Goal: Transaction & Acquisition: Book appointment/travel/reservation

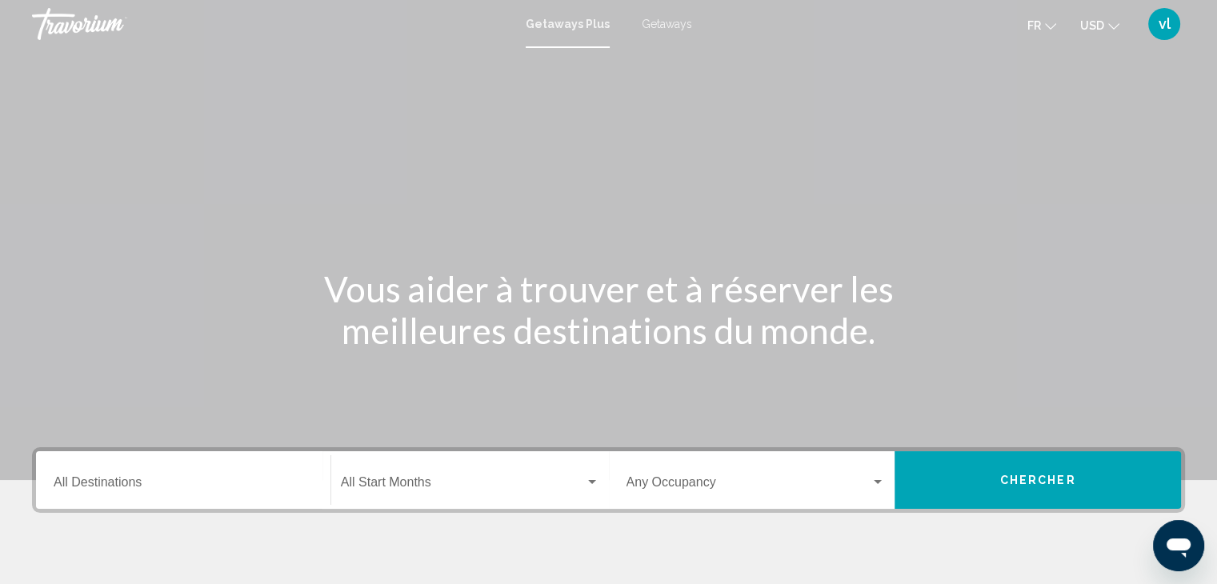
click at [186, 497] on div "Destination All Destinations" at bounding box center [183, 480] width 259 height 50
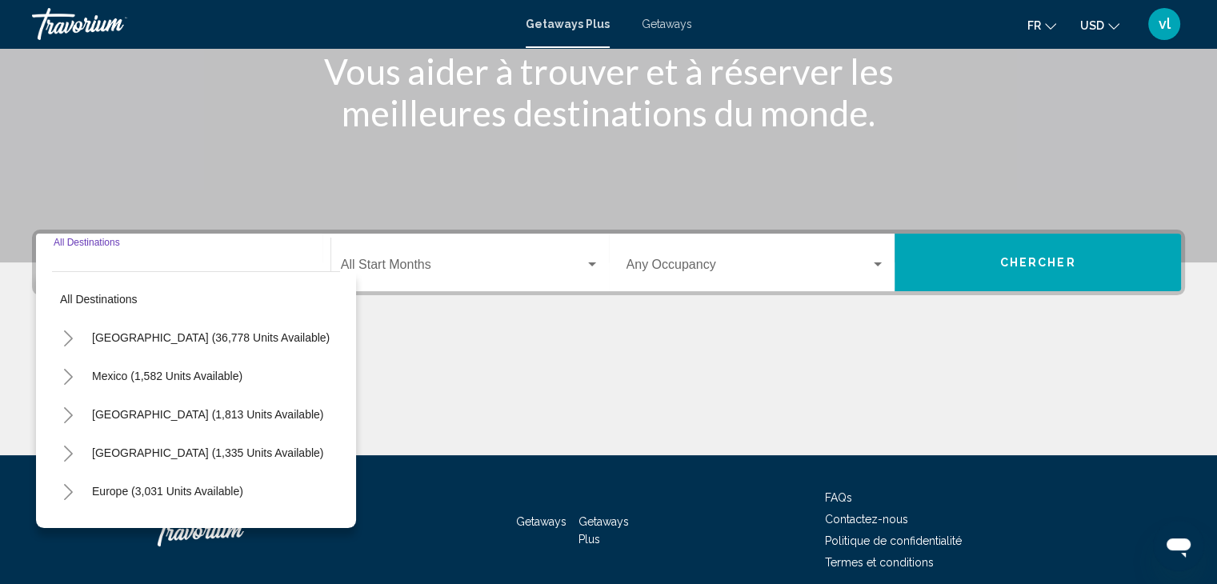
scroll to position [285, 0]
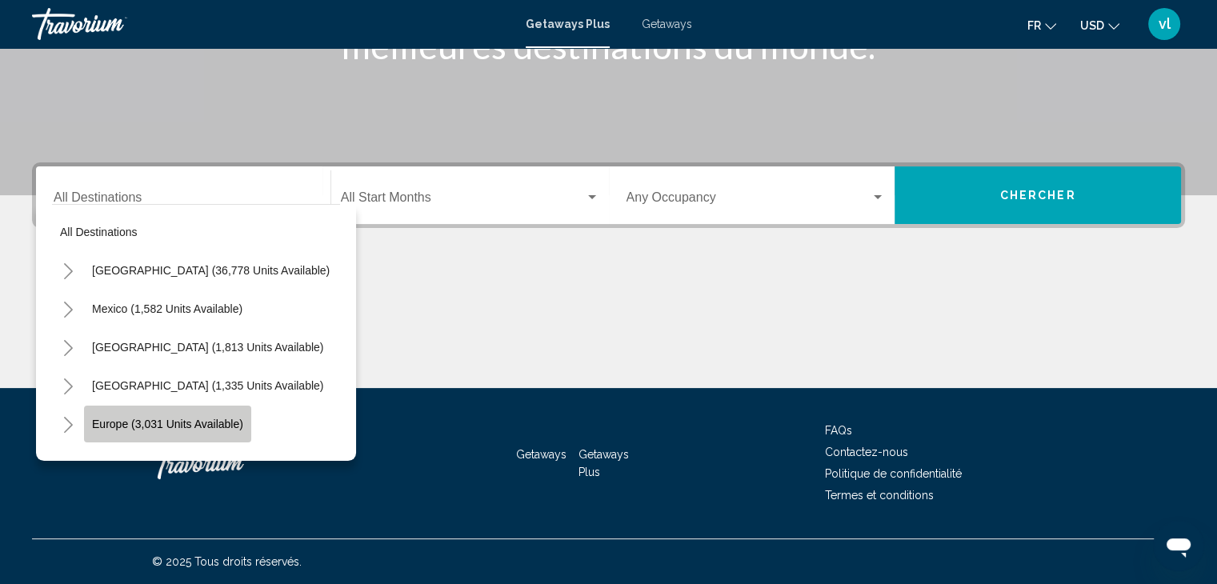
click at [222, 411] on button "Europe (3,031 units available)" at bounding box center [167, 424] width 167 height 37
type input "**********"
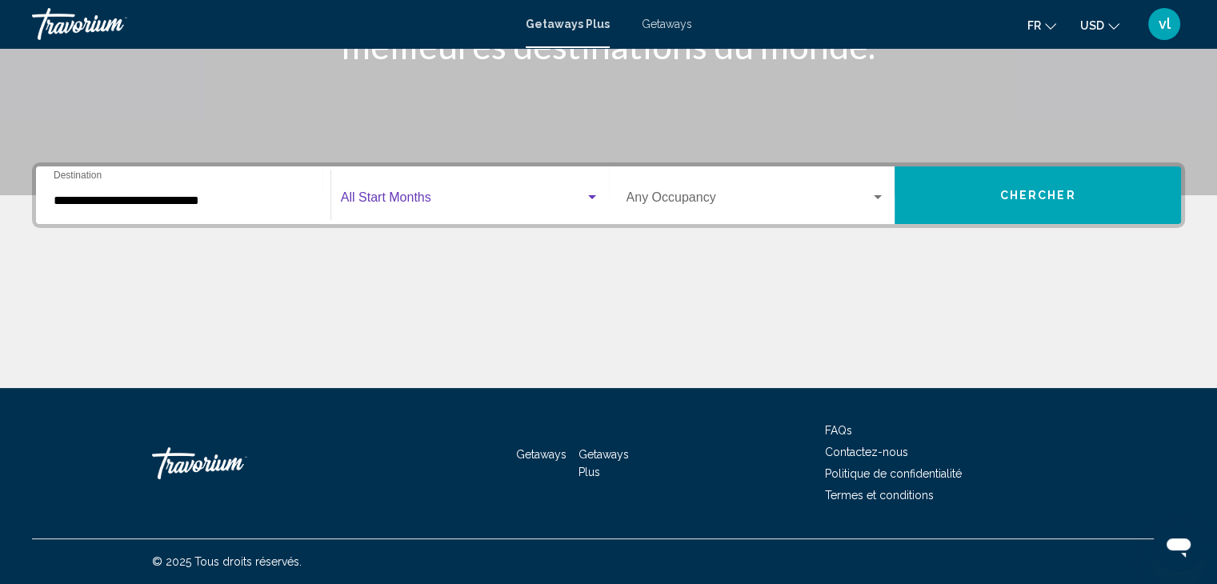
click at [478, 202] on span "Search widget" at bounding box center [463, 201] width 244 height 14
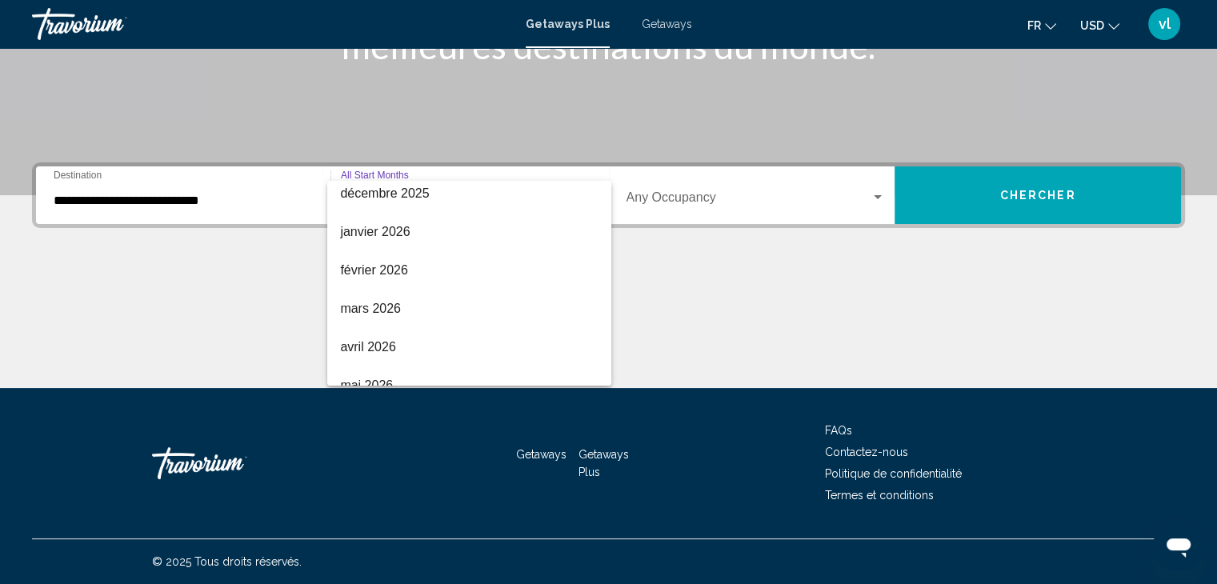
scroll to position [173, 0]
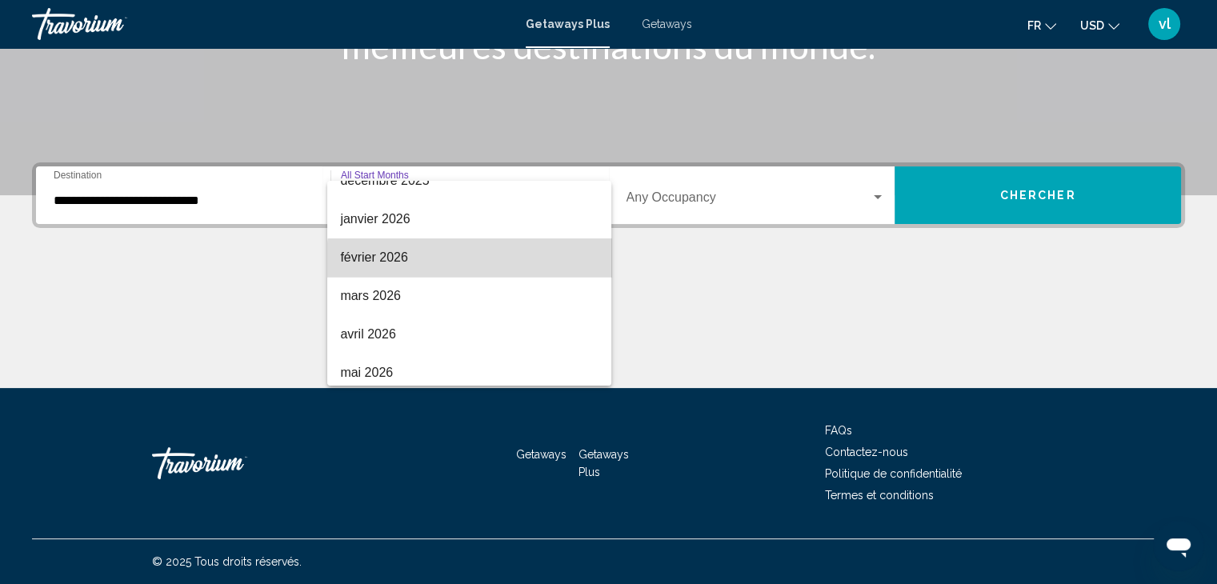
click at [534, 268] on span "février 2026" at bounding box center [469, 257] width 258 height 38
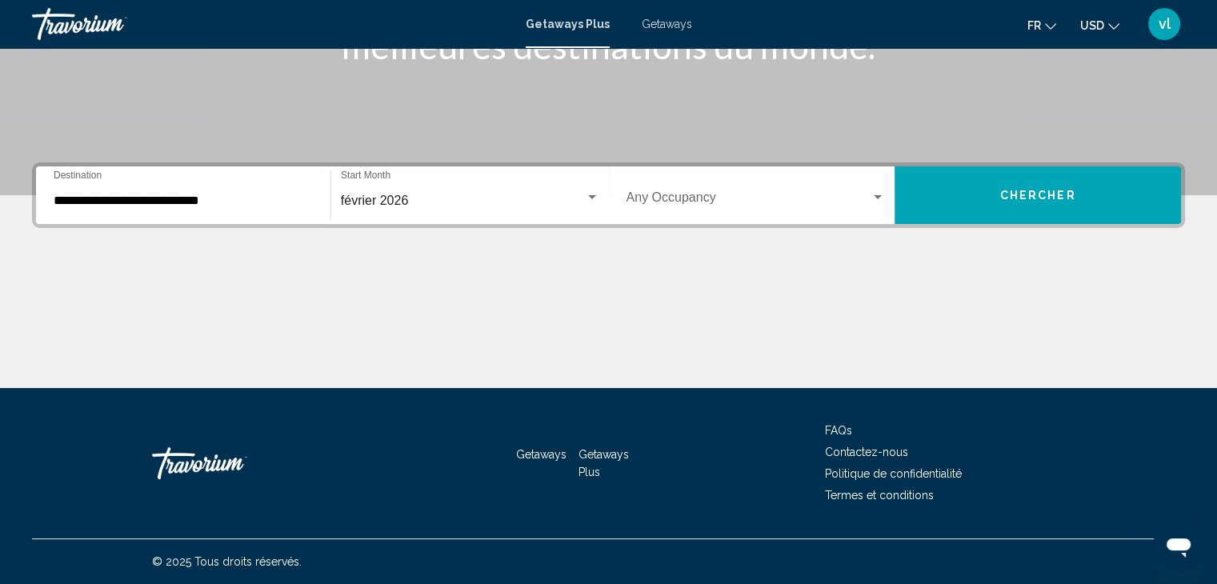
click at [728, 182] on div "Occupancy Any Occupancy" at bounding box center [756, 195] width 259 height 50
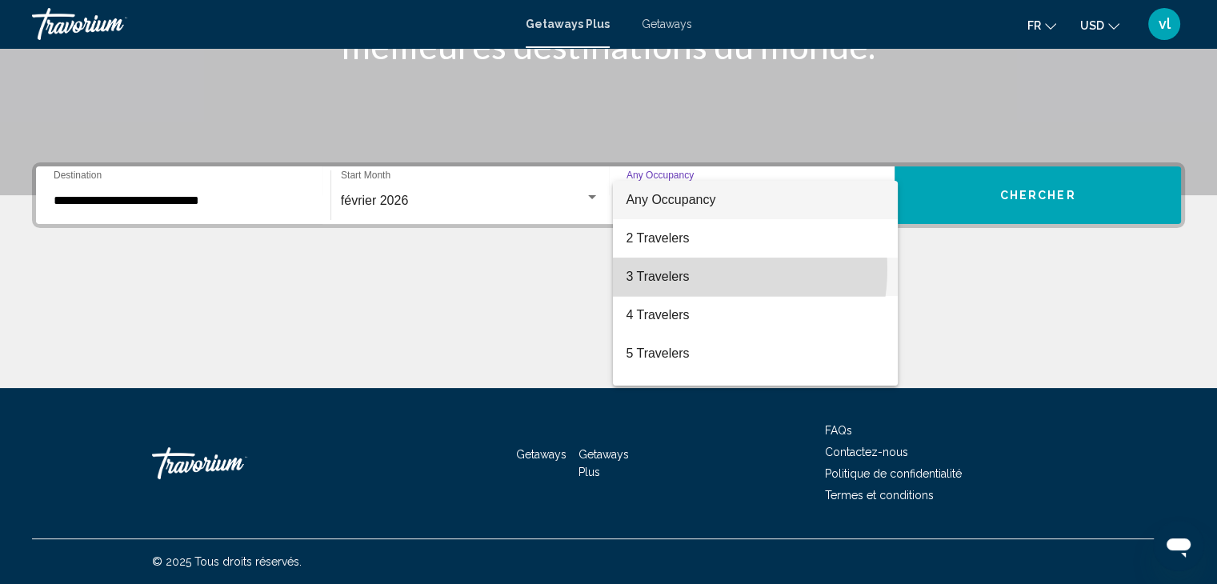
click at [686, 269] on span "3 Travelers" at bounding box center [755, 277] width 259 height 38
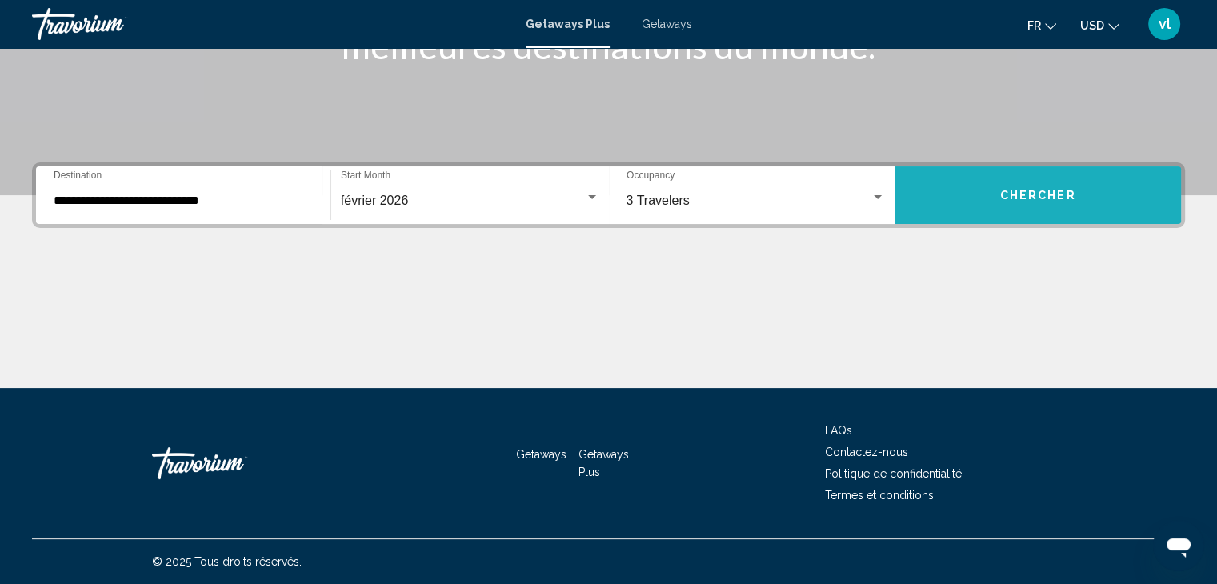
click at [994, 222] on button "Chercher" at bounding box center [1038, 195] width 286 height 58
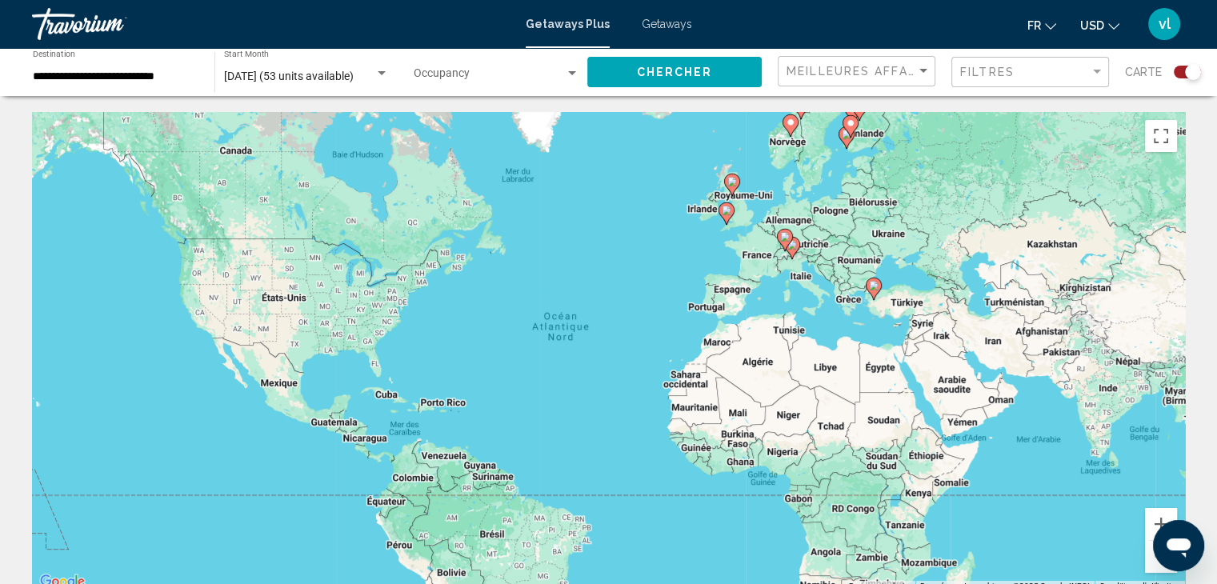
click at [876, 290] on image "Main content" at bounding box center [874, 286] width 10 height 10
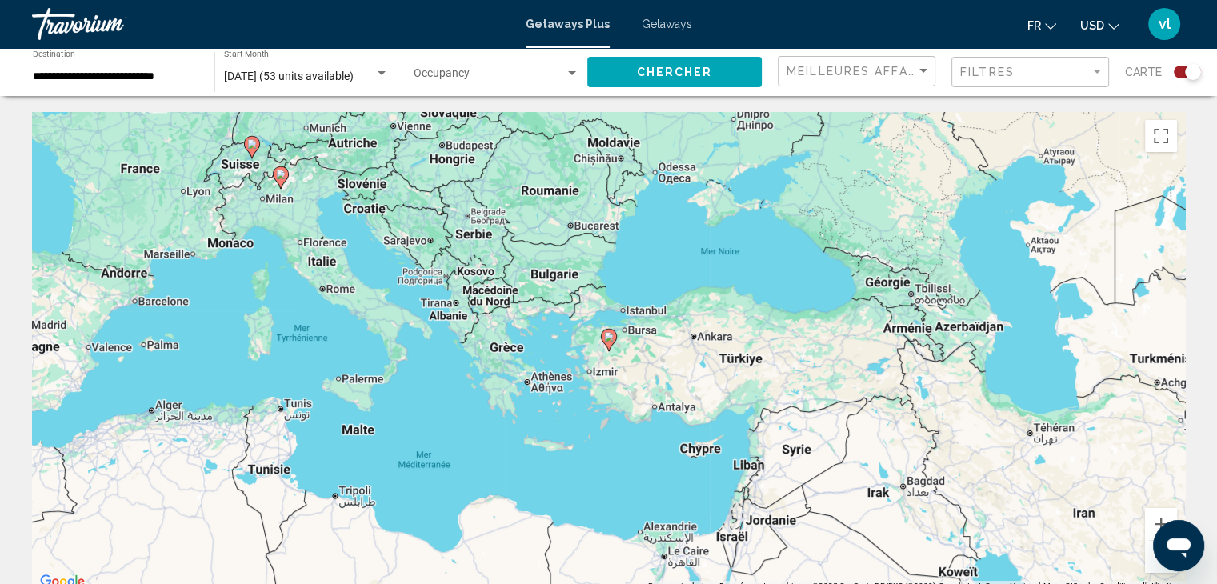
click at [602, 342] on gmp-advanced-marker "Main content" at bounding box center [609, 340] width 16 height 24
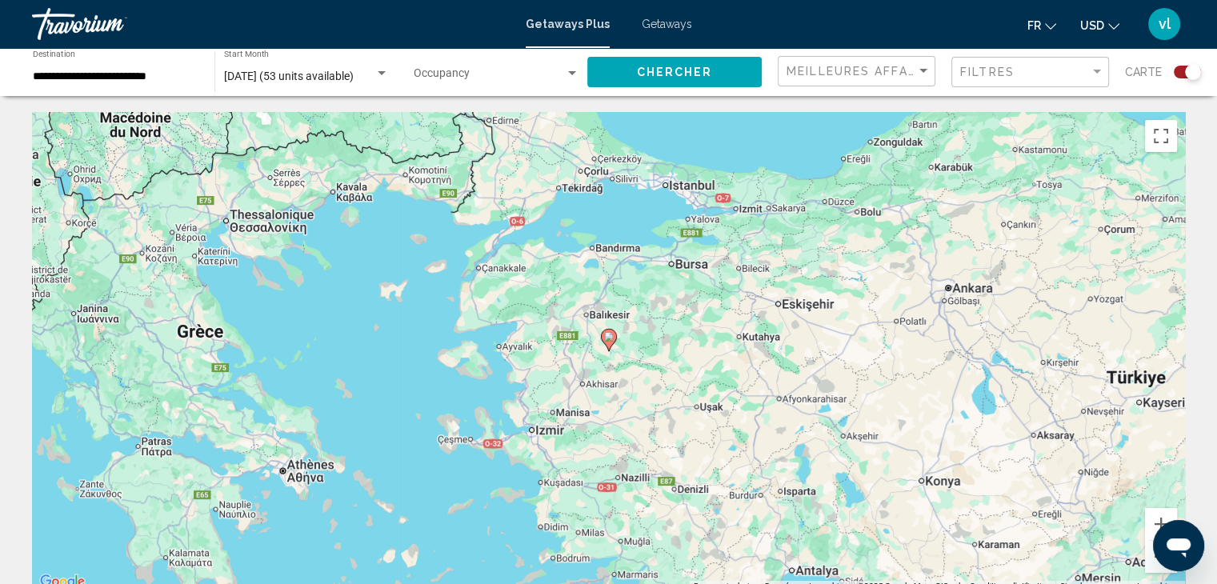
click at [609, 342] on icon "Main content" at bounding box center [608, 340] width 14 height 21
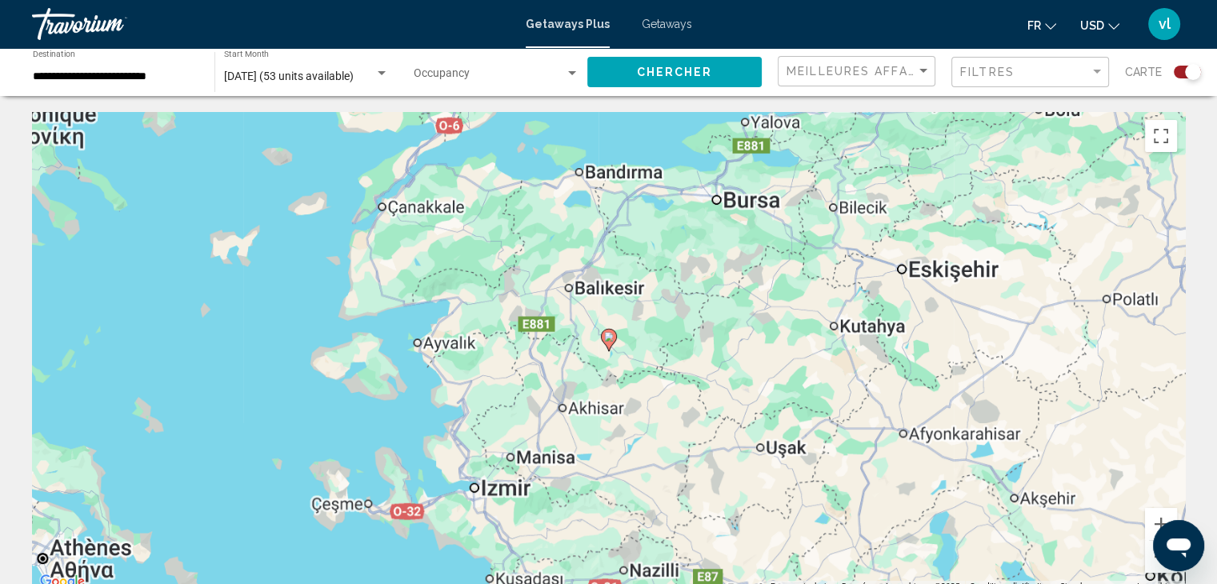
click at [609, 342] on icon "Main content" at bounding box center [608, 340] width 14 height 21
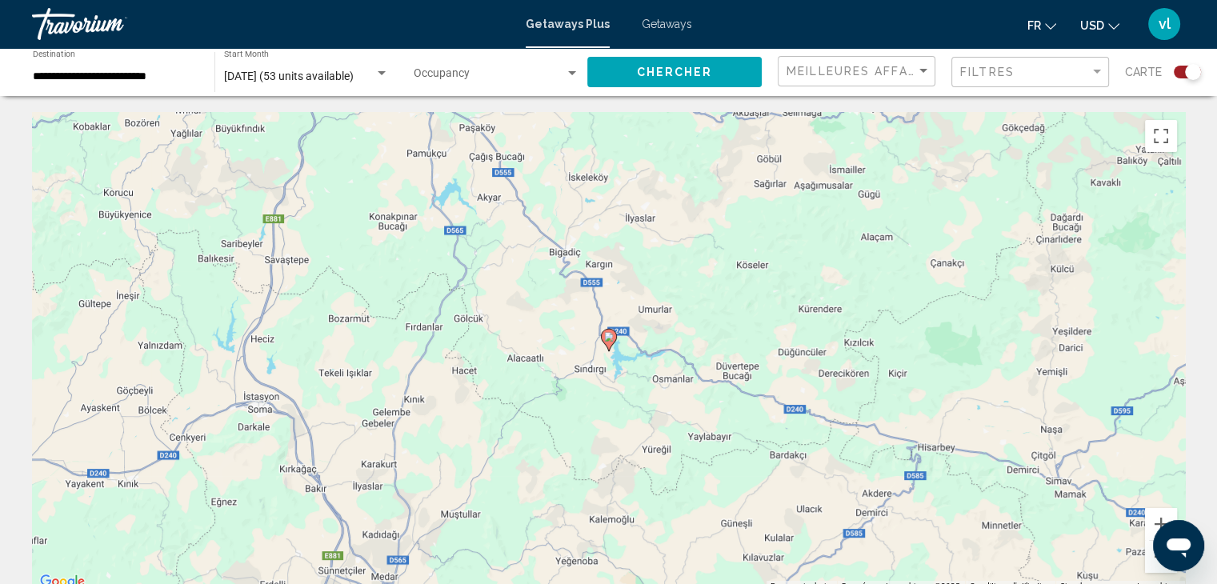
click at [609, 342] on icon "Main content" at bounding box center [608, 340] width 14 height 21
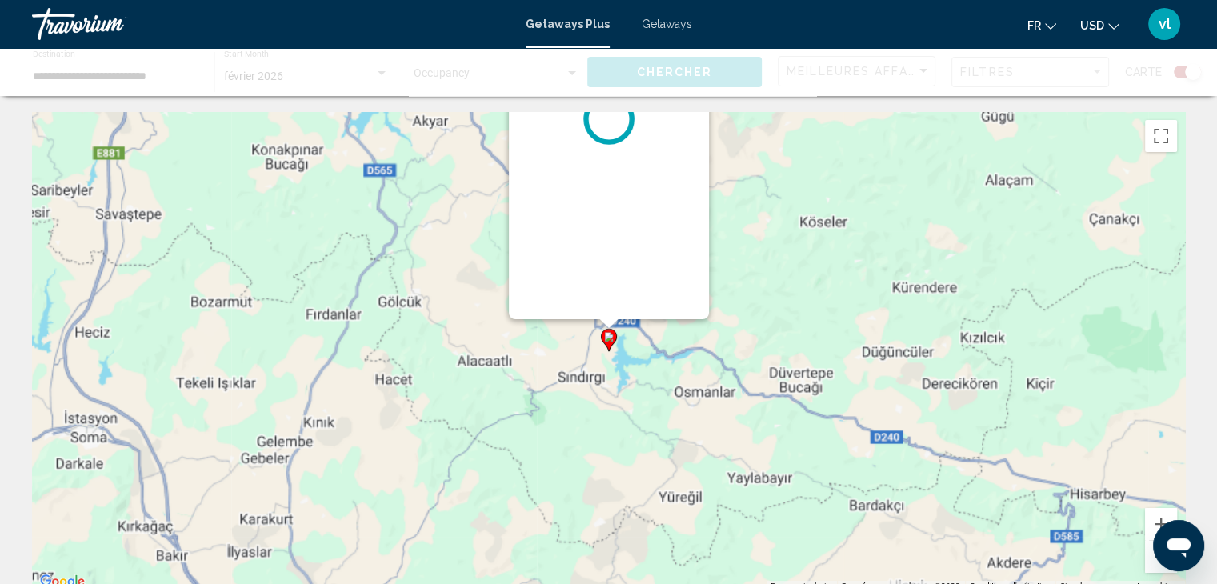
click at [609, 342] on icon "Main content" at bounding box center [608, 340] width 14 height 21
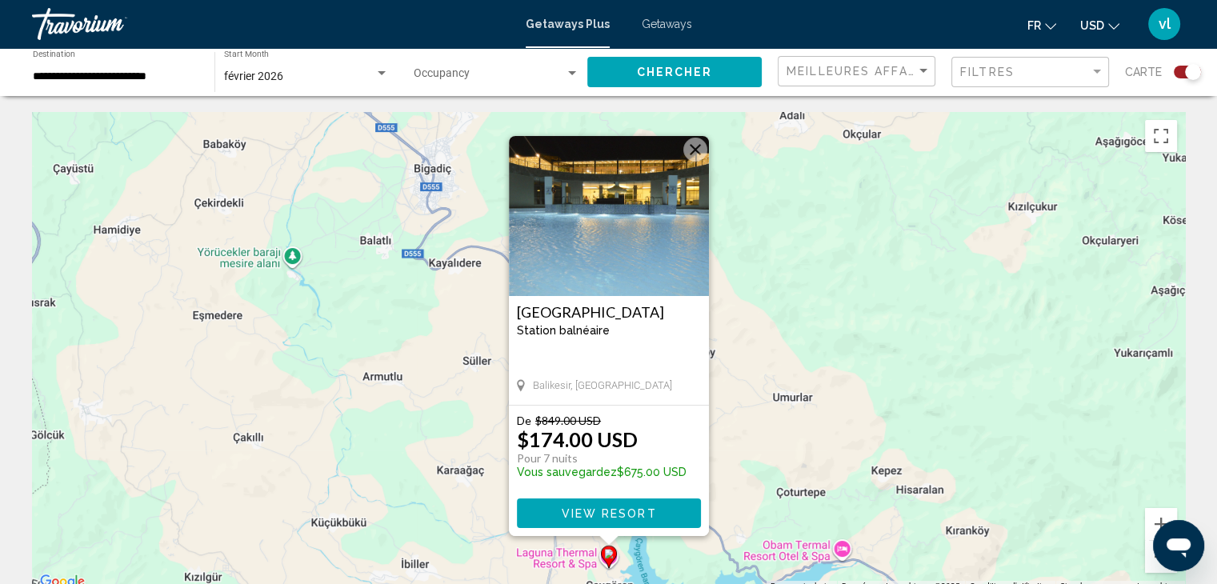
click at [374, 478] on div "Pour activer le glissement avec le clavier, appuyez sur Alt+Entrée. Une fois ce…" at bounding box center [608, 352] width 1153 height 480
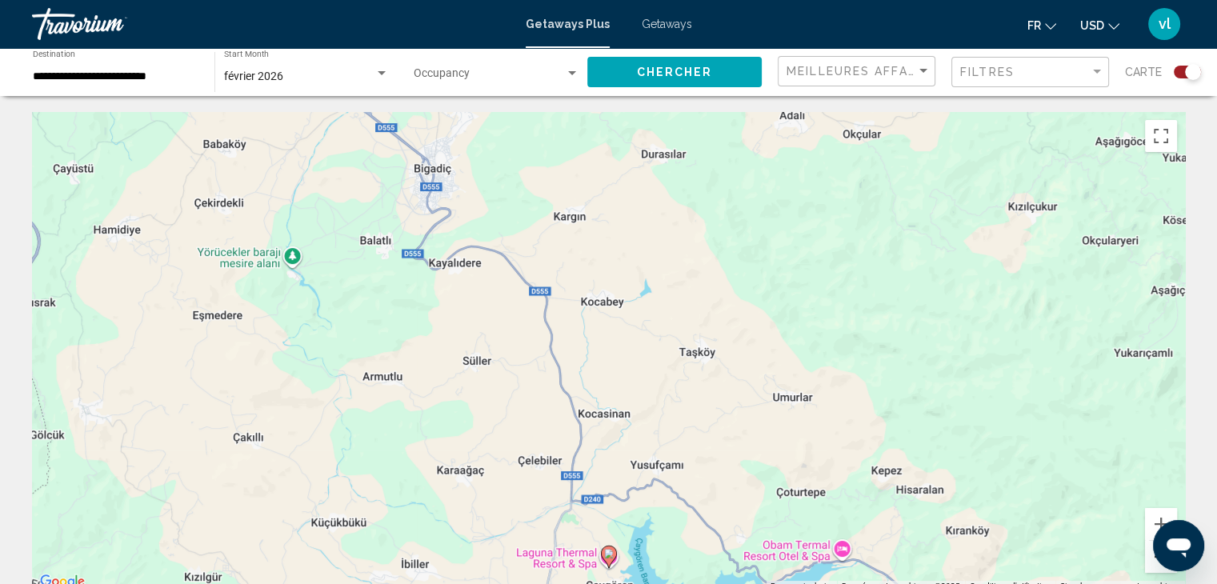
click at [1157, 569] on button "Zoom arrière" at bounding box center [1161, 557] width 32 height 32
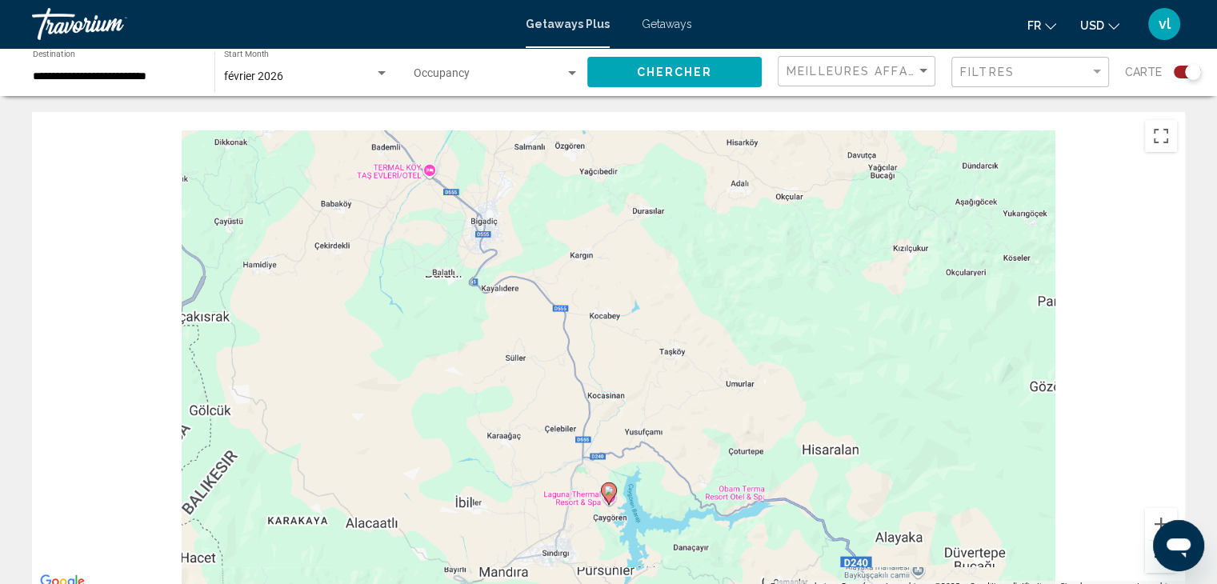
click at [1157, 569] on button "Zoom arrière" at bounding box center [1161, 557] width 32 height 32
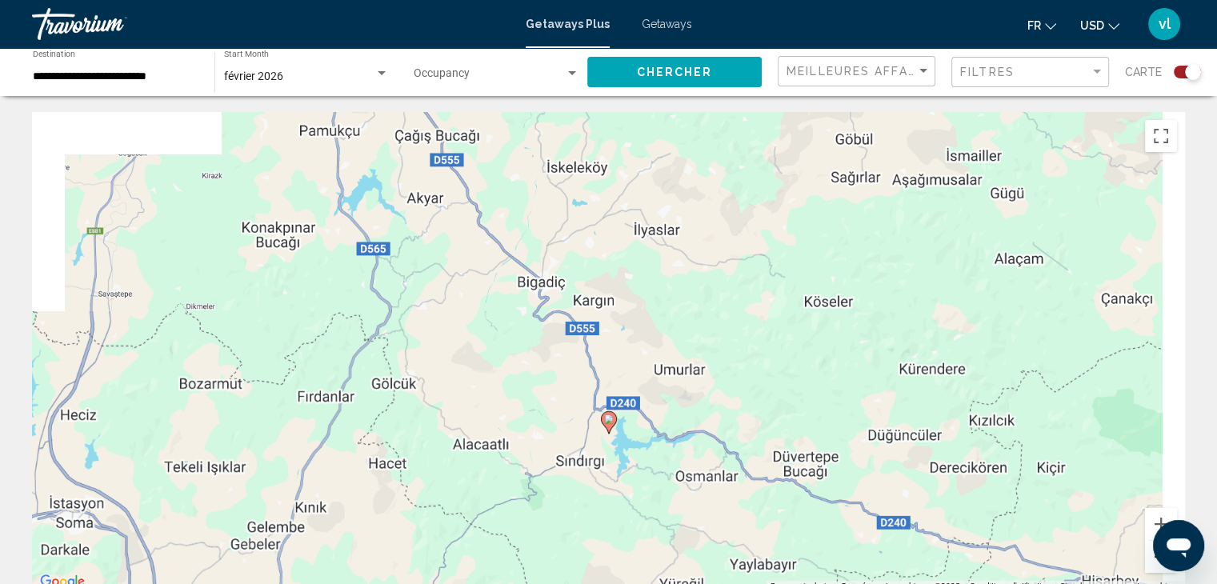
click at [1157, 569] on button "Zoom arrière" at bounding box center [1161, 557] width 32 height 32
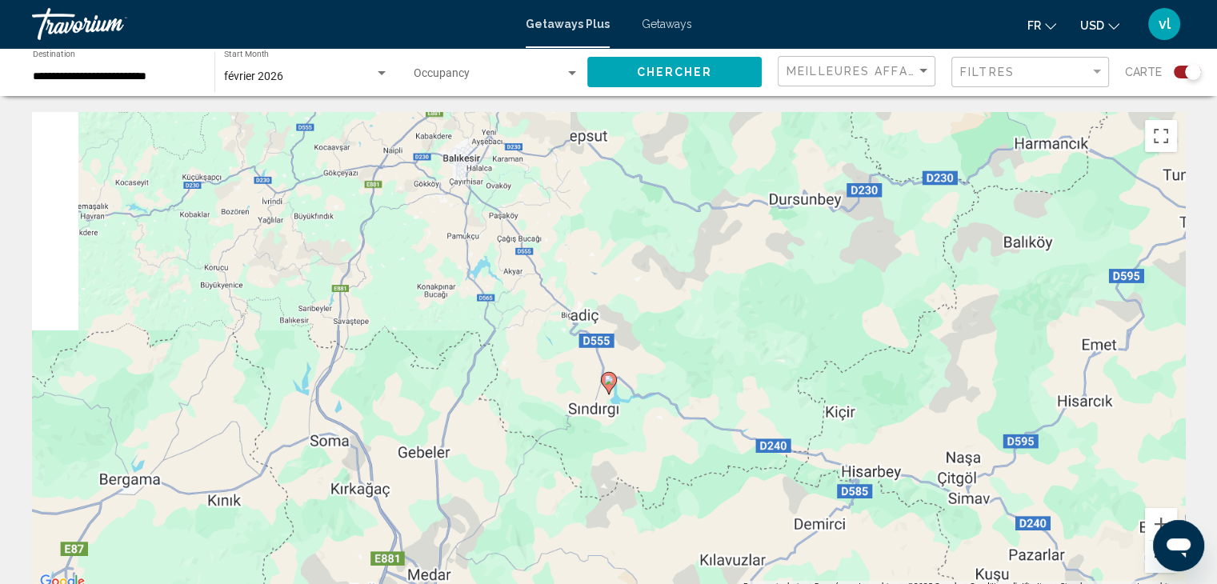
click at [1157, 569] on button "Zoom arrière" at bounding box center [1161, 557] width 32 height 32
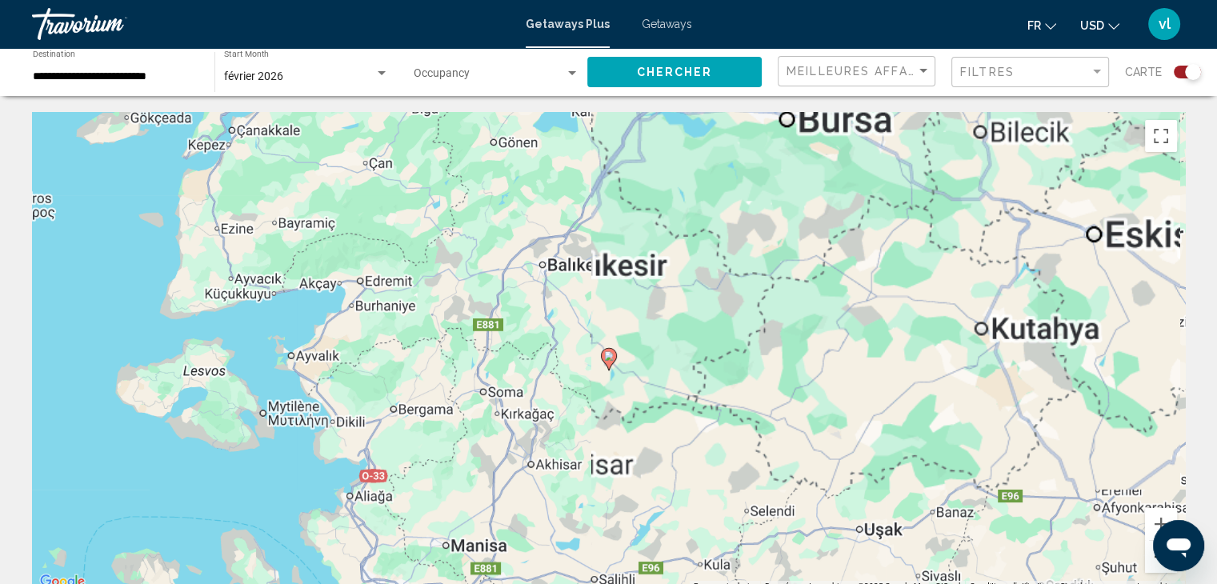
click at [1157, 569] on button "Zoom arrière" at bounding box center [1161, 557] width 32 height 32
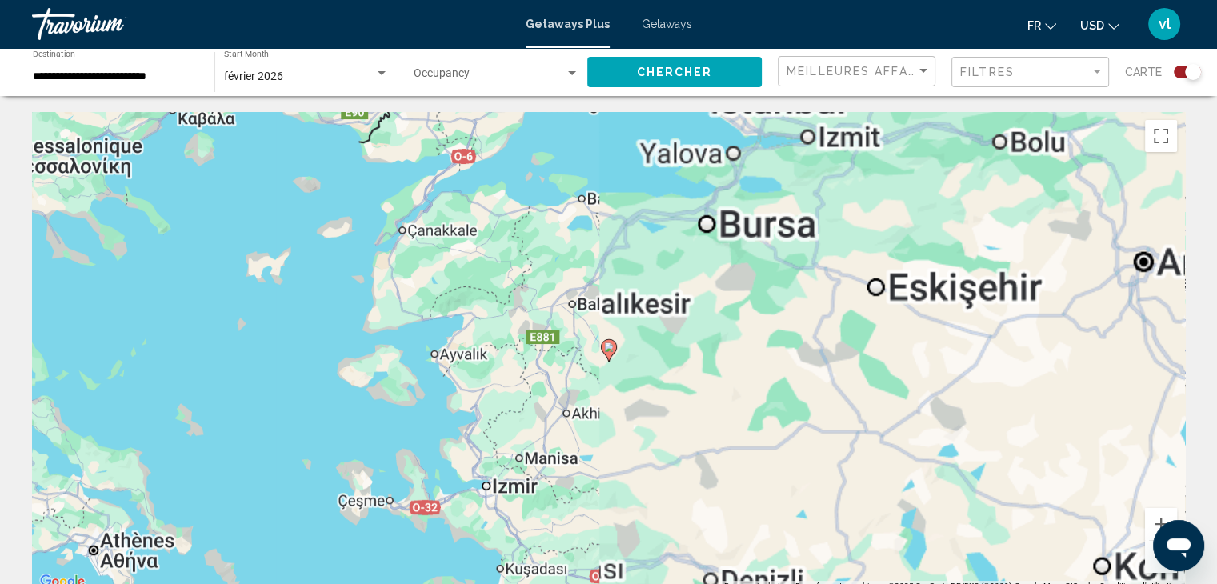
click at [1157, 569] on button "Zoom arrière" at bounding box center [1161, 557] width 32 height 32
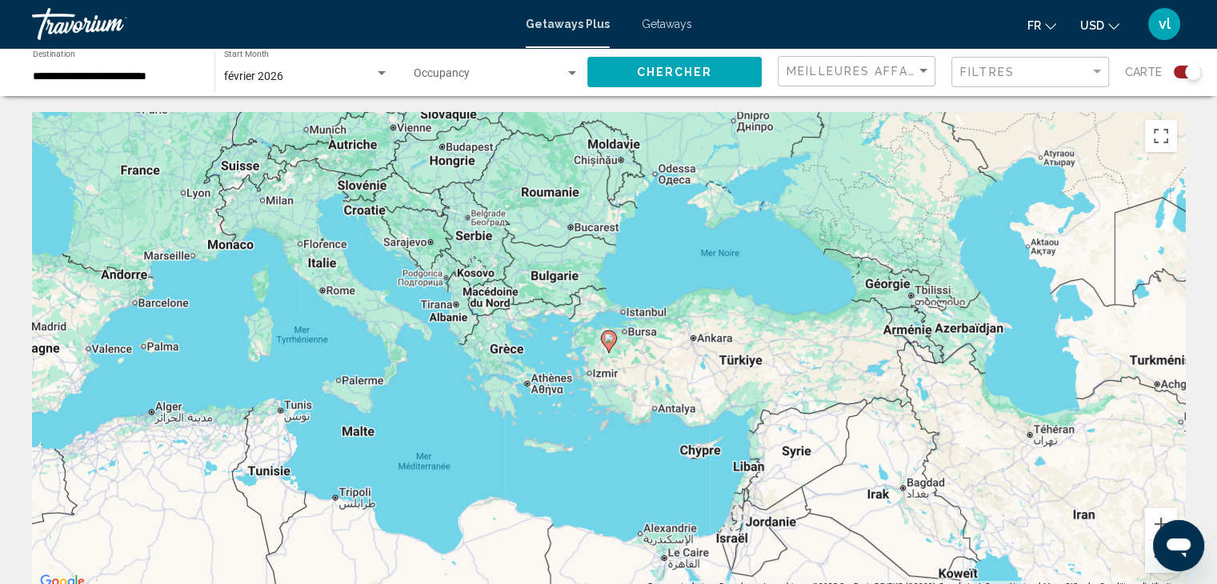
click at [1157, 569] on button "Zoom arrière" at bounding box center [1161, 557] width 32 height 32
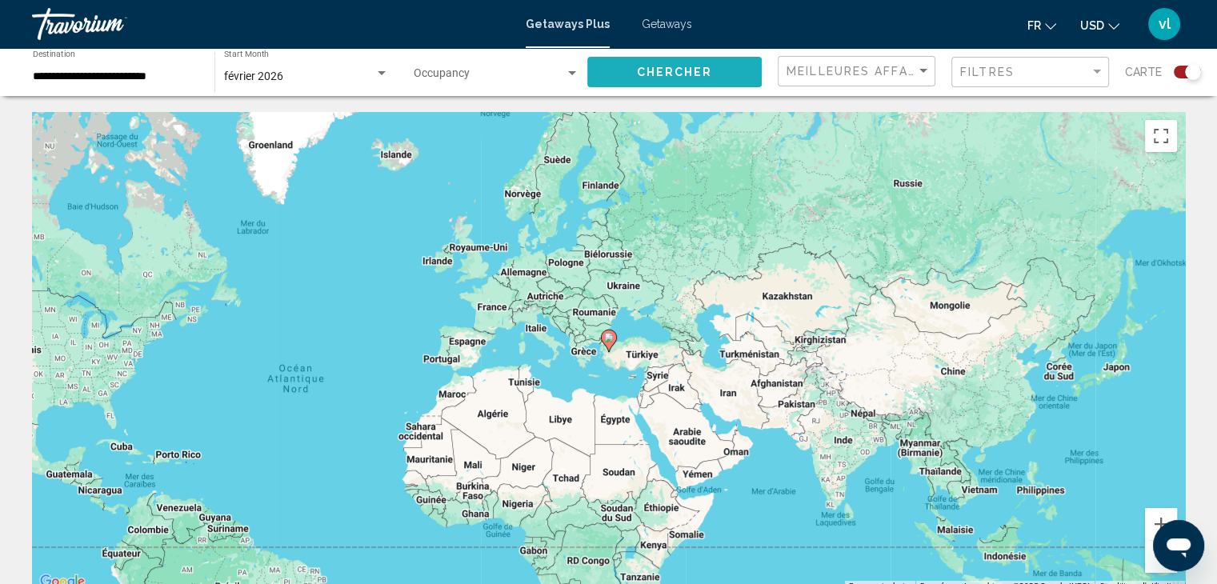
click at [695, 65] on span "Chercher" at bounding box center [675, 71] width 76 height 13
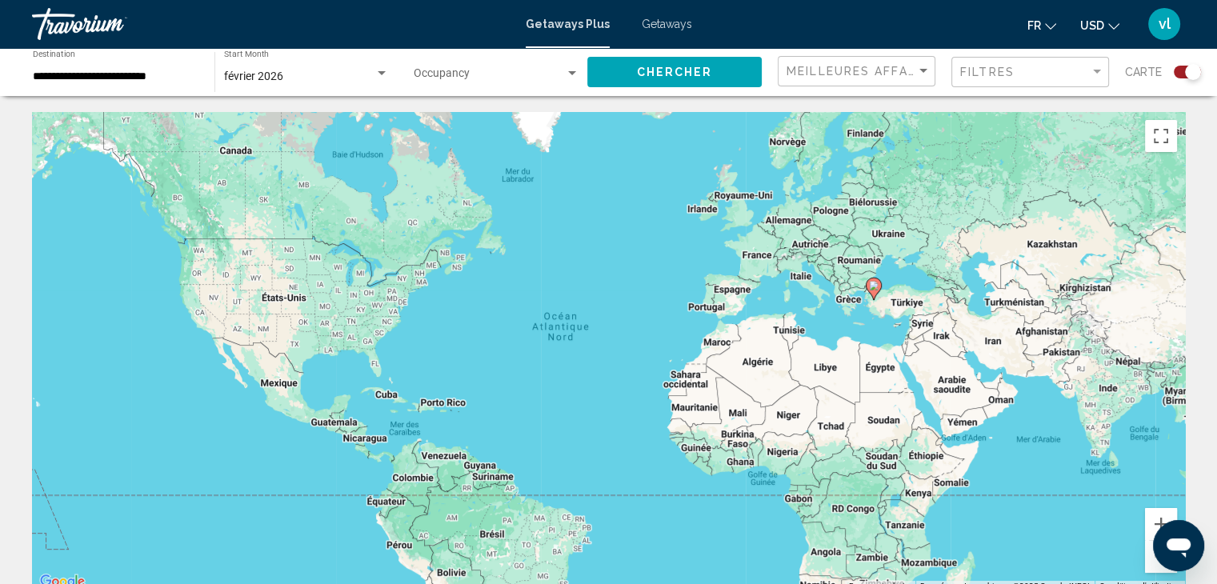
click at [138, 62] on div "**********" at bounding box center [116, 72] width 166 height 44
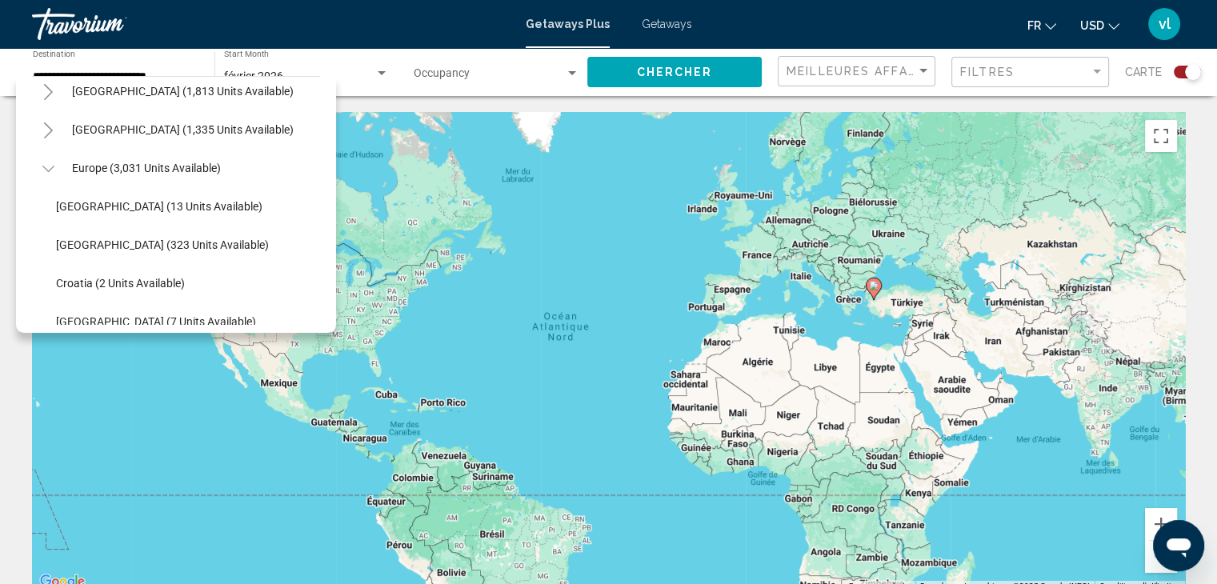
scroll to position [120, 0]
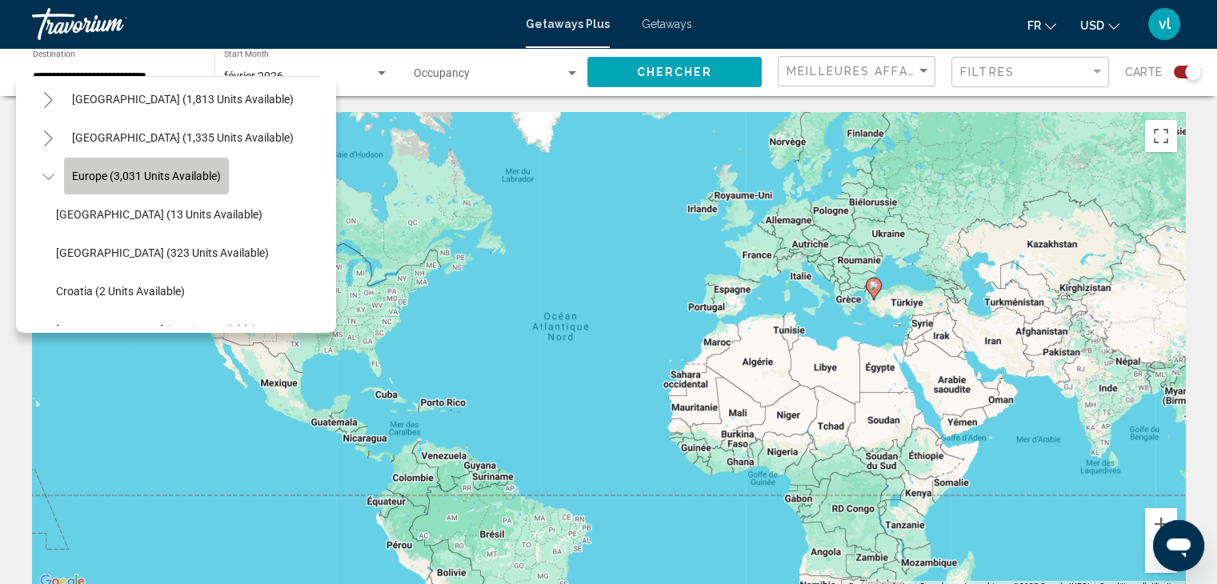
click at [174, 170] on span "Europe (3,031 units available)" at bounding box center [146, 176] width 149 height 13
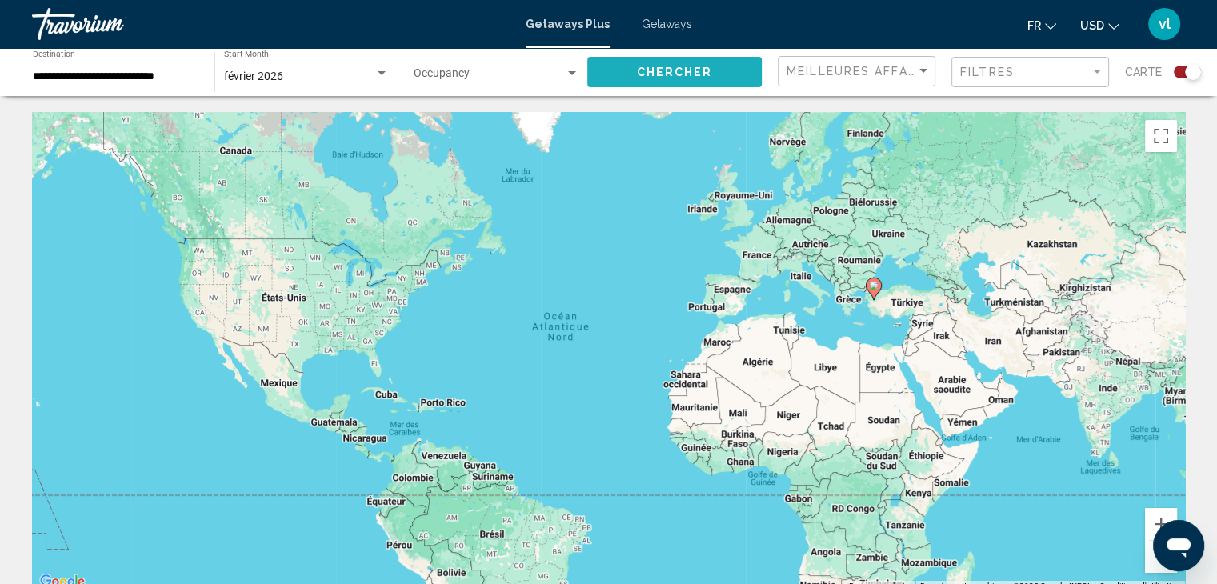
click at [722, 68] on button "Chercher" at bounding box center [674, 72] width 174 height 30
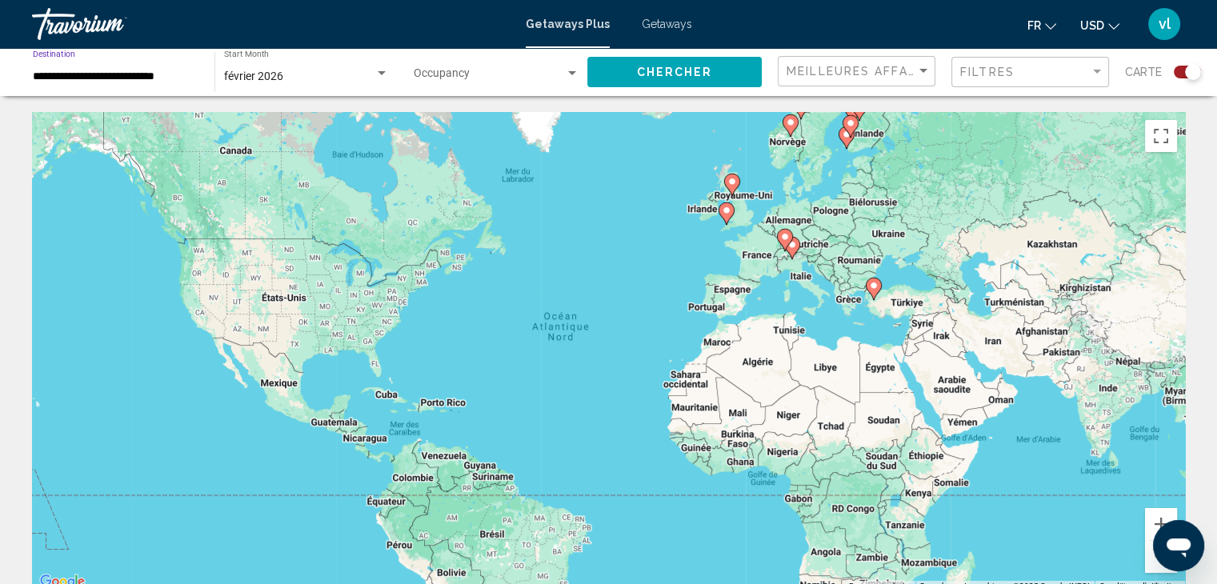
click at [147, 74] on input "**********" at bounding box center [116, 76] width 166 height 13
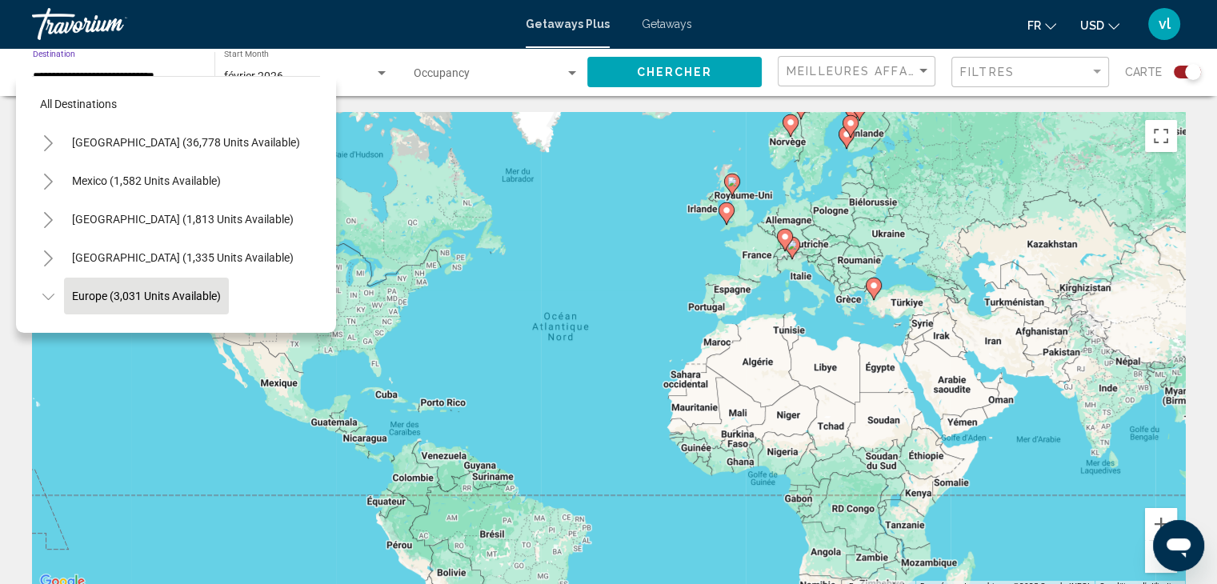
scroll to position [101, 0]
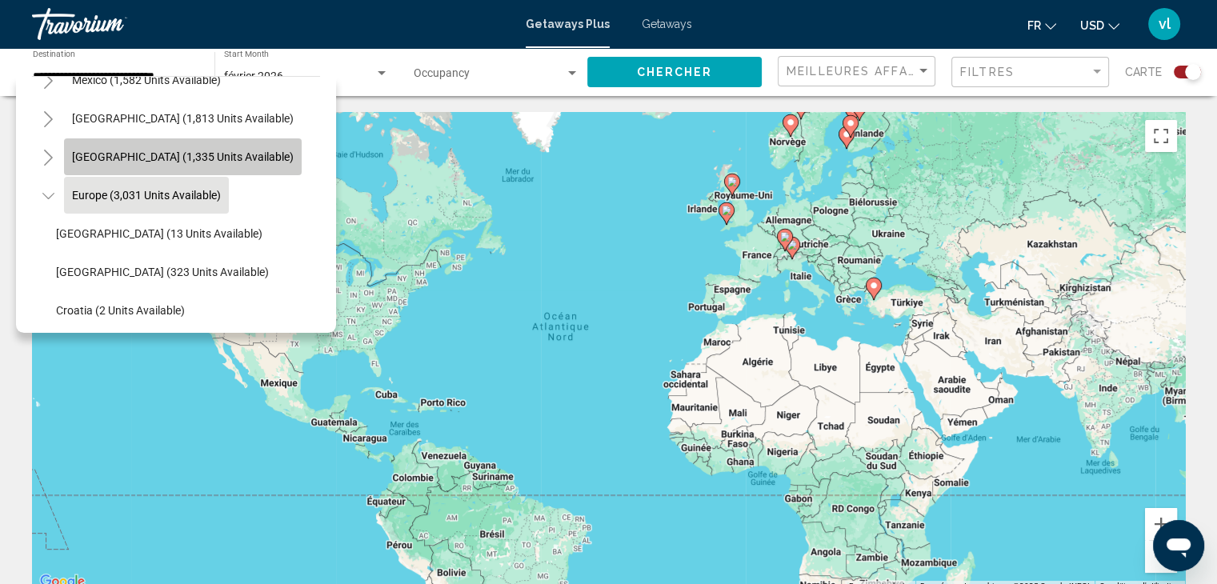
click at [302, 148] on button "[GEOGRAPHIC_DATA] (1,335 units available)" at bounding box center [183, 156] width 238 height 37
type input "**********"
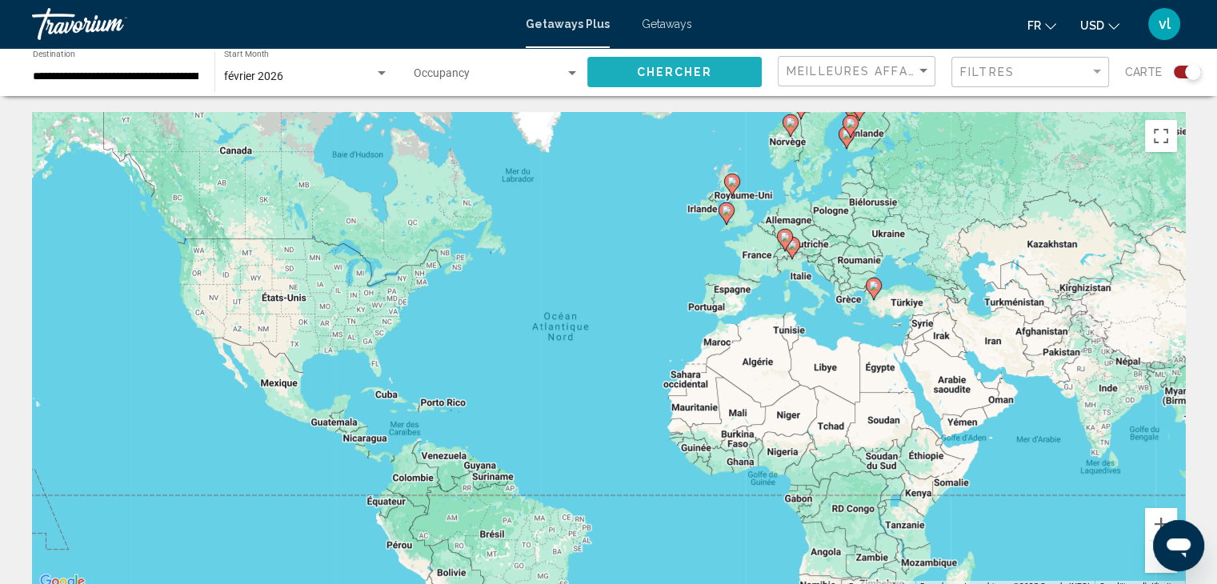
click at [688, 85] on button "Chercher" at bounding box center [674, 72] width 174 height 30
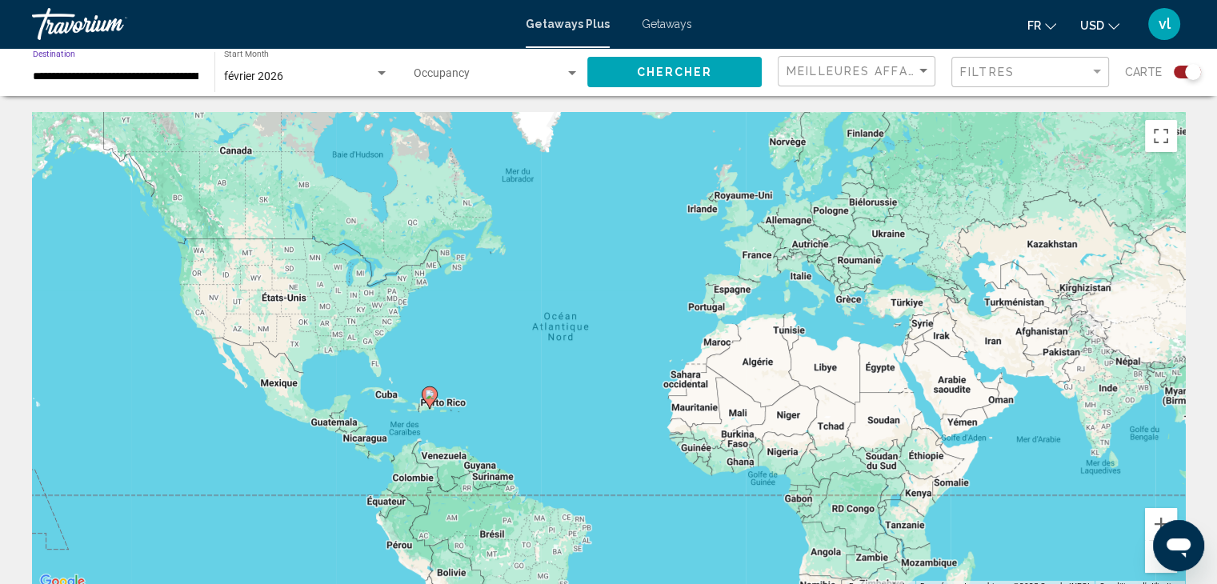
click at [131, 78] on input "**********" at bounding box center [116, 76] width 166 height 13
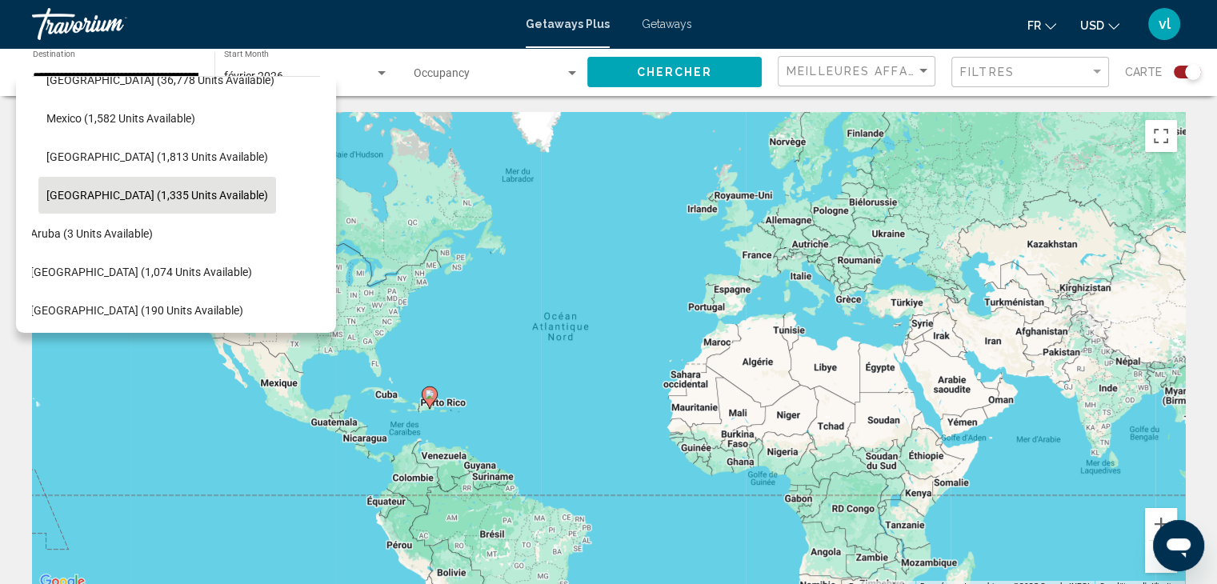
scroll to position [0, 26]
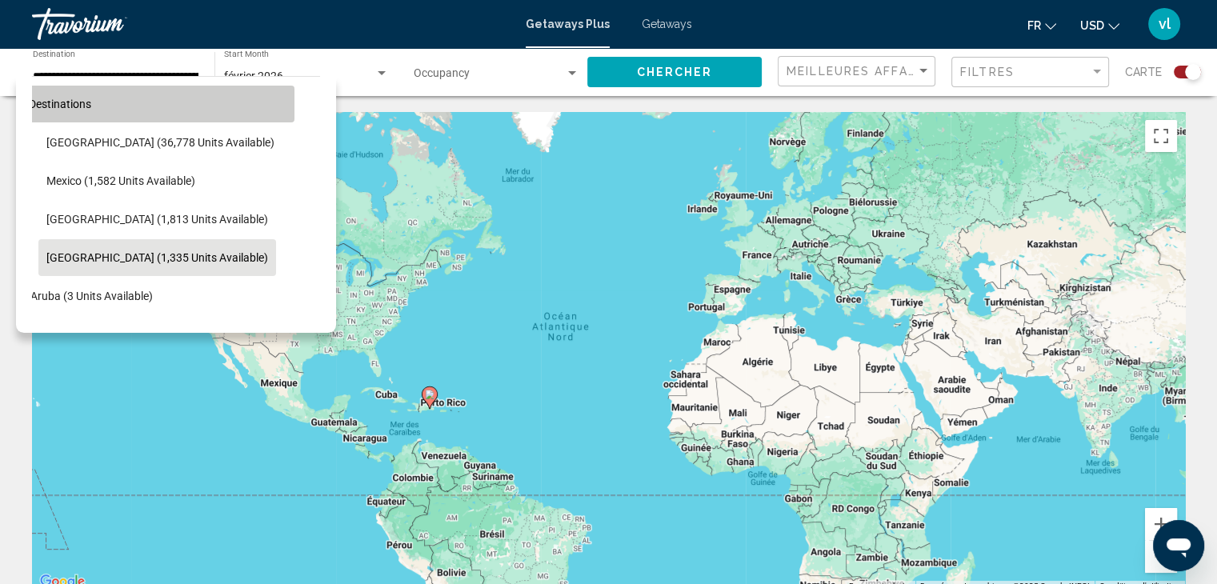
click at [200, 102] on button "All destinations" at bounding box center [150, 104] width 288 height 37
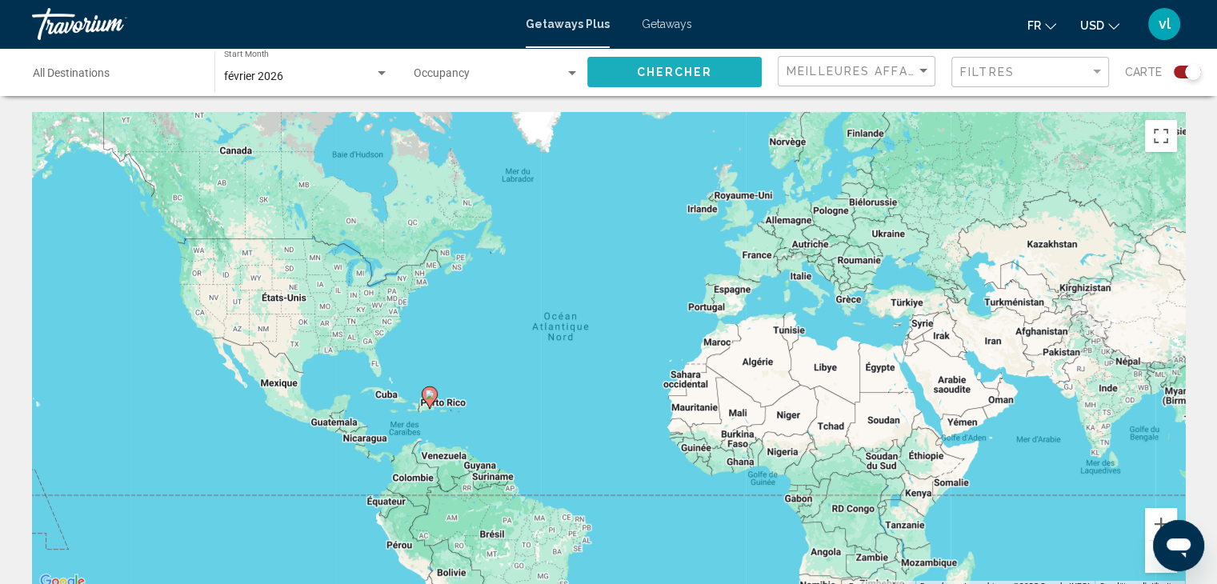
click at [714, 73] on button "Chercher" at bounding box center [674, 72] width 174 height 30
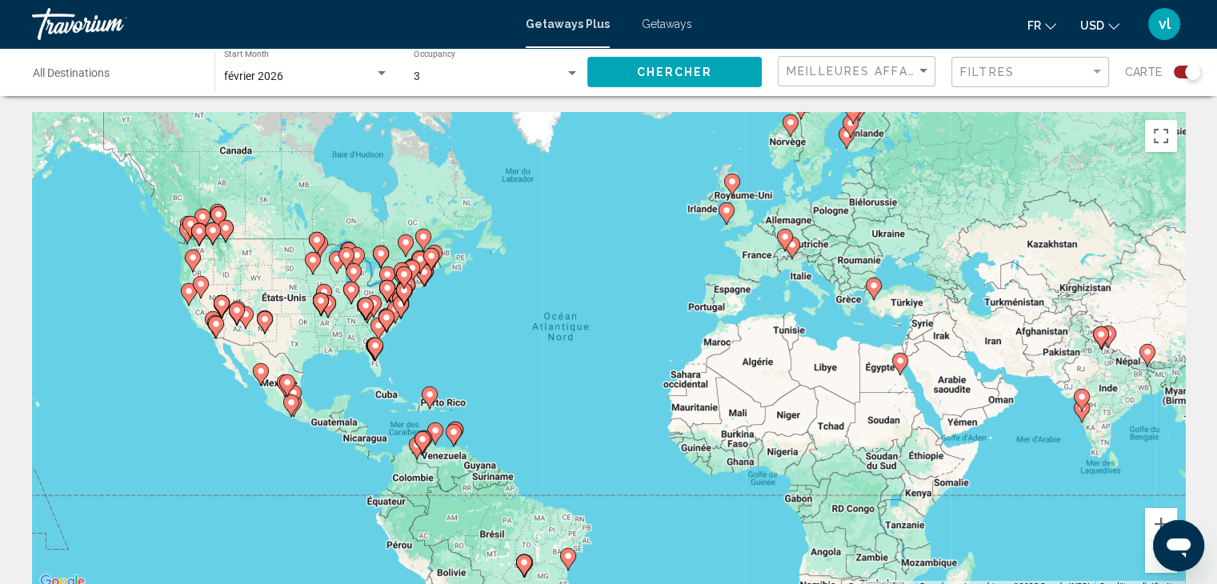
click at [285, 414] on gmp-advanced-marker "Main content" at bounding box center [291, 406] width 16 height 24
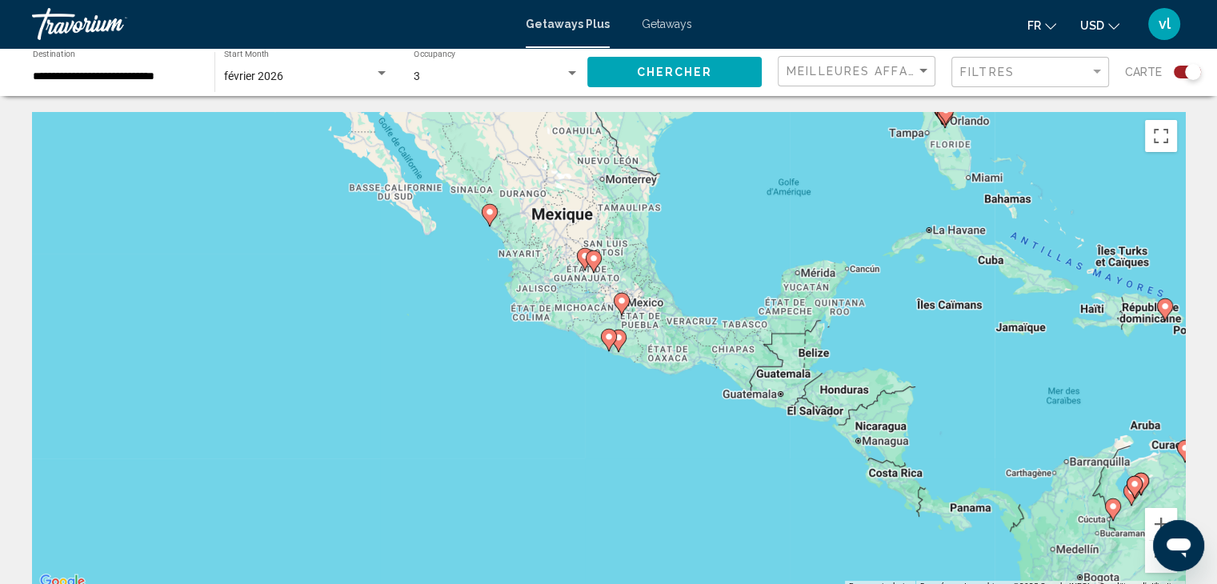
click at [493, 218] on icon "Main content" at bounding box center [489, 215] width 14 height 21
type input "**********"
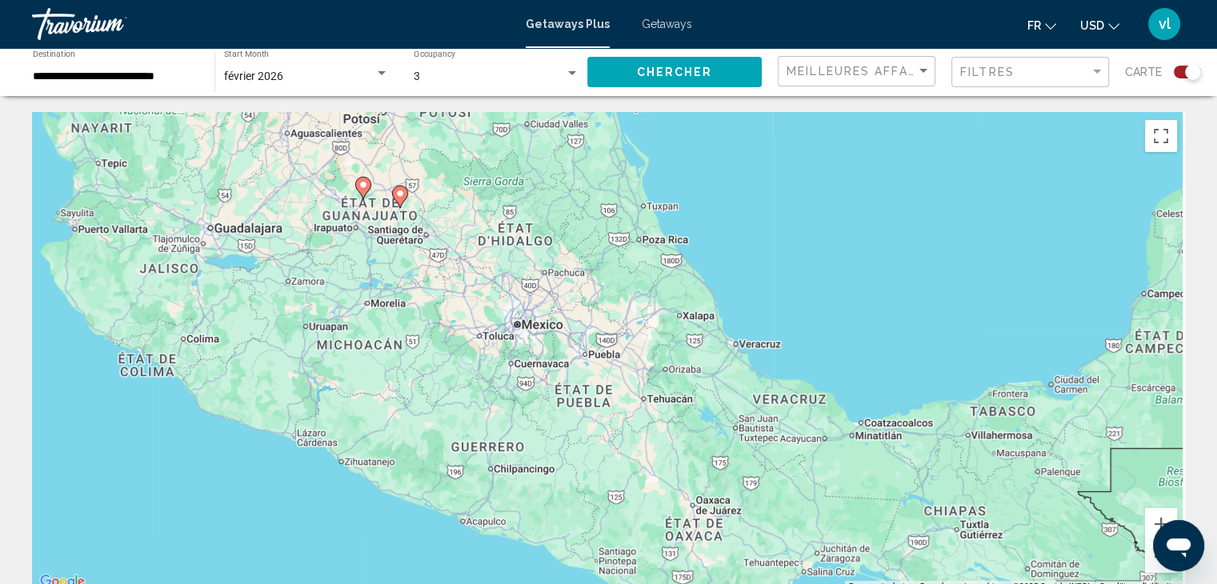
drag, startPoint x: 706, startPoint y: 459, endPoint x: 71, endPoint y: 138, distance: 711.0
click at [71, 138] on div "Pour activer le glissement avec le clavier, appuyez sur Alt+Entrée. Une fois ce…" at bounding box center [608, 352] width 1153 height 480
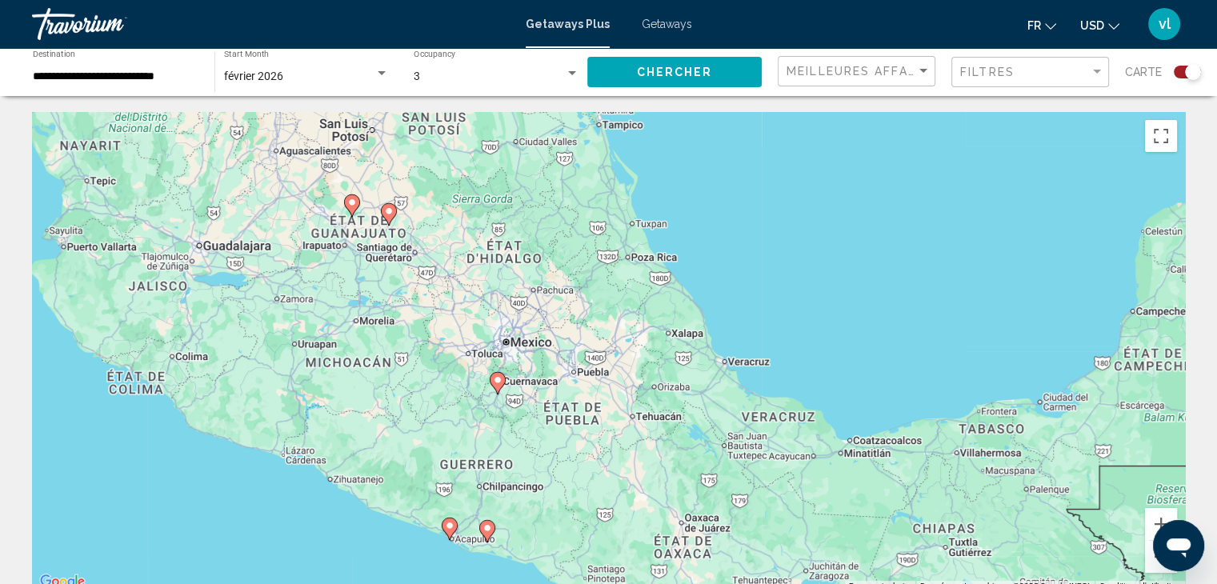
click at [275, 64] on div "[DATE] Start Month All Start Months" at bounding box center [306, 72] width 165 height 44
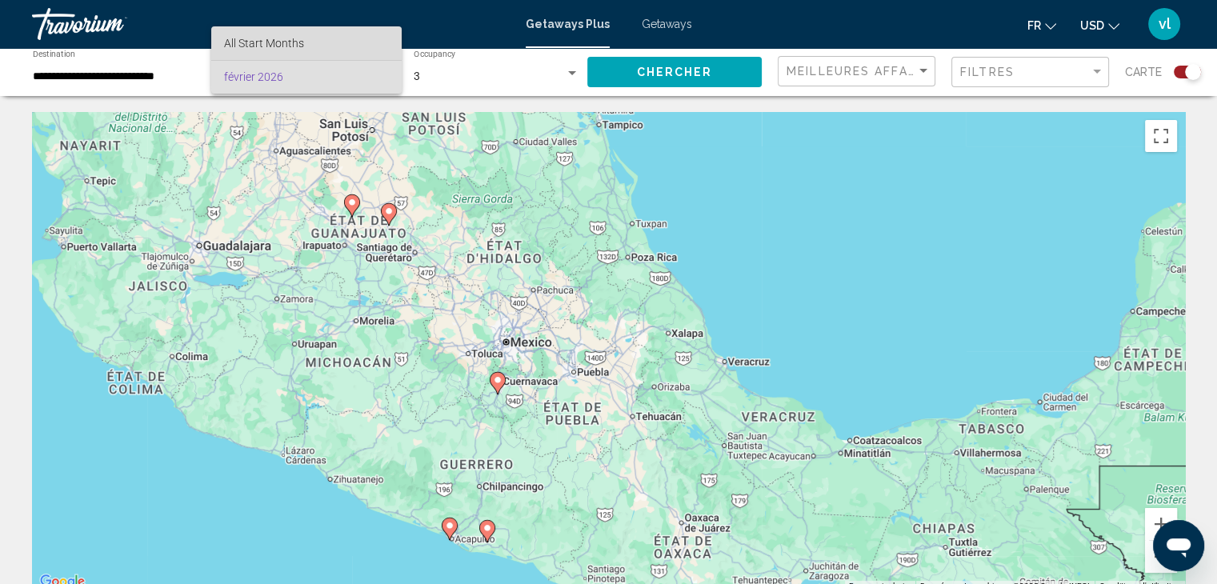
click at [310, 46] on span "All Start Months" at bounding box center [307, 43] width 166 height 34
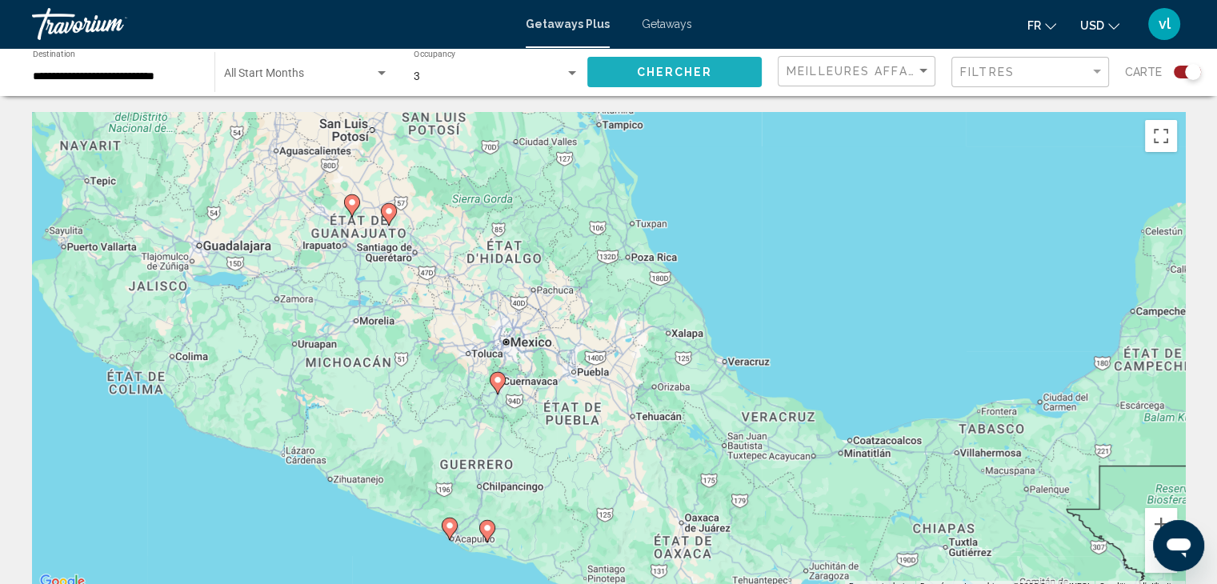
click at [681, 68] on span "Chercher" at bounding box center [675, 72] width 76 height 13
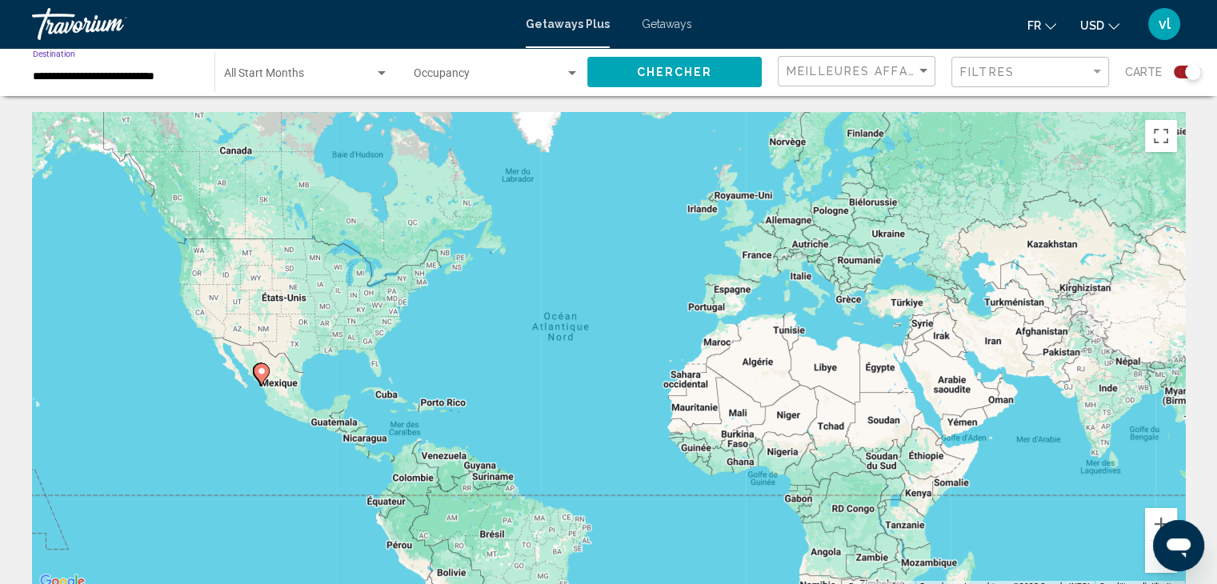
click at [70, 82] on input "**********" at bounding box center [116, 76] width 166 height 13
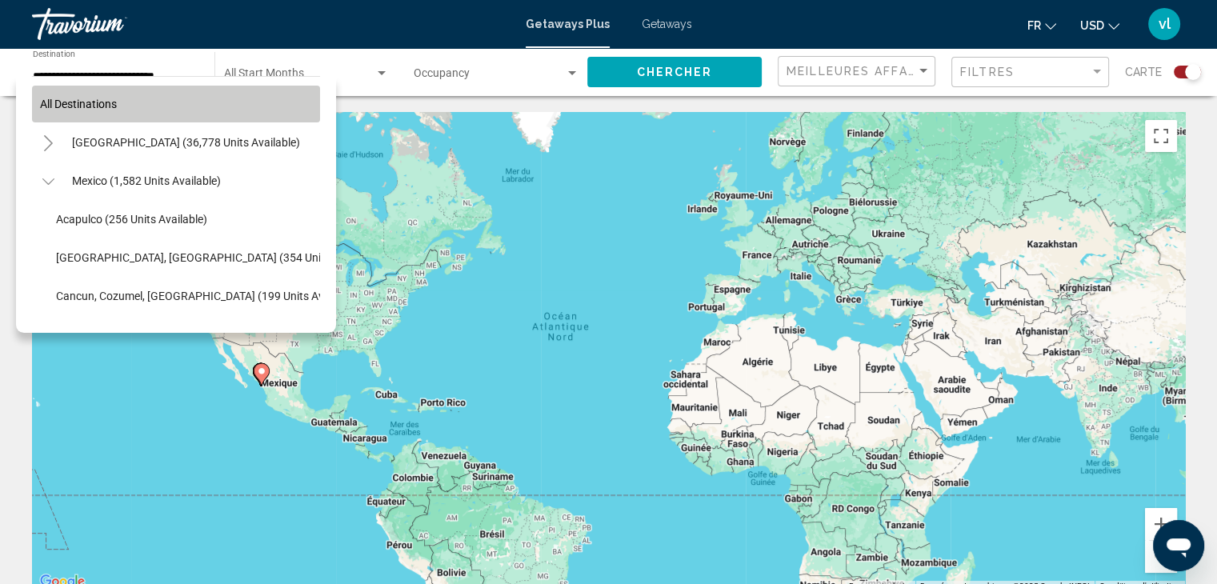
click at [232, 109] on button "All destinations" at bounding box center [176, 104] width 288 height 37
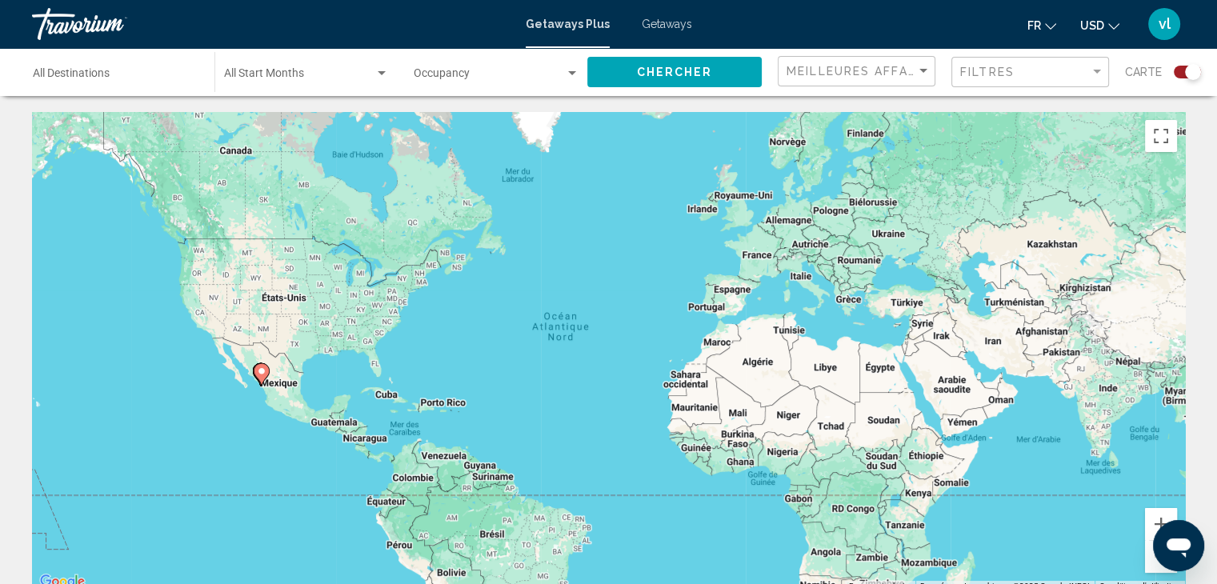
click at [703, 71] on span "Chercher" at bounding box center [675, 72] width 76 height 13
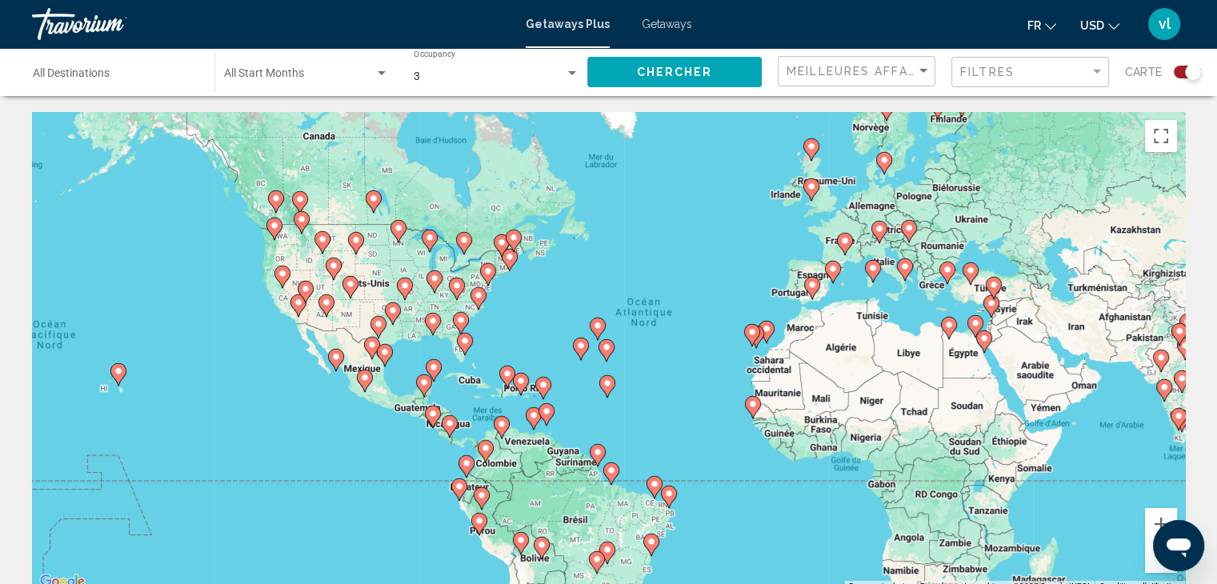
drag, startPoint x: 628, startPoint y: 423, endPoint x: 711, endPoint y: 406, distance: 84.3
click at [711, 406] on div "Pour activer le glissement avec le clavier, appuyez sur Alt+Entrée. Une fois ce…" at bounding box center [608, 352] width 1153 height 480
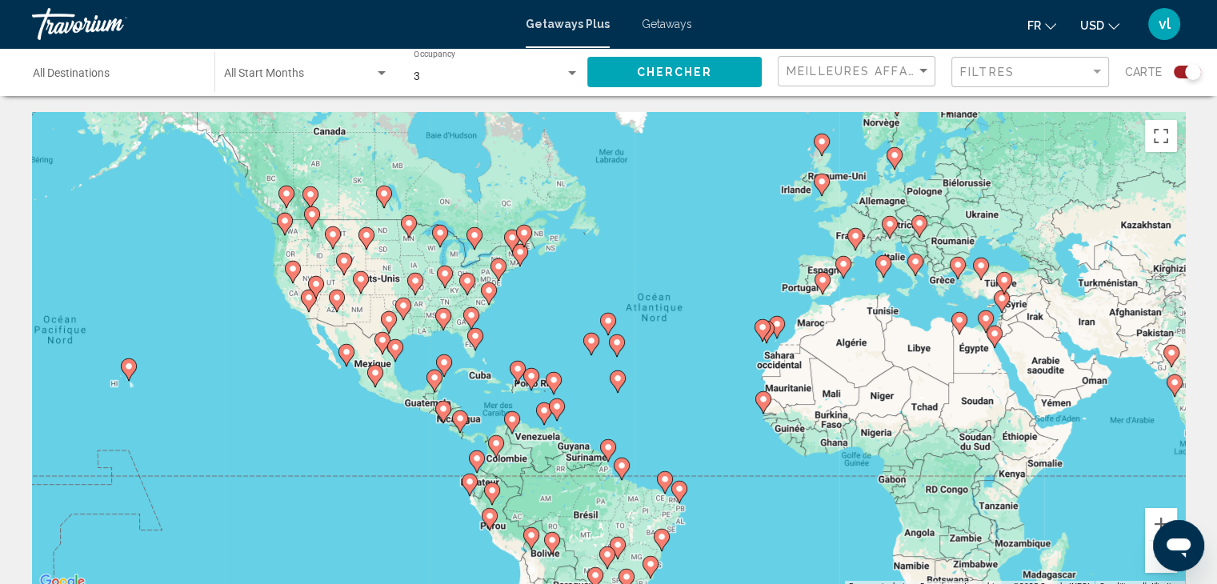
click at [403, 310] on image "Main content" at bounding box center [403, 306] width 10 height 10
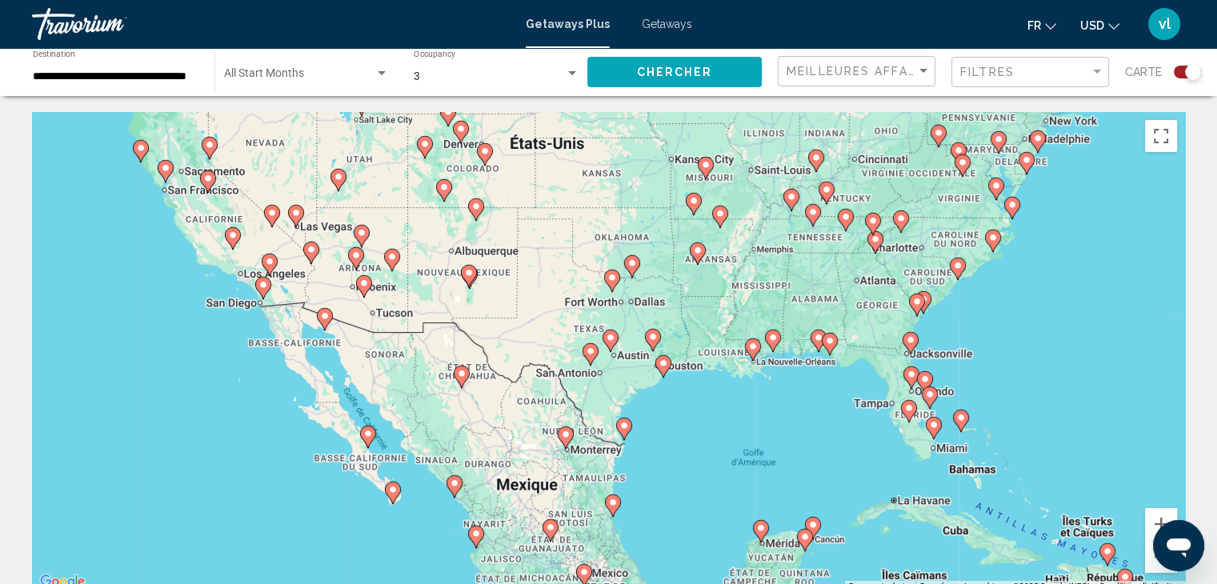
click at [301, 217] on icon "Main content" at bounding box center [295, 216] width 14 height 21
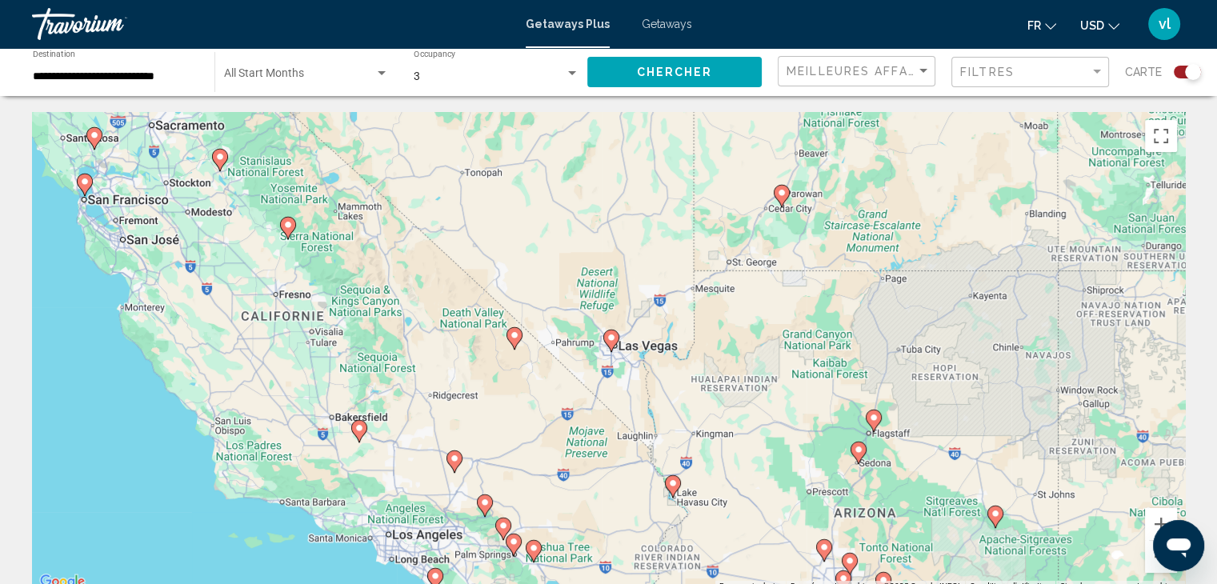
click at [611, 340] on image "Main content" at bounding box center [612, 338] width 10 height 10
type input "**********"
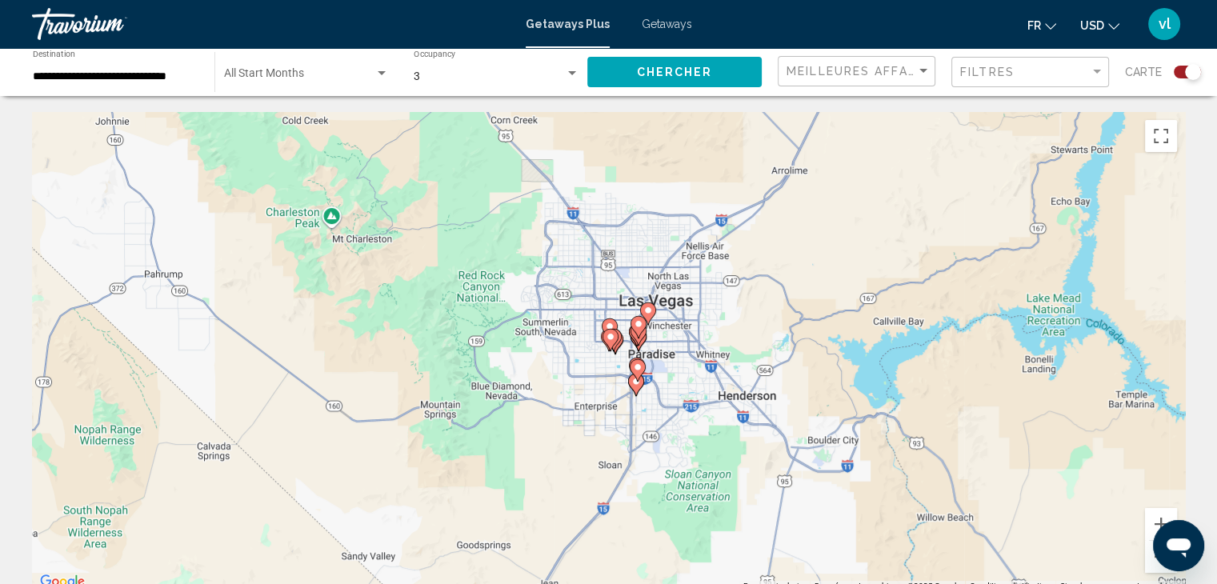
click at [663, 372] on div "Pour naviguer, appuyez sur les touches fléchées. Pour activer le glissement ave…" at bounding box center [608, 352] width 1153 height 480
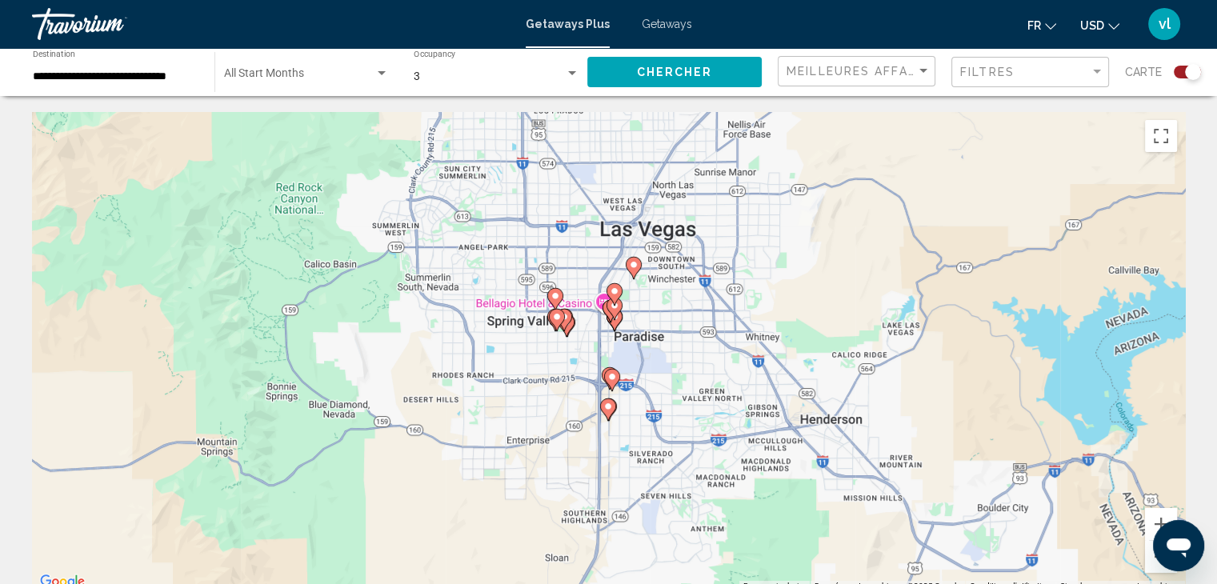
click at [663, 372] on div "Pour naviguer, appuyez sur les touches fléchées. Pour activer le glissement ave…" at bounding box center [608, 352] width 1153 height 480
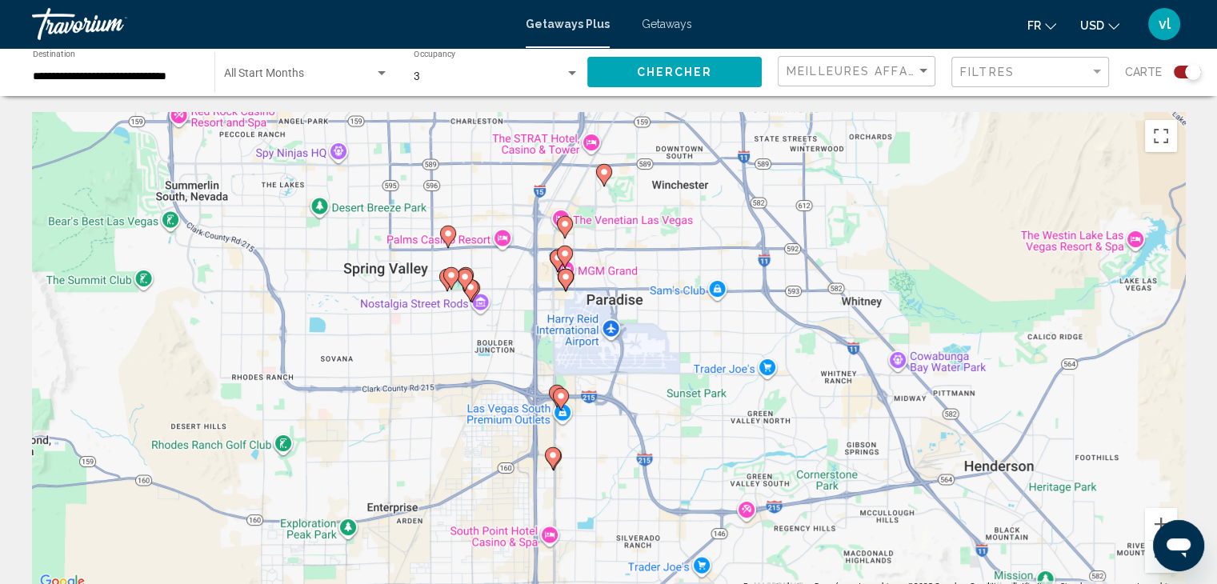
click at [552, 462] on icon "Main content" at bounding box center [552, 458] width 14 height 21
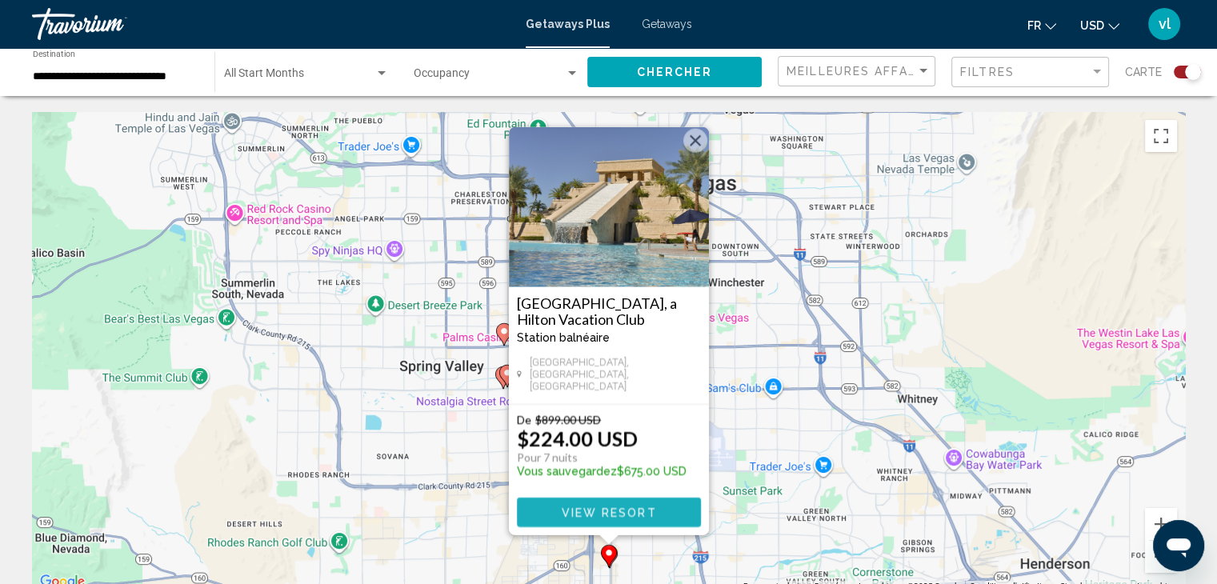
click at [577, 522] on button "View Resort" at bounding box center [609, 513] width 184 height 30
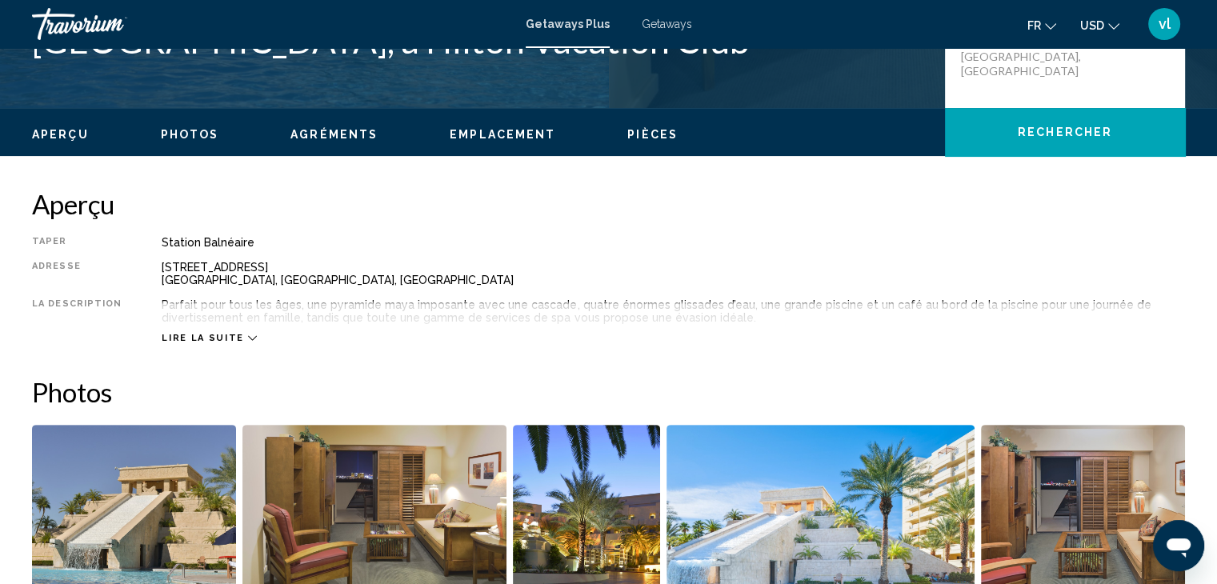
scroll to position [424, 0]
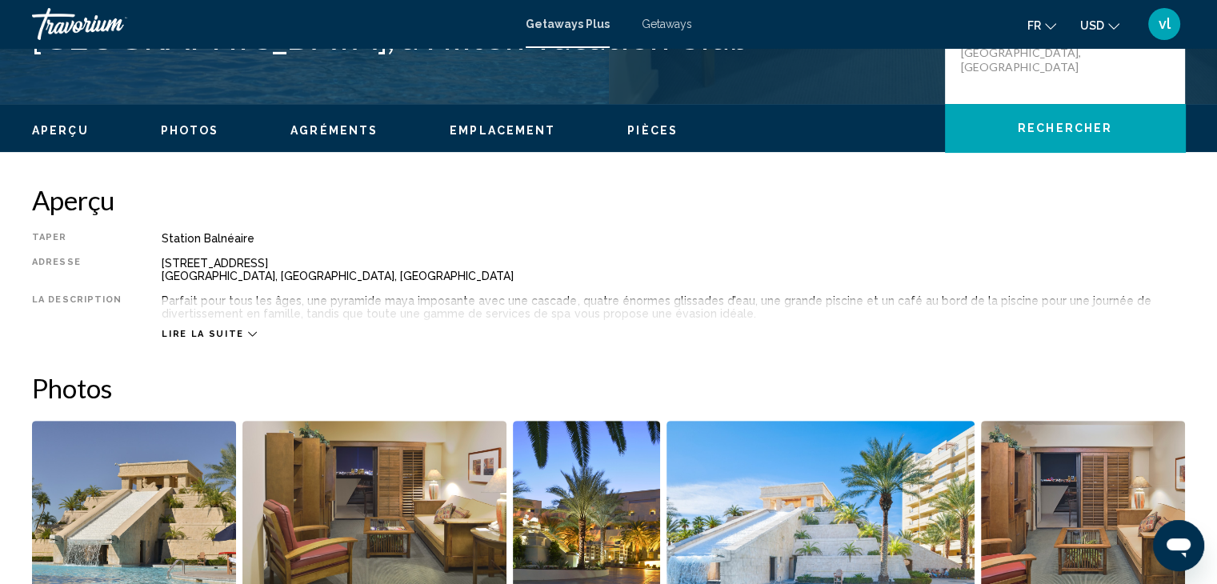
drag, startPoint x: 1215, startPoint y: 175, endPoint x: 1210, endPoint y: 212, distance: 37.1
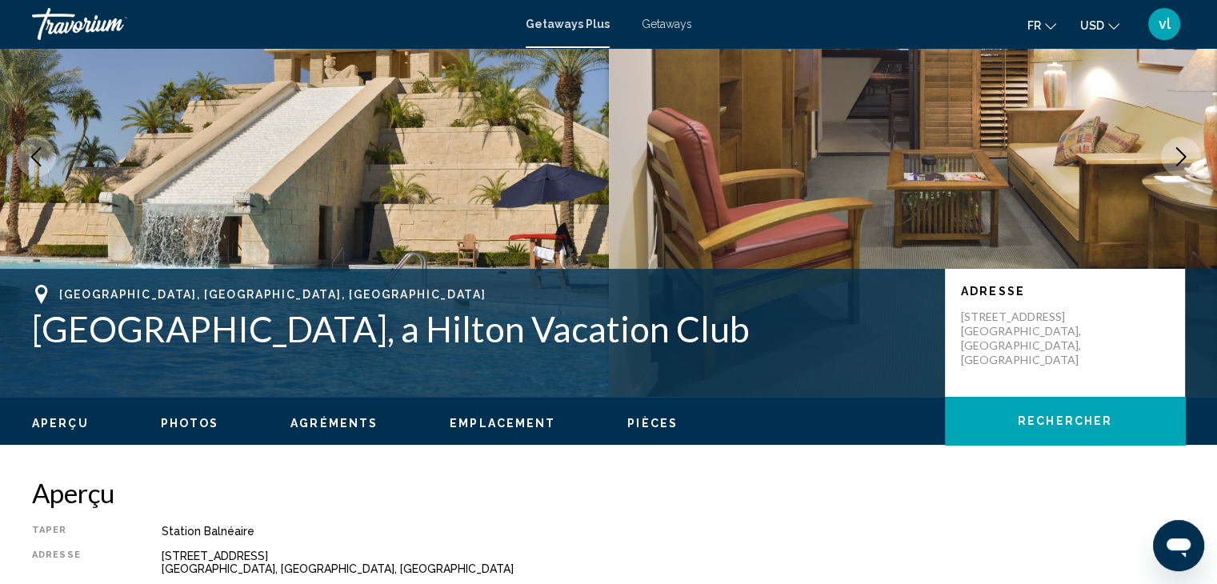
scroll to position [0, 0]
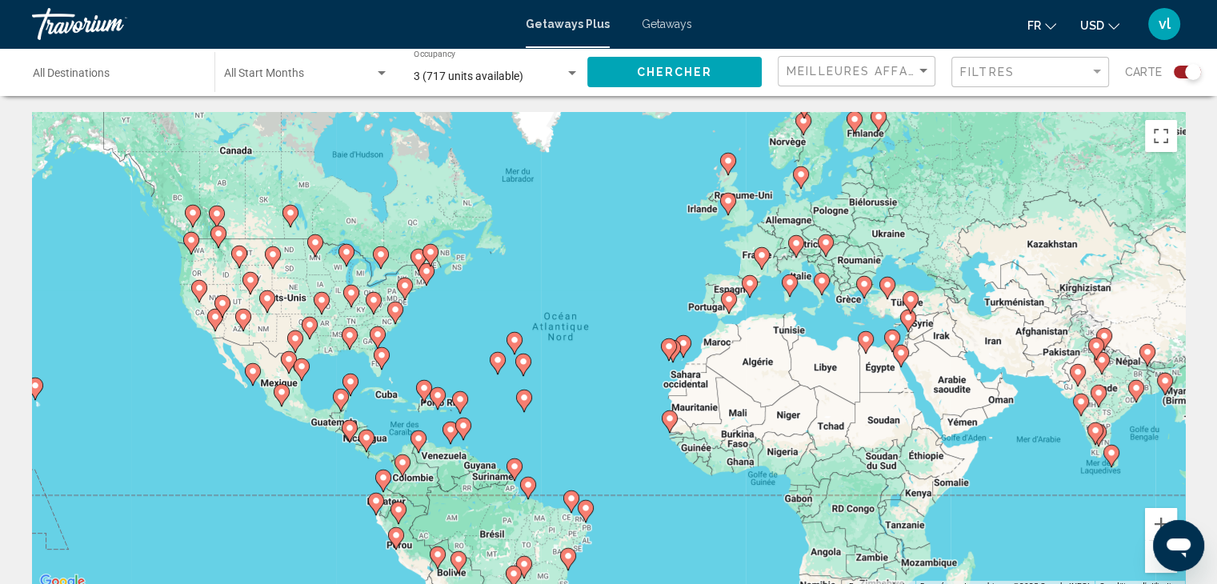
click at [198, 349] on div "Pour activer le glissement avec le clavier, appuyez sur Alt+Entrée. Une fois ce…" at bounding box center [608, 352] width 1153 height 480
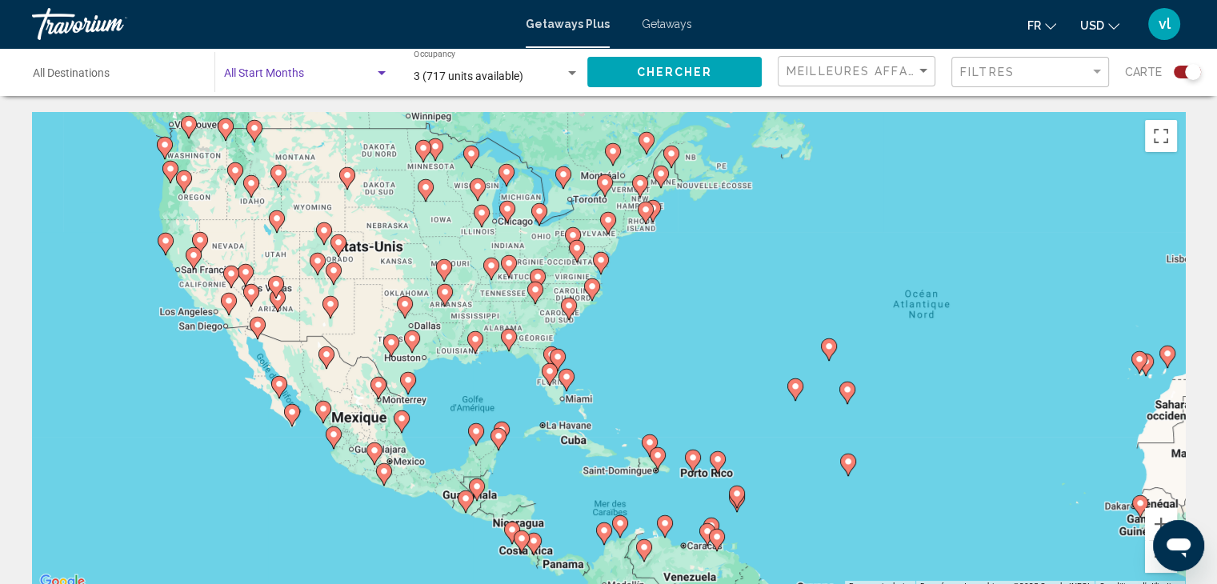
click at [314, 70] on span "Search widget" at bounding box center [299, 76] width 150 height 13
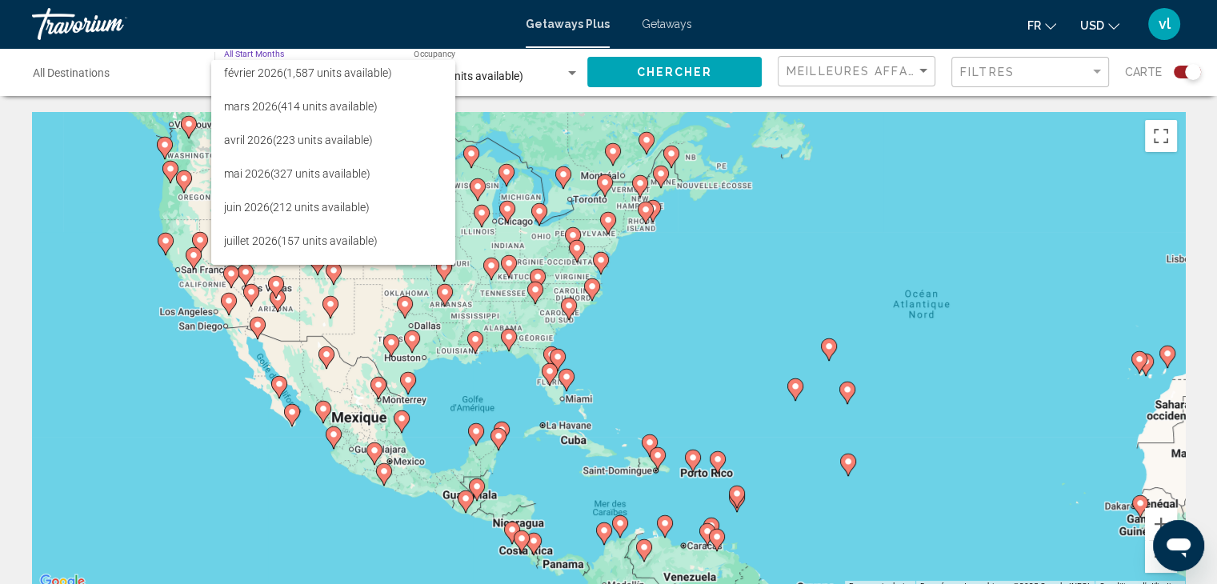
scroll to position [231, 0]
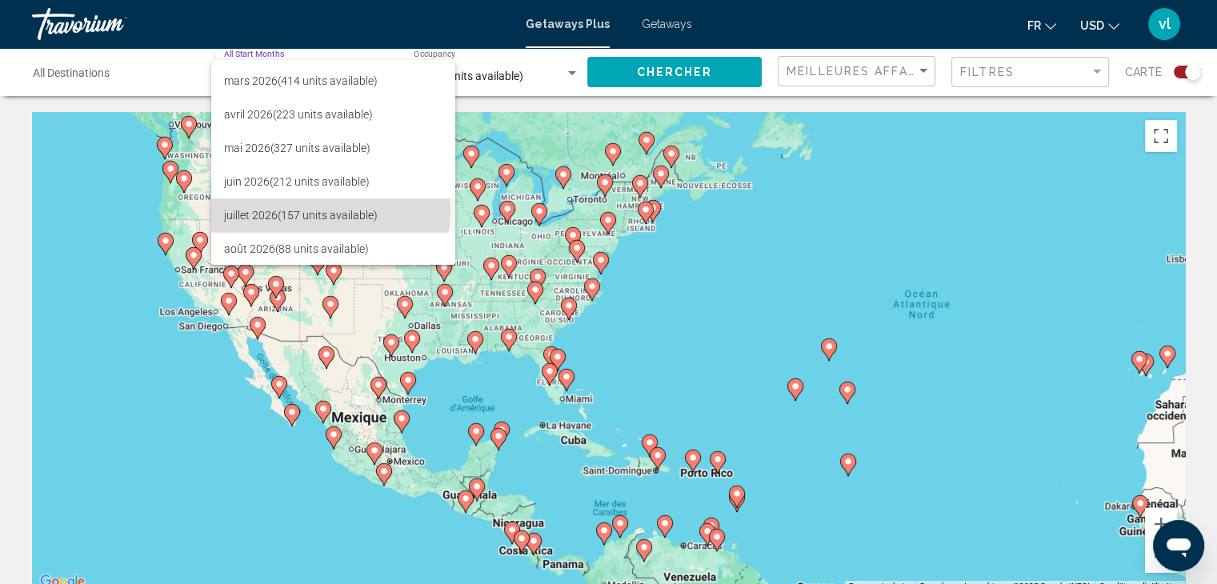
click at [327, 210] on span "[DATE] (157 units available)" at bounding box center [333, 215] width 218 height 34
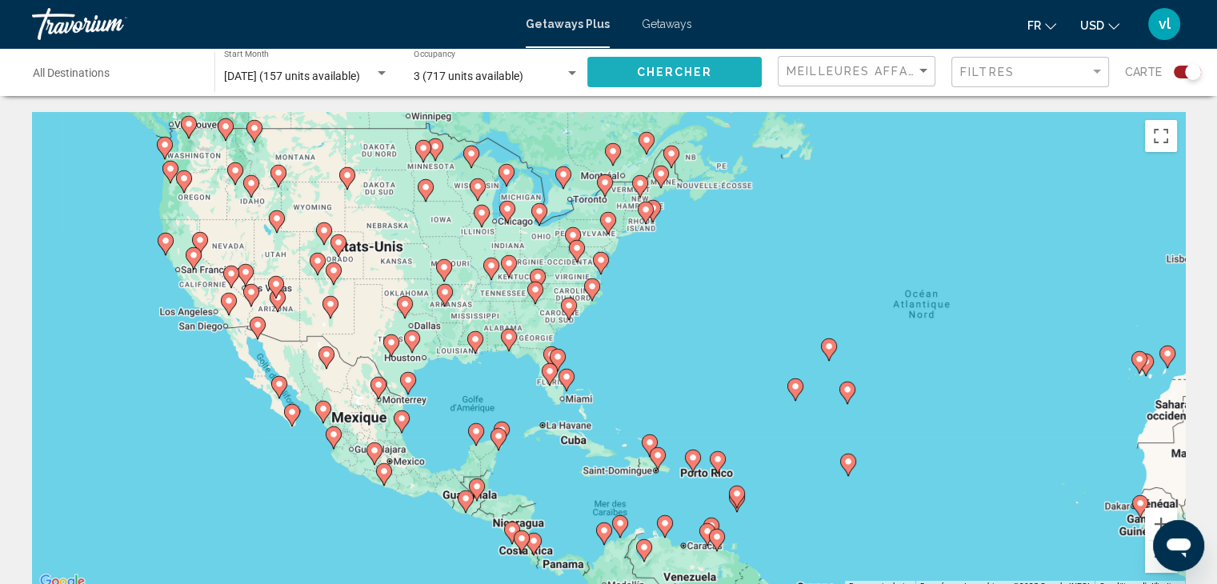
click at [668, 74] on span "Chercher" at bounding box center [675, 72] width 76 height 13
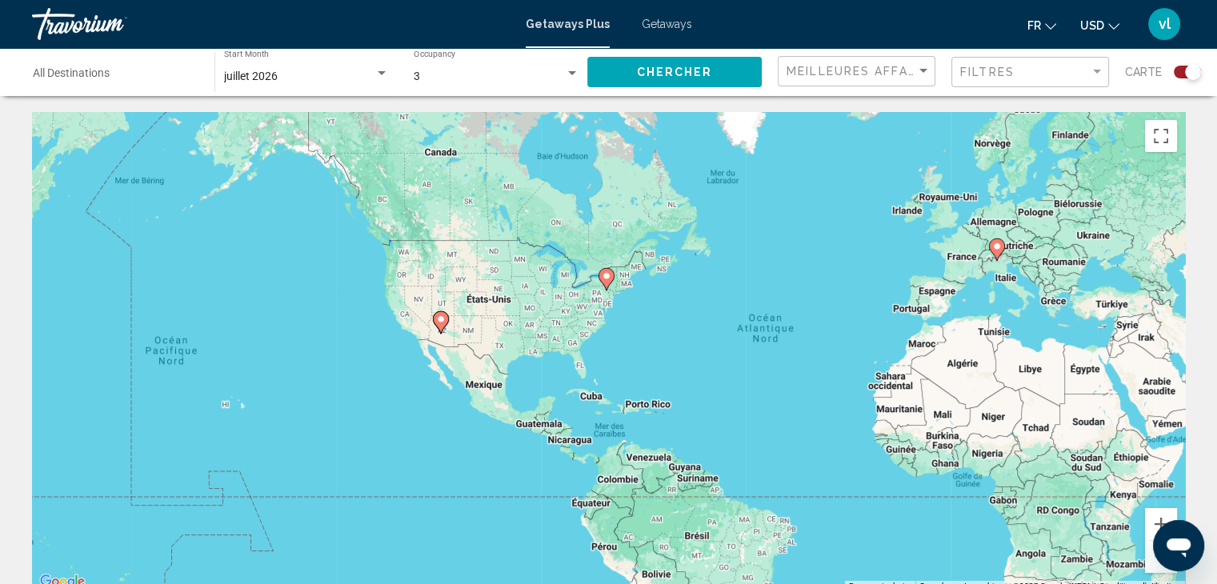
click at [443, 320] on image "Main content" at bounding box center [441, 319] width 10 height 10
type input "**********"
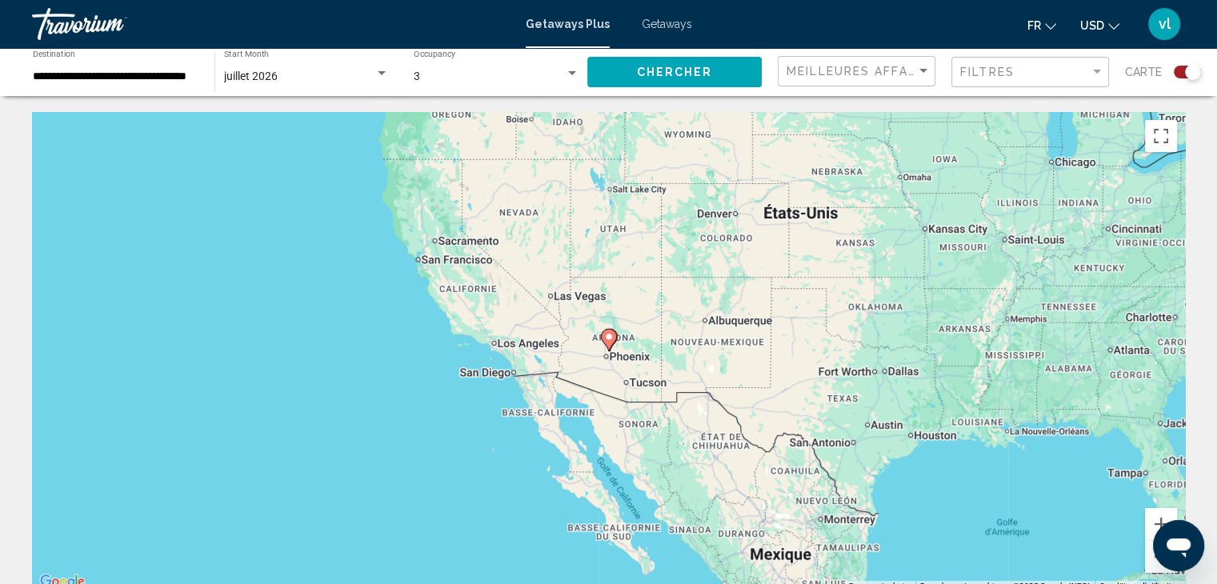
click at [563, 299] on div "Pour naviguer, appuyez sur les touches fléchées. Pour activer le glissement ave…" at bounding box center [608, 352] width 1153 height 480
click at [563, 299] on div "Pour activer le glissement avec le clavier, appuyez sur Alt+Entrée. Une fois ce…" at bounding box center [608, 352] width 1153 height 480
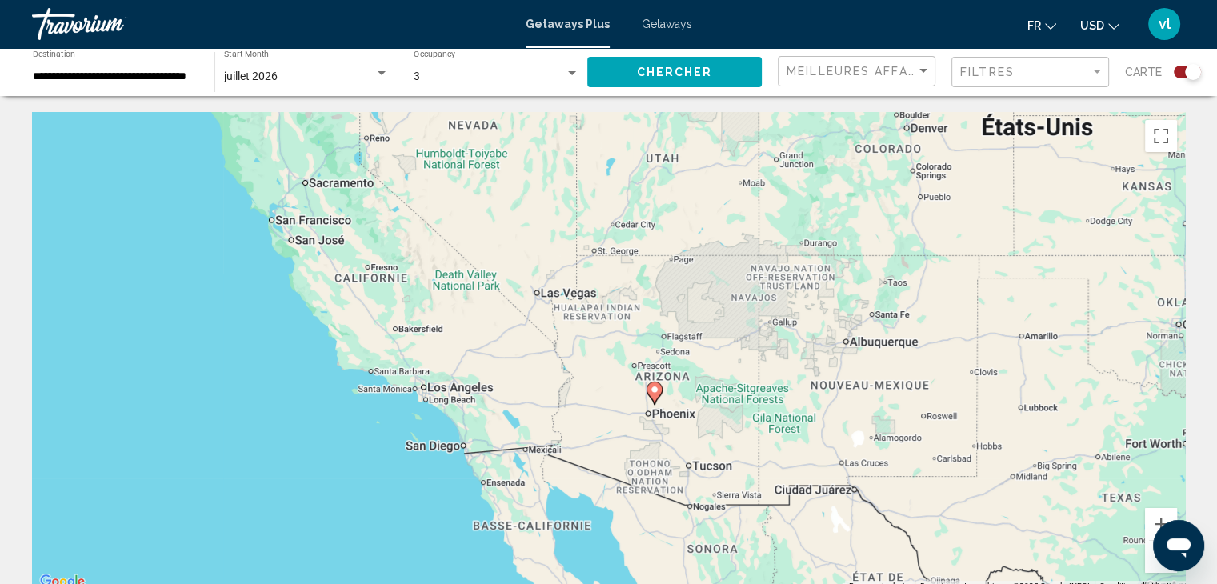
click at [131, 62] on div "**********" at bounding box center [116, 72] width 166 height 44
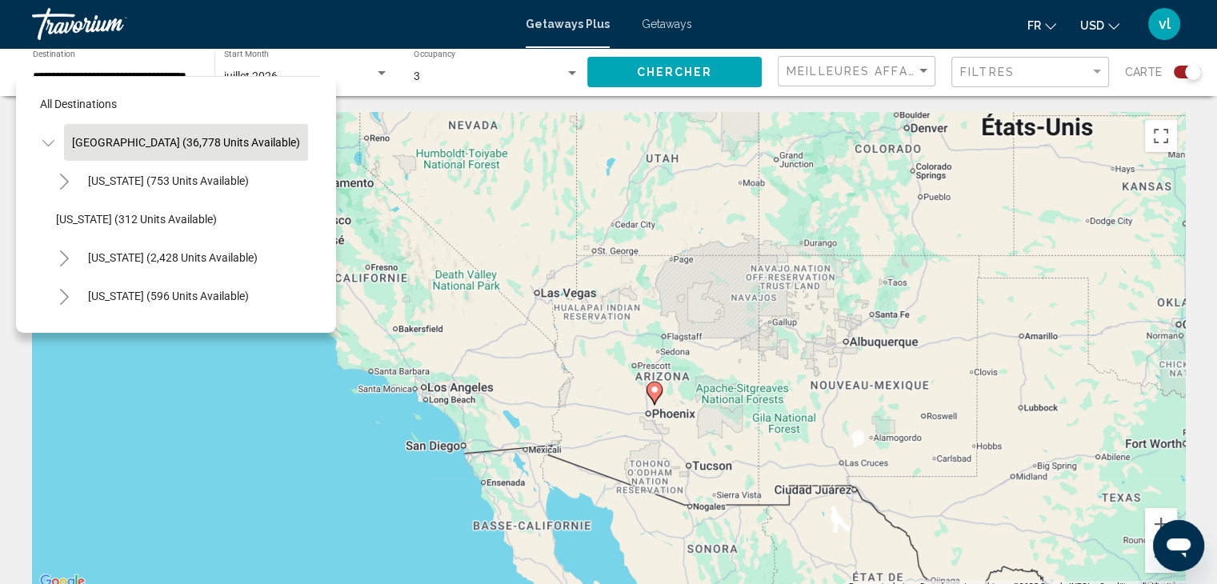
click at [131, 62] on div "**********" at bounding box center [116, 72] width 166 height 44
click at [130, 74] on input "**********" at bounding box center [116, 76] width 166 height 13
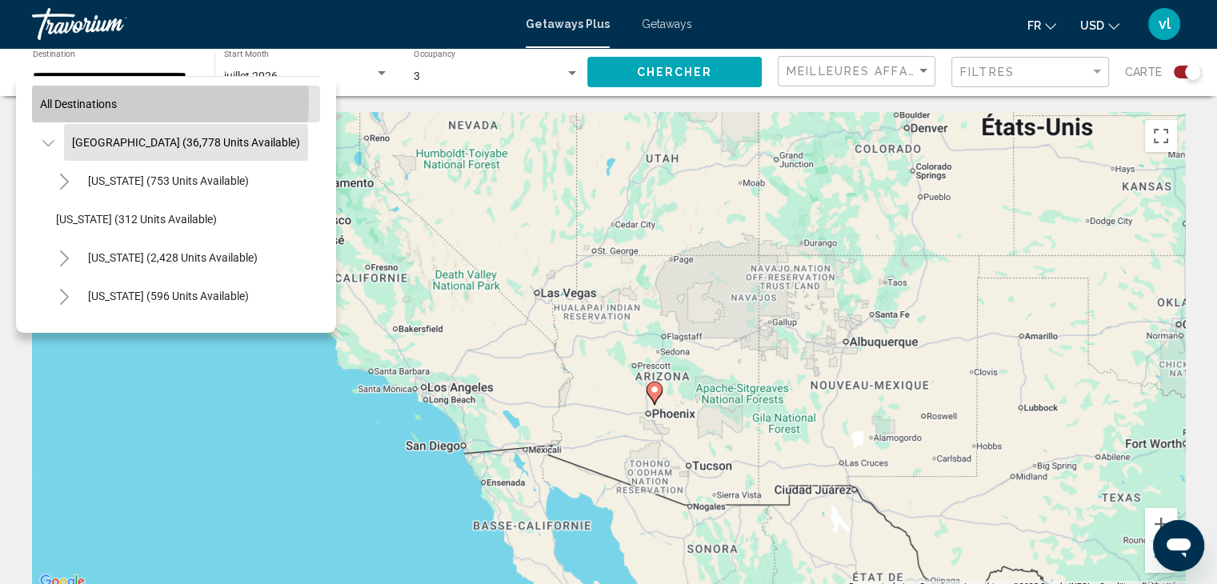
scroll to position [0, 0]
click at [106, 99] on span "All destinations" at bounding box center [78, 104] width 77 height 13
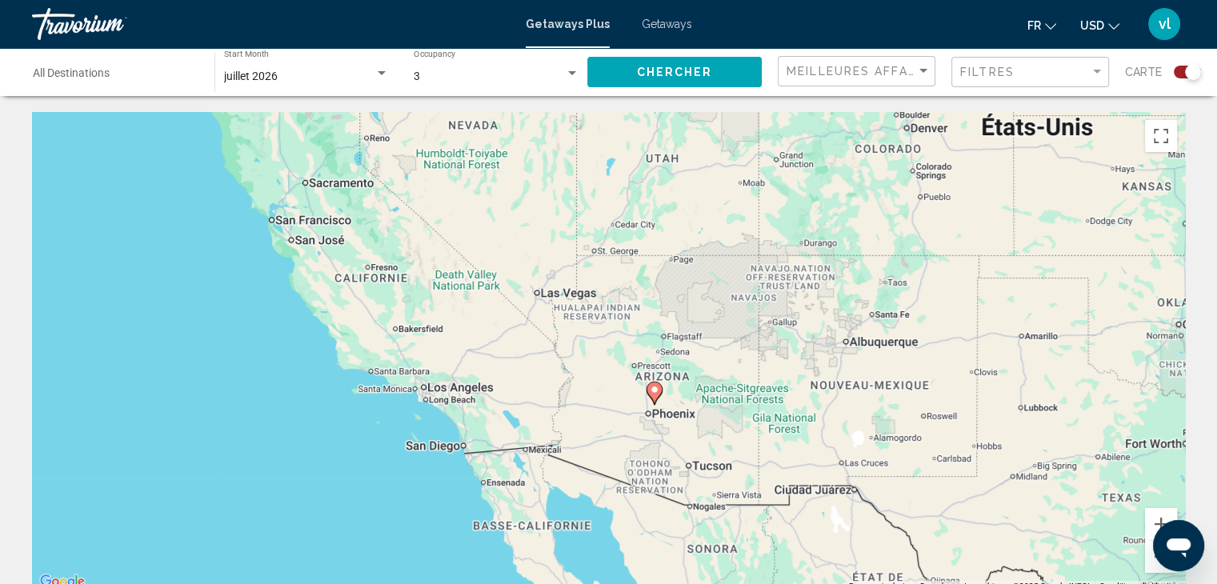
click at [648, 68] on span "Chercher" at bounding box center [675, 72] width 76 height 13
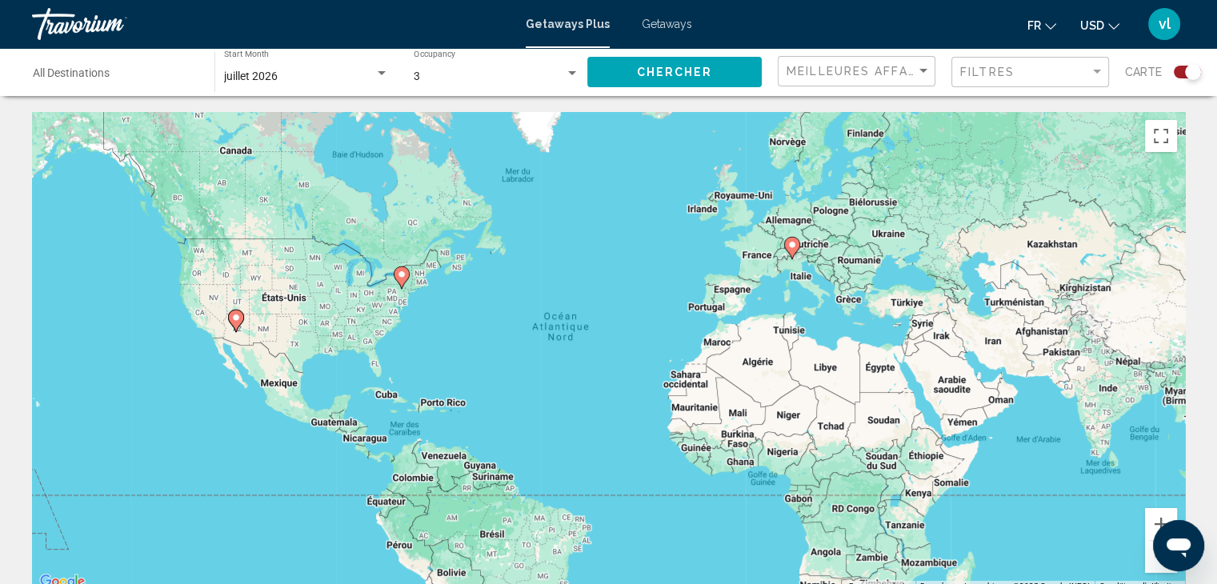
click at [1159, 559] on div "Ouvrir la fenêtre de messagerie" at bounding box center [1179, 546] width 48 height 48
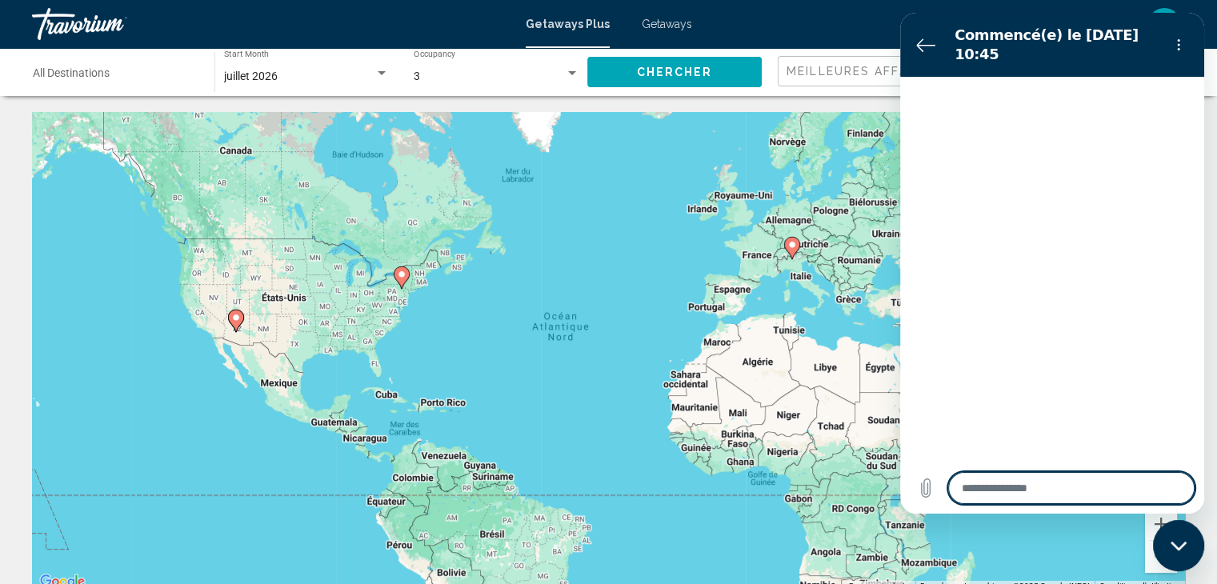
type textarea "*"
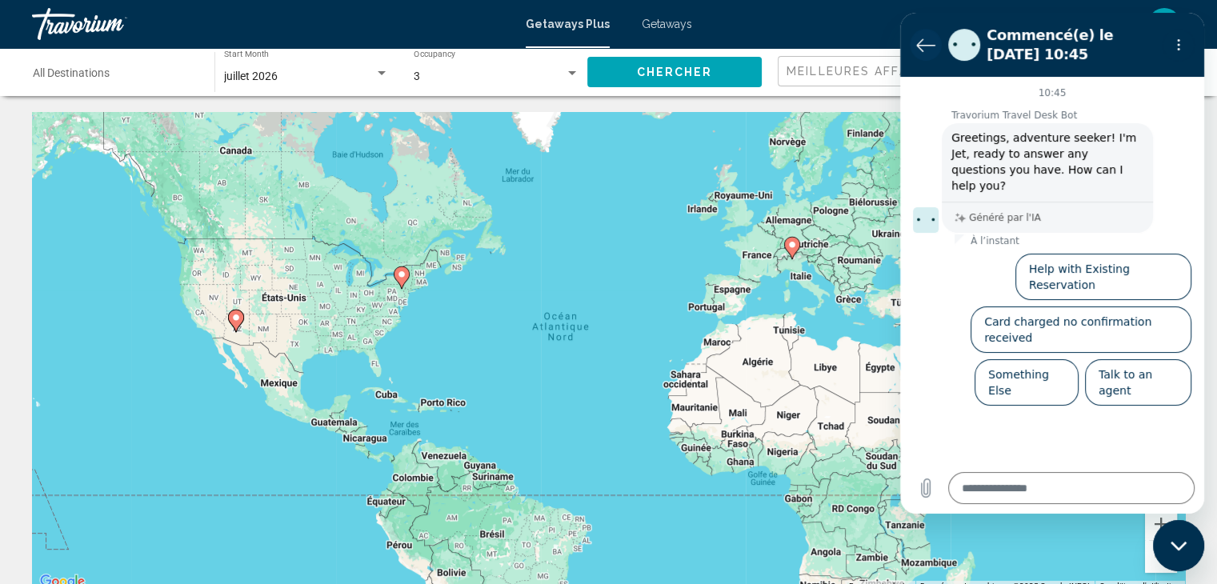
click at [926, 39] on icon "Retour à la liste des conversations" at bounding box center [925, 44] width 19 height 19
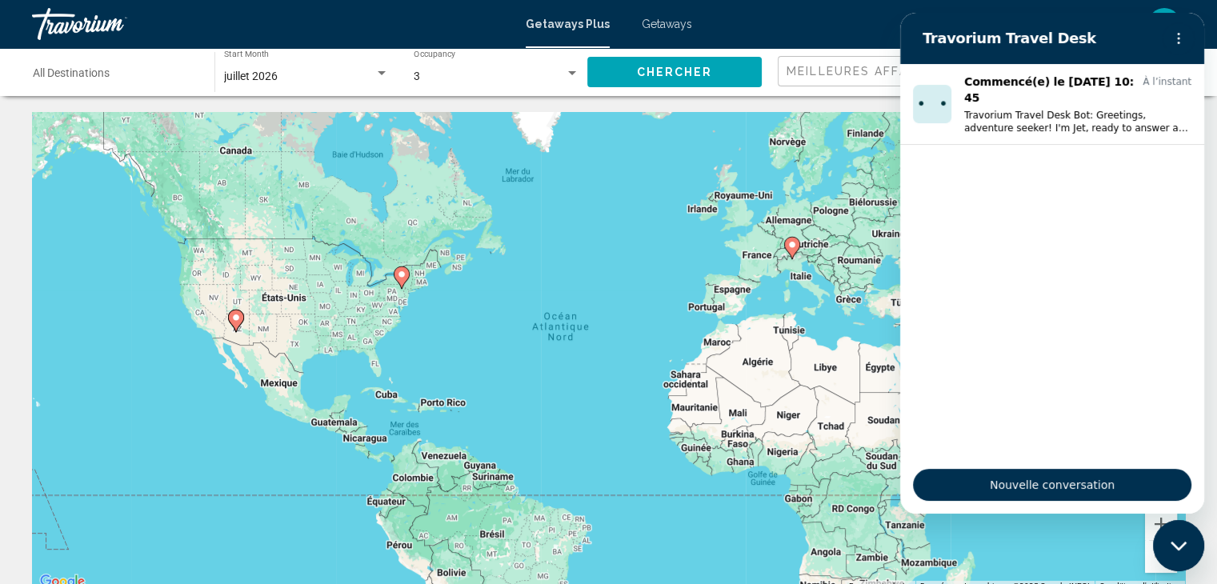
click at [851, 332] on div "Pour activer le glissement avec le clavier, appuyez sur Alt+Entrée. Une fois ce…" at bounding box center [608, 352] width 1153 height 480
click at [1177, 33] on icon "Menu d’options" at bounding box center [1178, 38] width 13 height 13
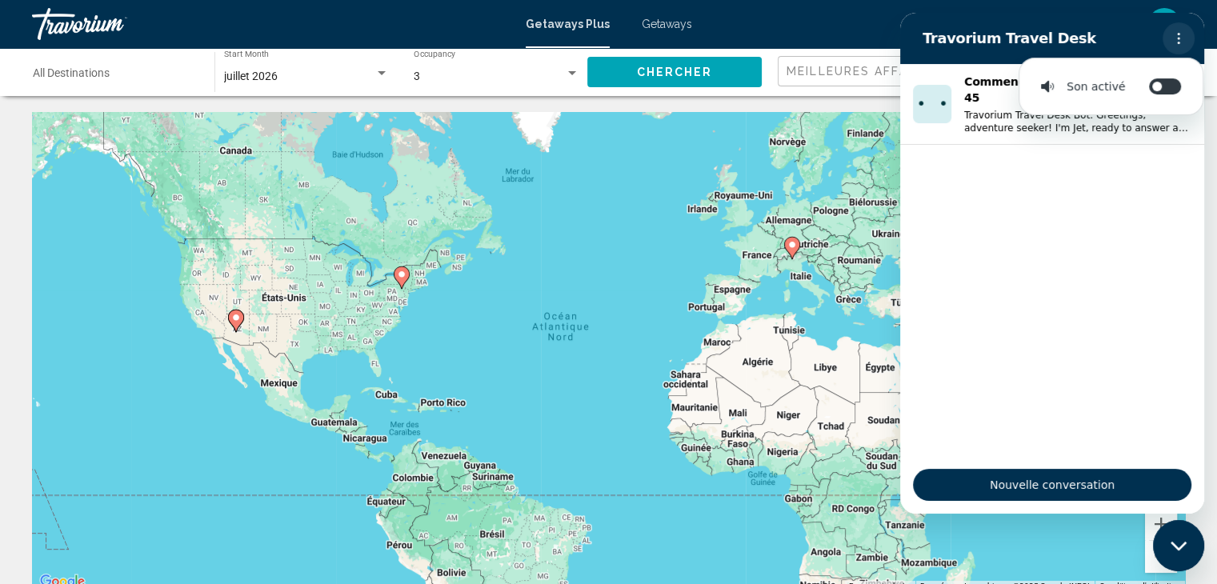
click at [1177, 33] on icon "Menu d’options" at bounding box center [1178, 38] width 13 height 13
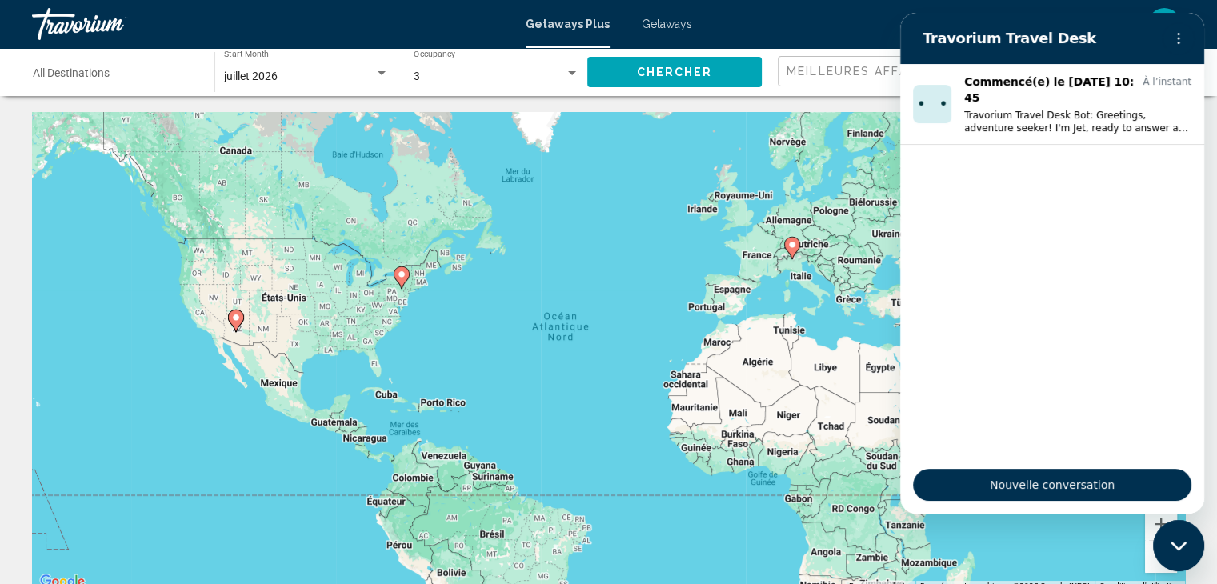
click at [1180, 538] on div "Fermer la fenêtre de messagerie" at bounding box center [1179, 546] width 48 height 48
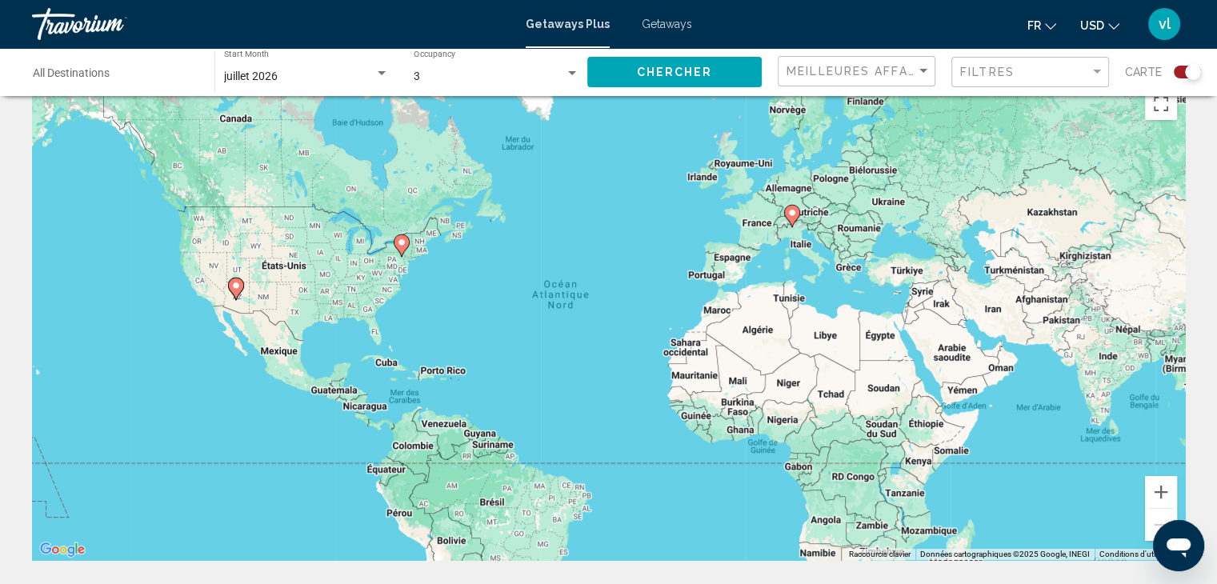
scroll to position [64, 0]
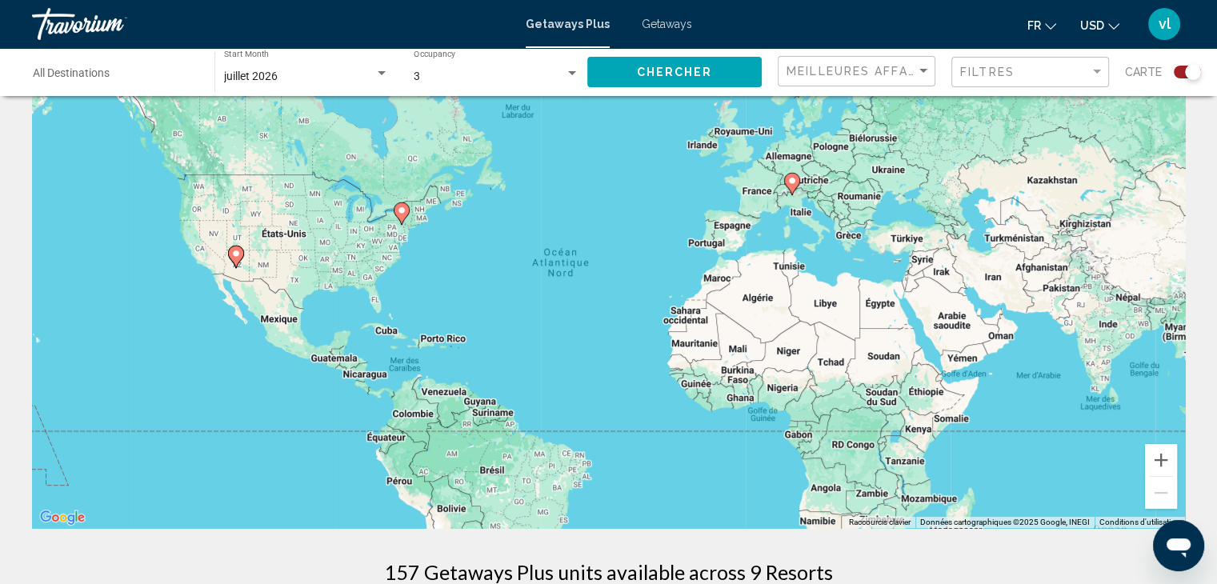
click at [791, 179] on image "Main content" at bounding box center [792, 181] width 10 height 10
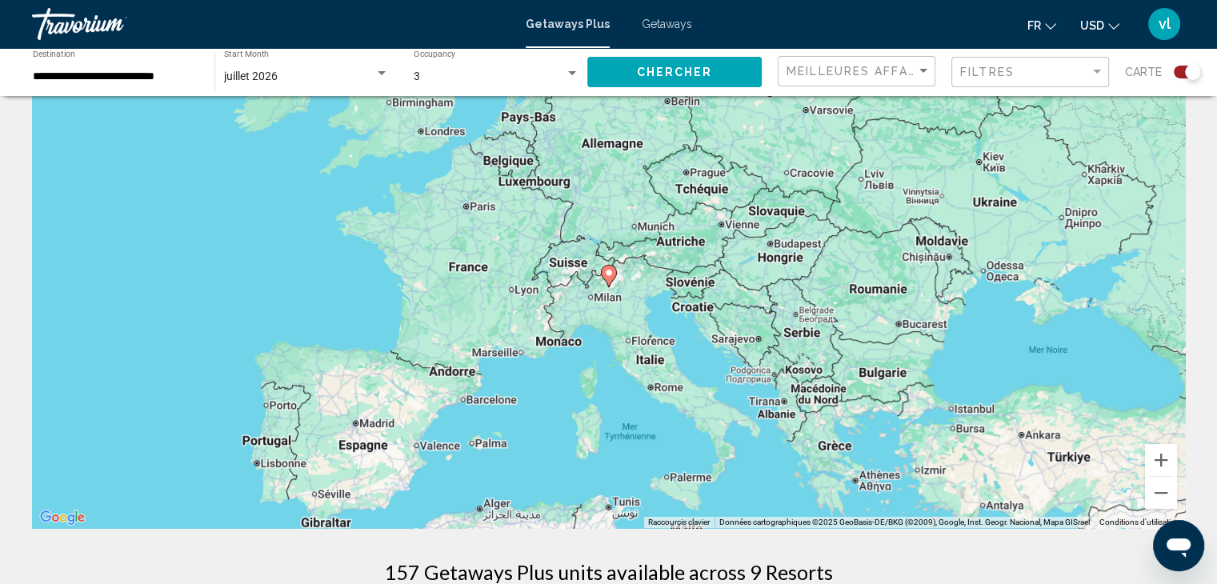
click at [609, 277] on image "Main content" at bounding box center [609, 273] width 10 height 10
type input "**********"
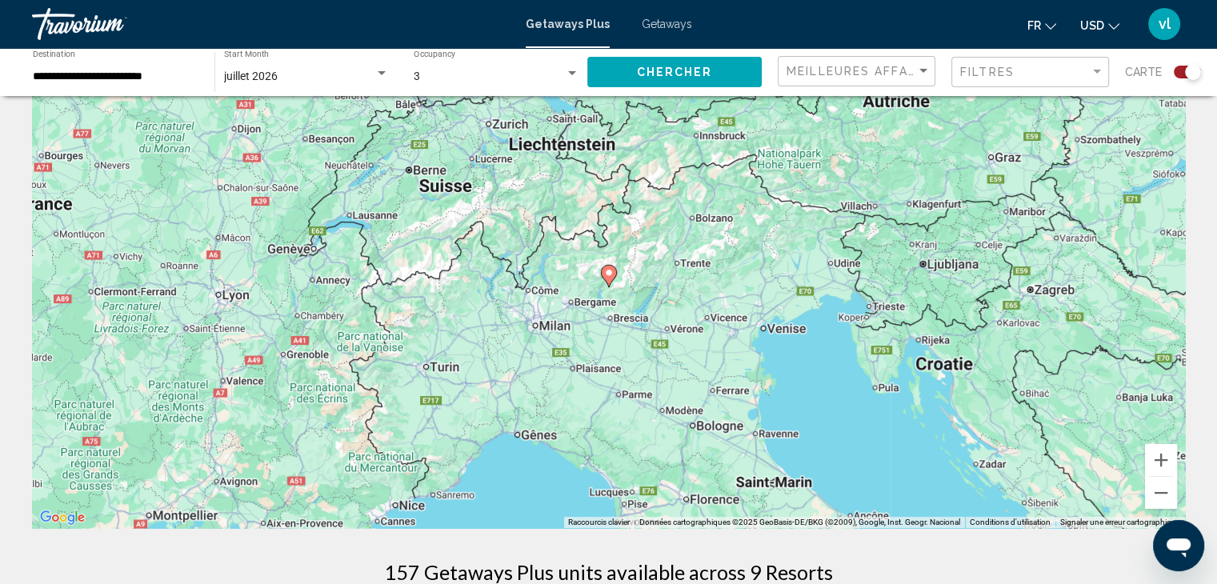
click at [609, 277] on image "Main content" at bounding box center [609, 273] width 10 height 10
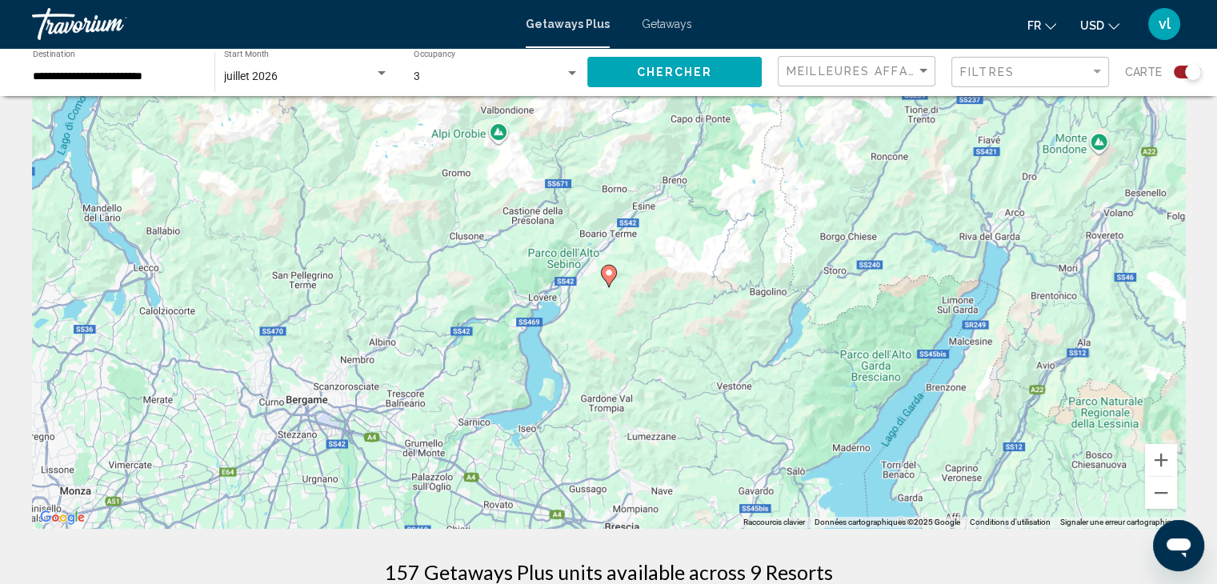
click at [609, 277] on image "Main content" at bounding box center [609, 273] width 10 height 10
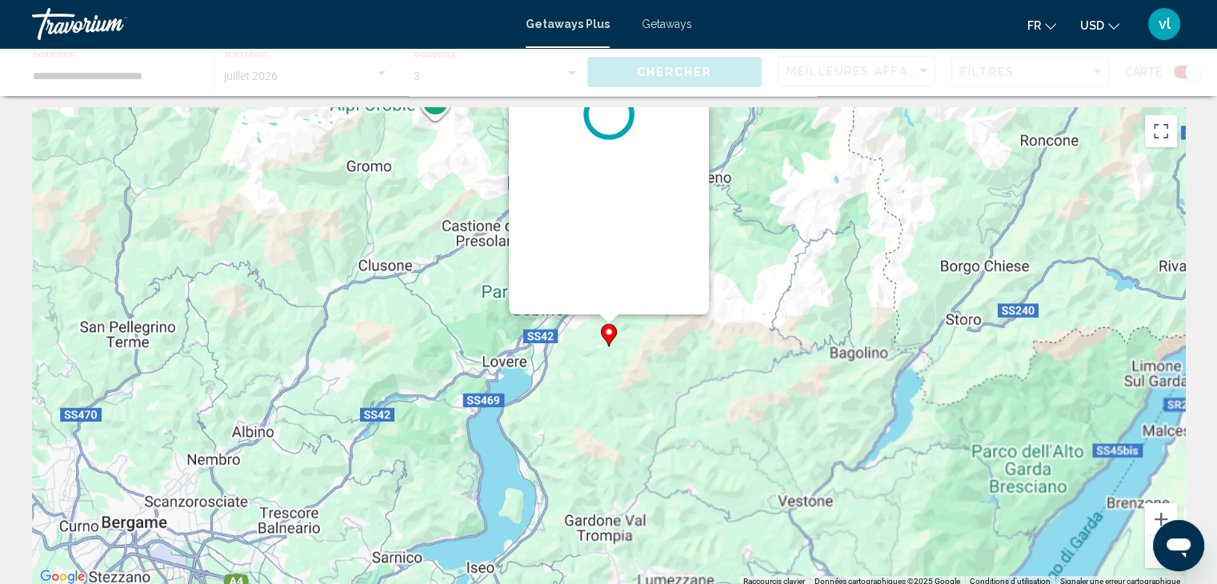
scroll to position [0, 0]
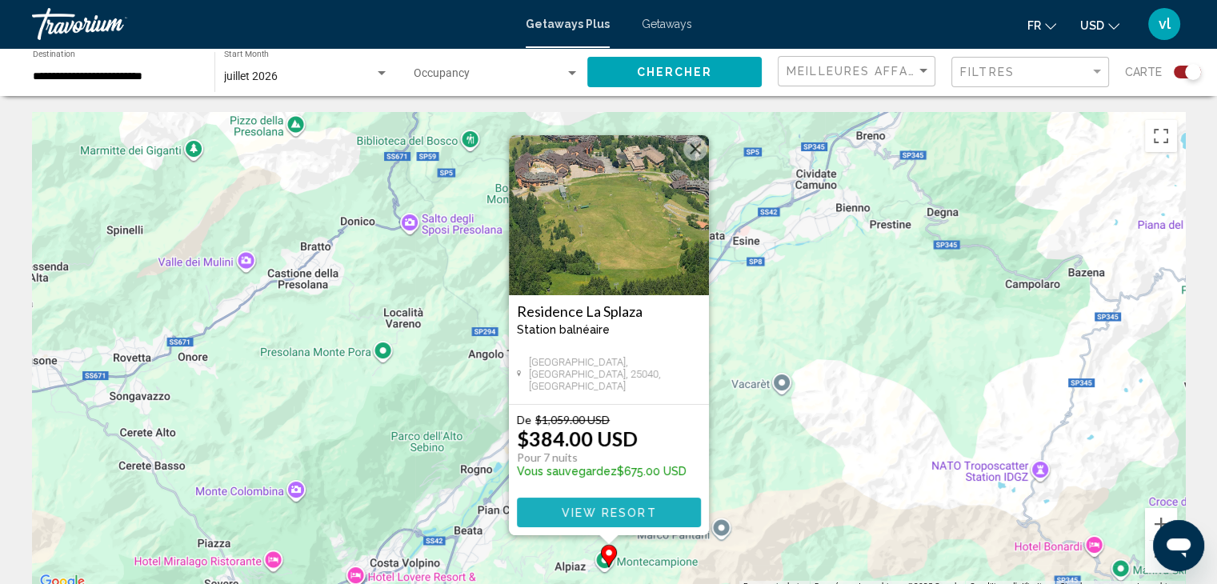
click at [584, 506] on span "View Resort" at bounding box center [608, 512] width 95 height 13
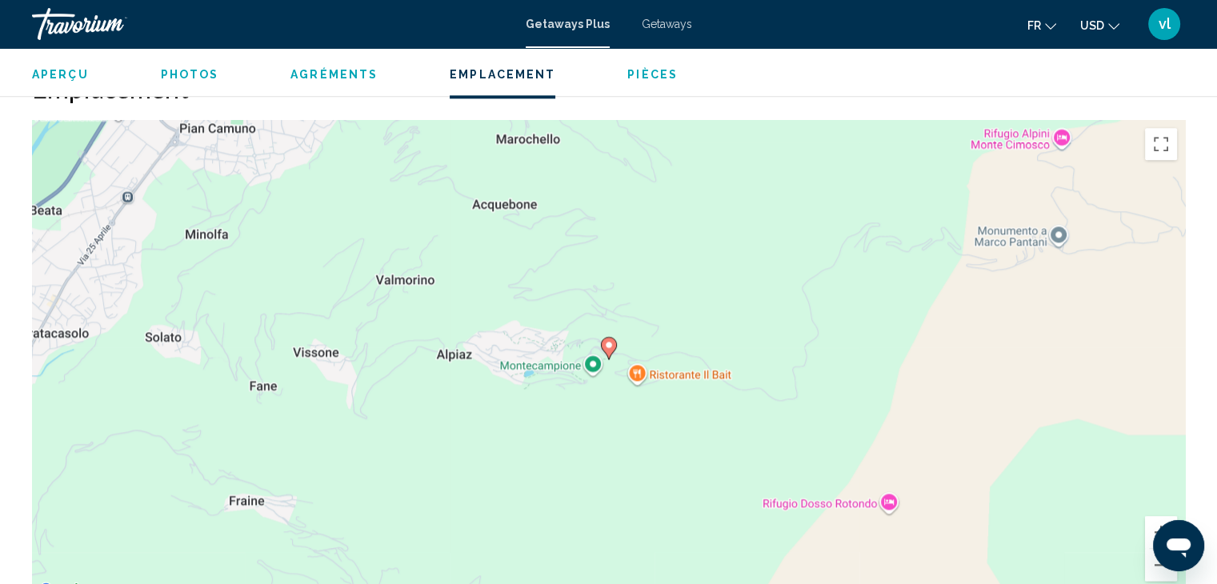
scroll to position [2049, 0]
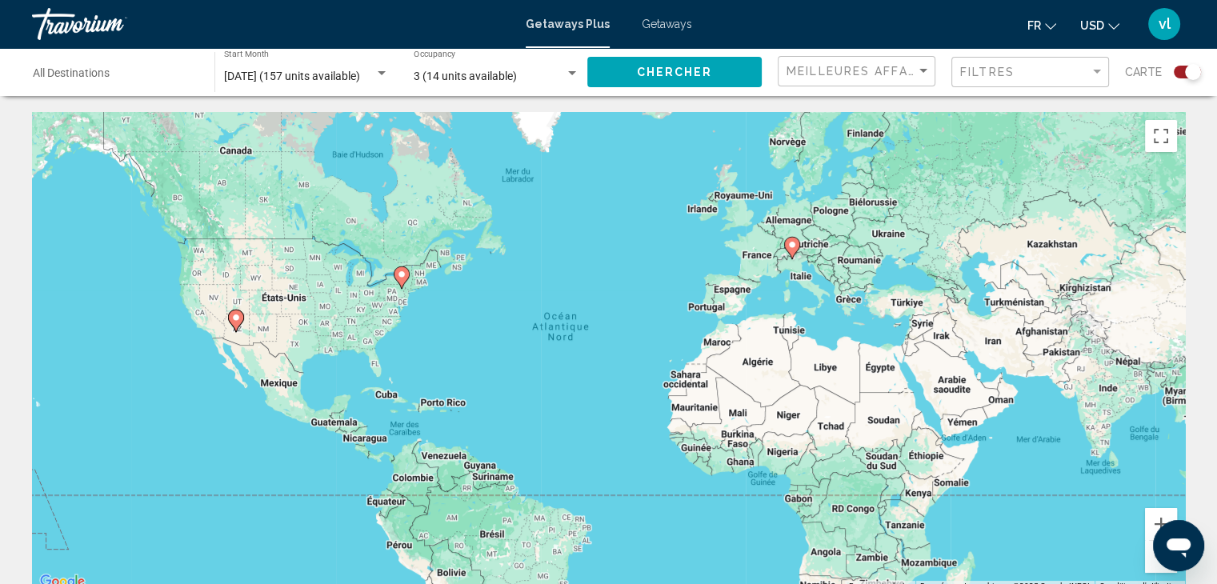
click at [1189, 68] on div "Search widget" at bounding box center [1193, 72] width 16 height 16
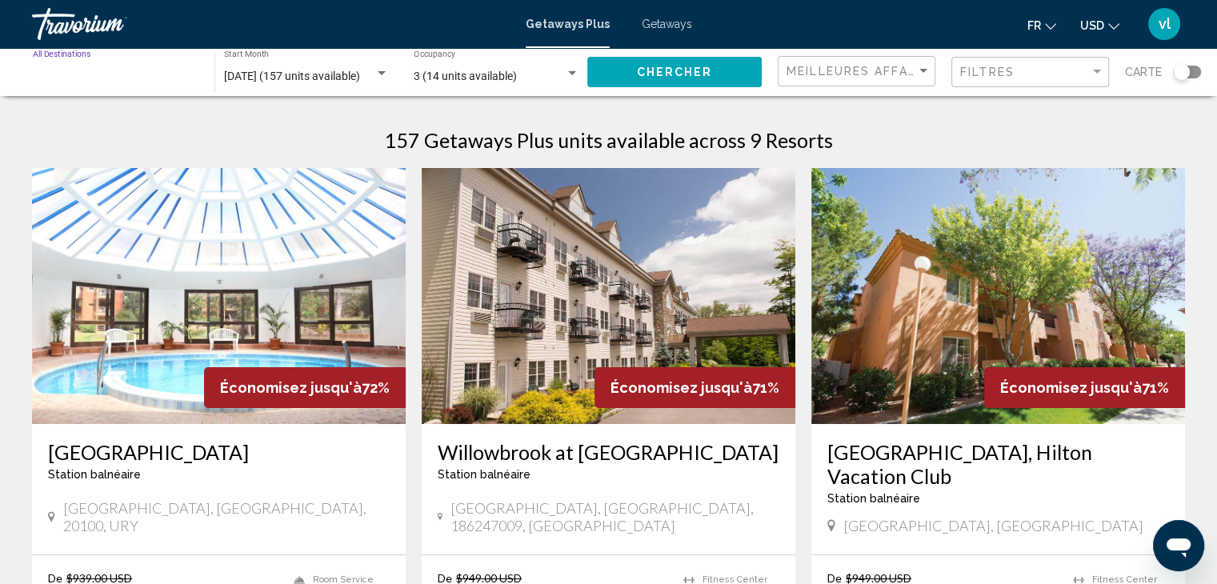
click at [176, 72] on input "Destination All Destinations" at bounding box center [116, 76] width 166 height 13
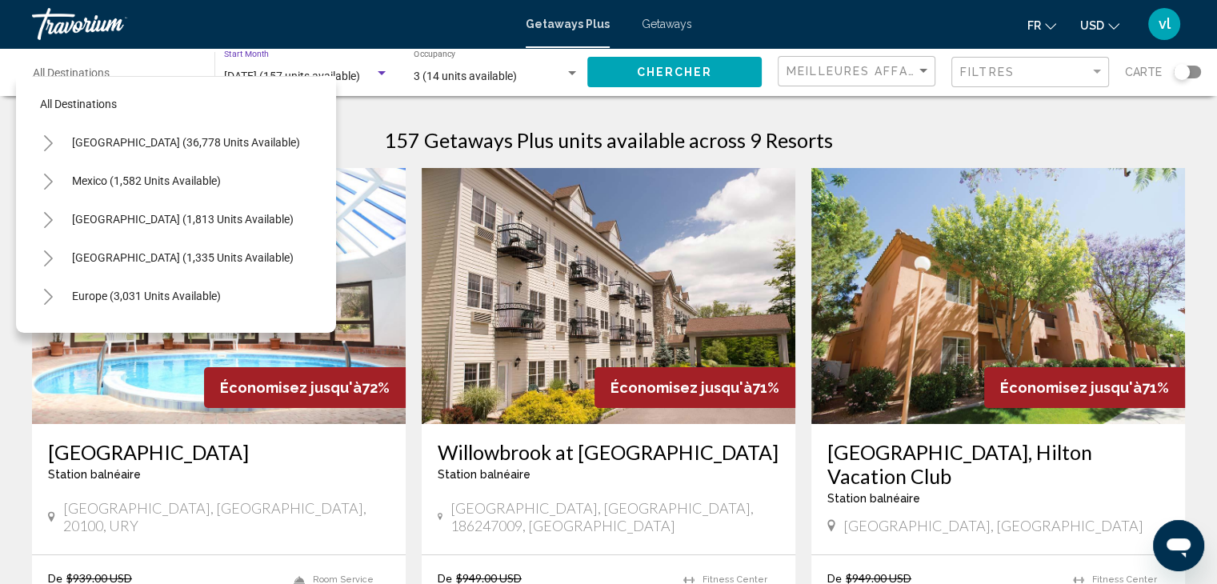
click at [358, 73] on span "[DATE] (157 units available)" at bounding box center [292, 76] width 136 height 13
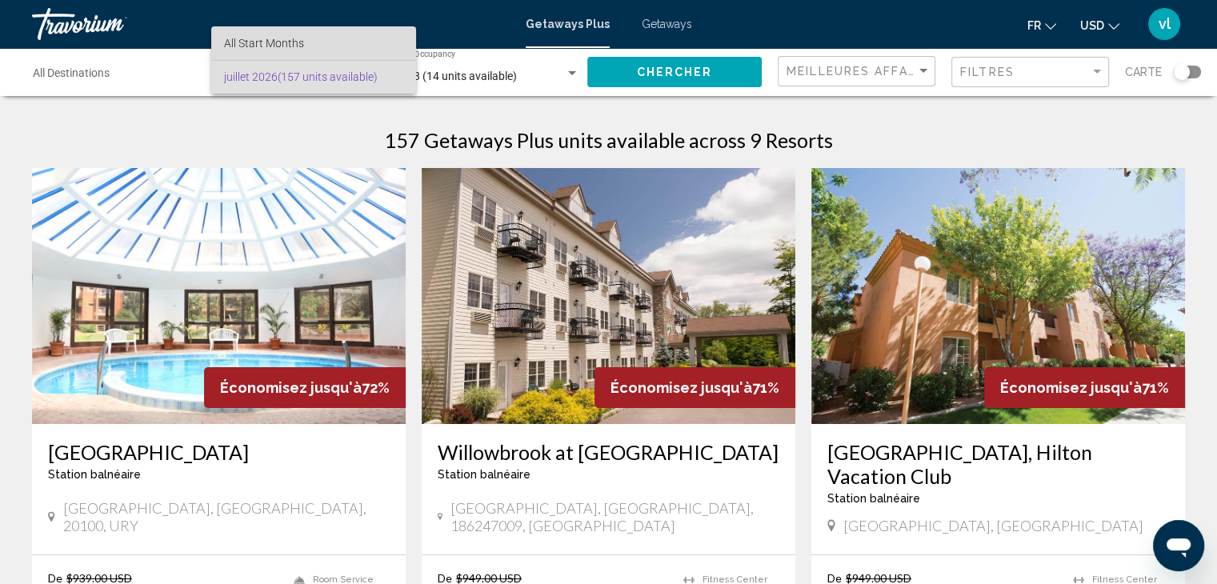
click at [314, 42] on span "All Start Months" at bounding box center [313, 43] width 179 height 34
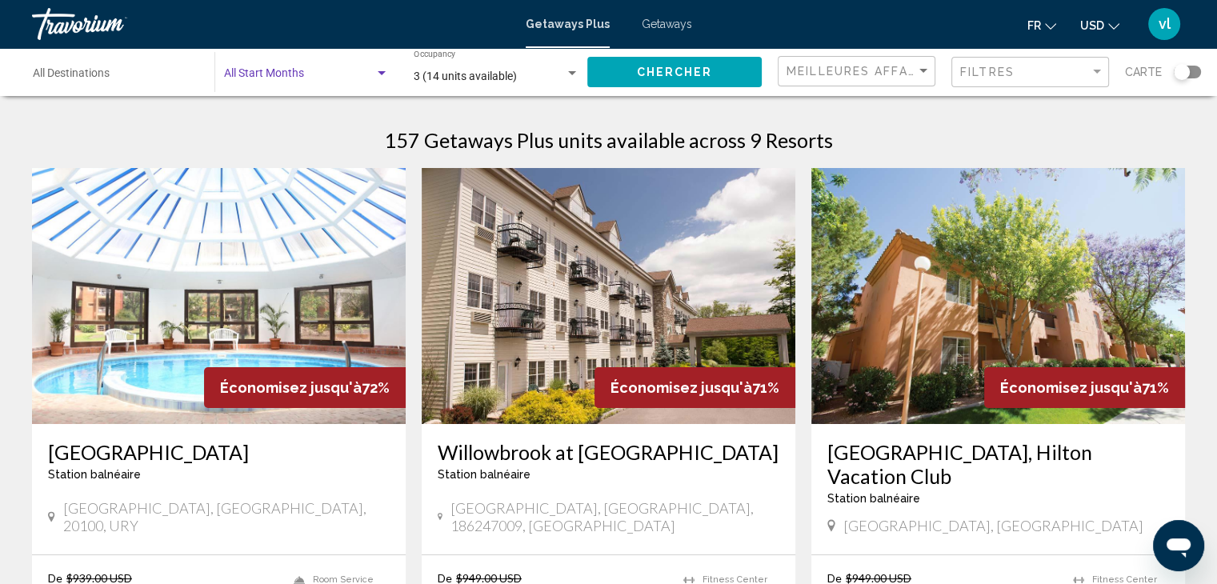
click at [305, 75] on span "Search widget" at bounding box center [299, 76] width 150 height 13
click at [307, 77] on span "All Start Months" at bounding box center [313, 77] width 179 height 34
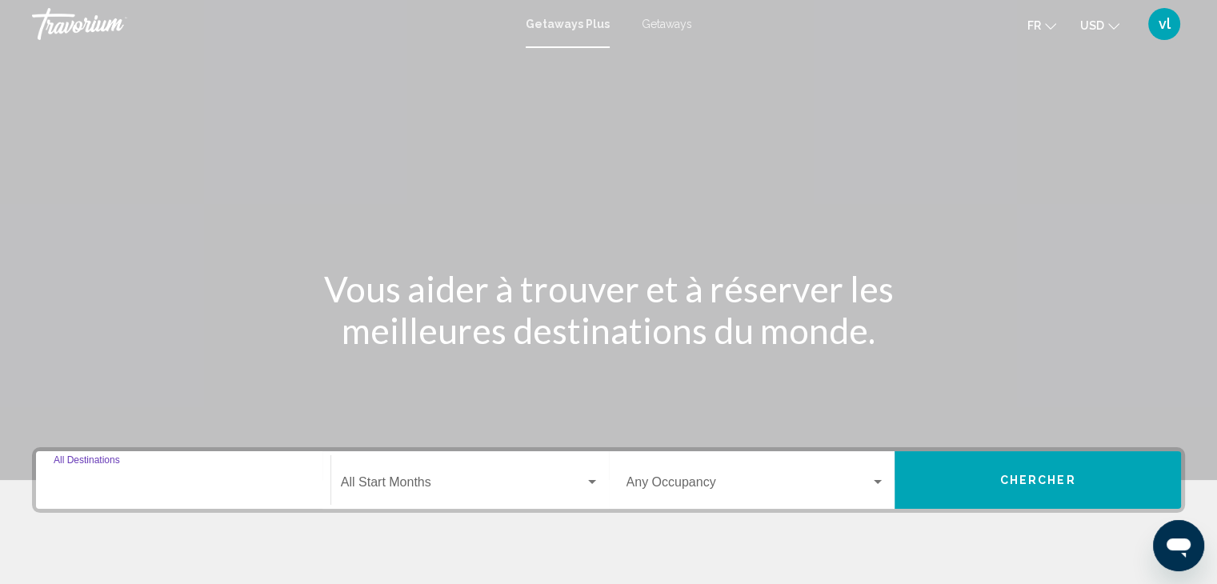
click at [80, 481] on input "Destination All Destinations" at bounding box center [183, 485] width 259 height 14
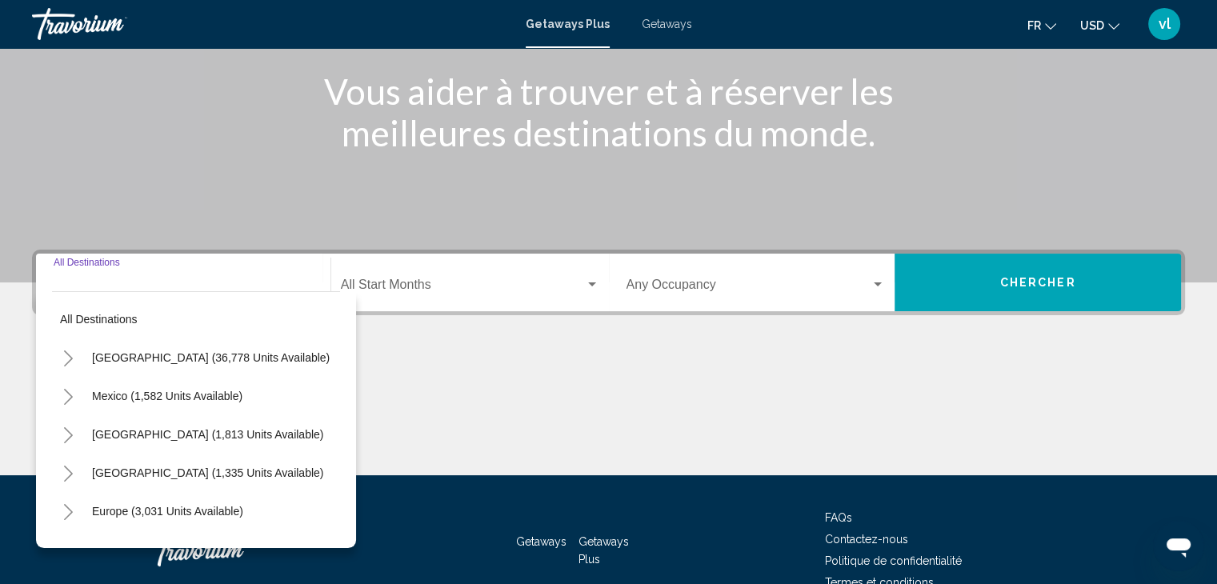
scroll to position [285, 0]
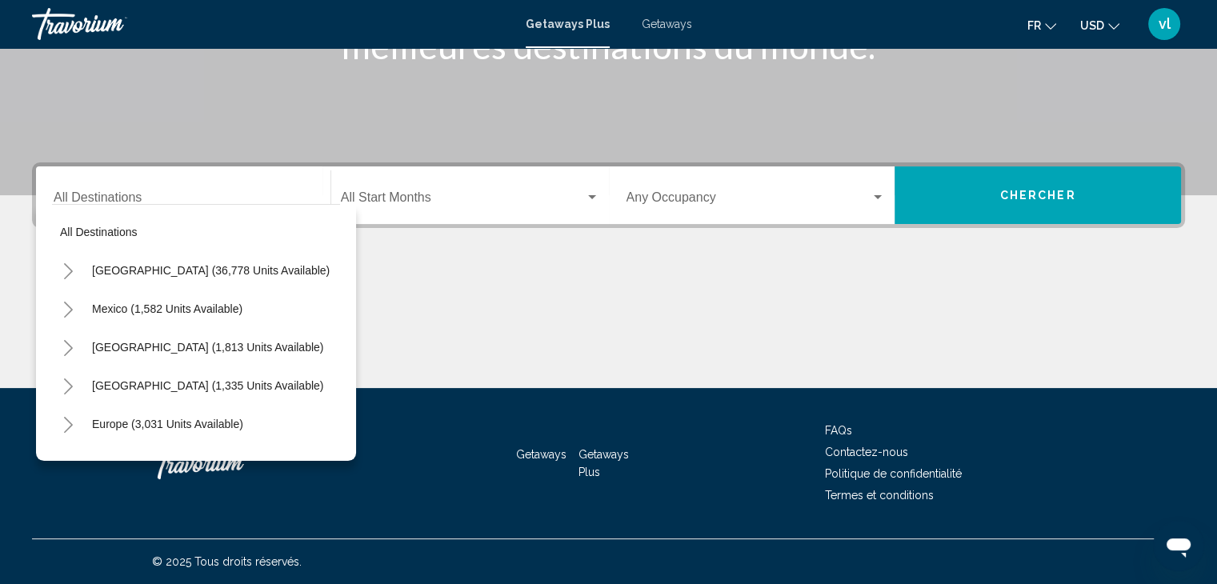
click at [246, 185] on div "Destination All Destinations" at bounding box center [183, 195] width 259 height 50
click at [413, 194] on span "Search widget" at bounding box center [463, 201] width 244 height 14
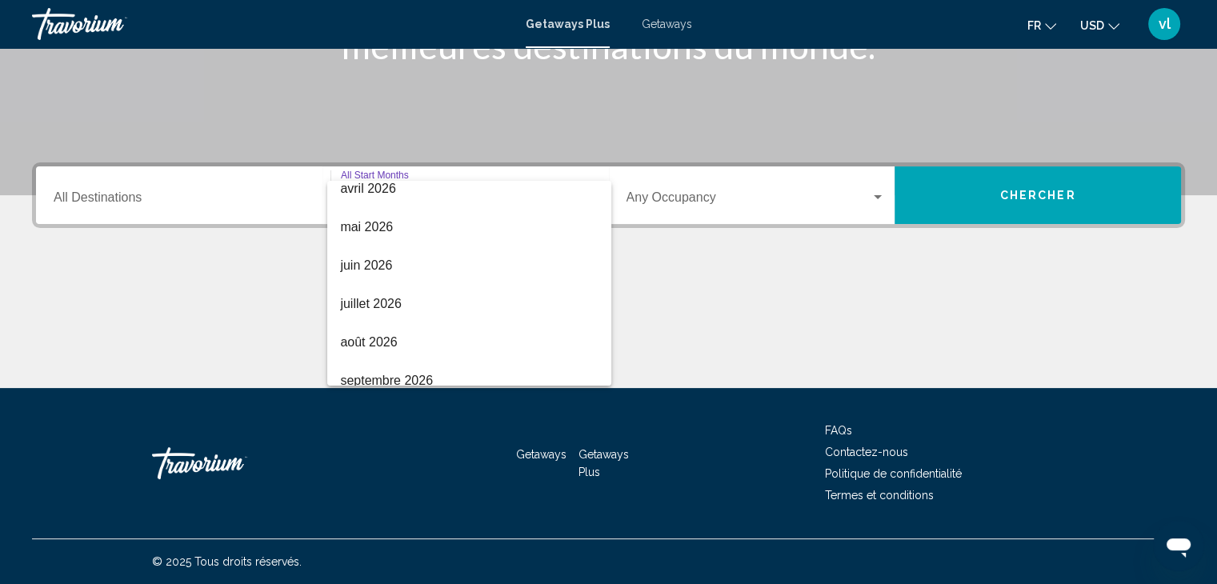
scroll to position [333, 0]
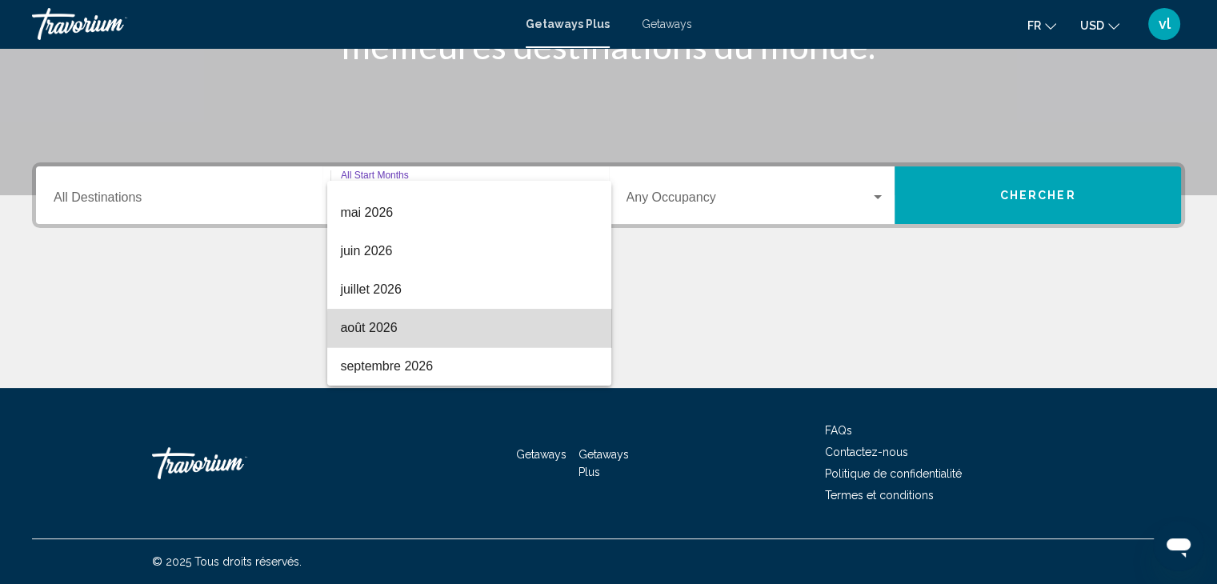
click at [545, 337] on span "août 2026" at bounding box center [469, 328] width 258 height 38
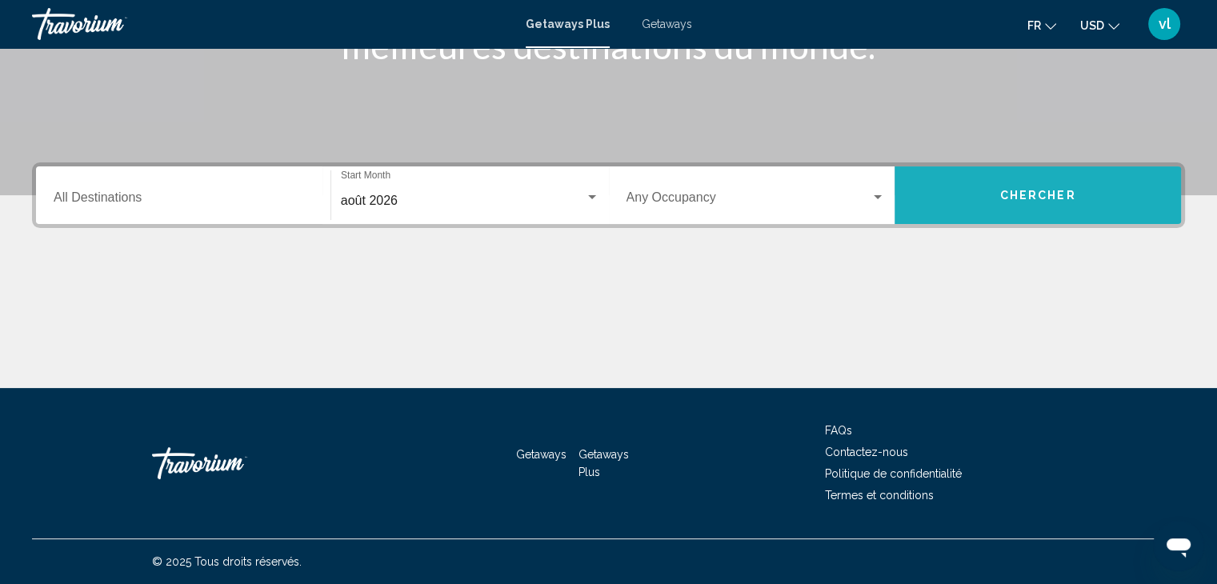
click at [1021, 200] on span "Chercher" at bounding box center [1038, 196] width 76 height 13
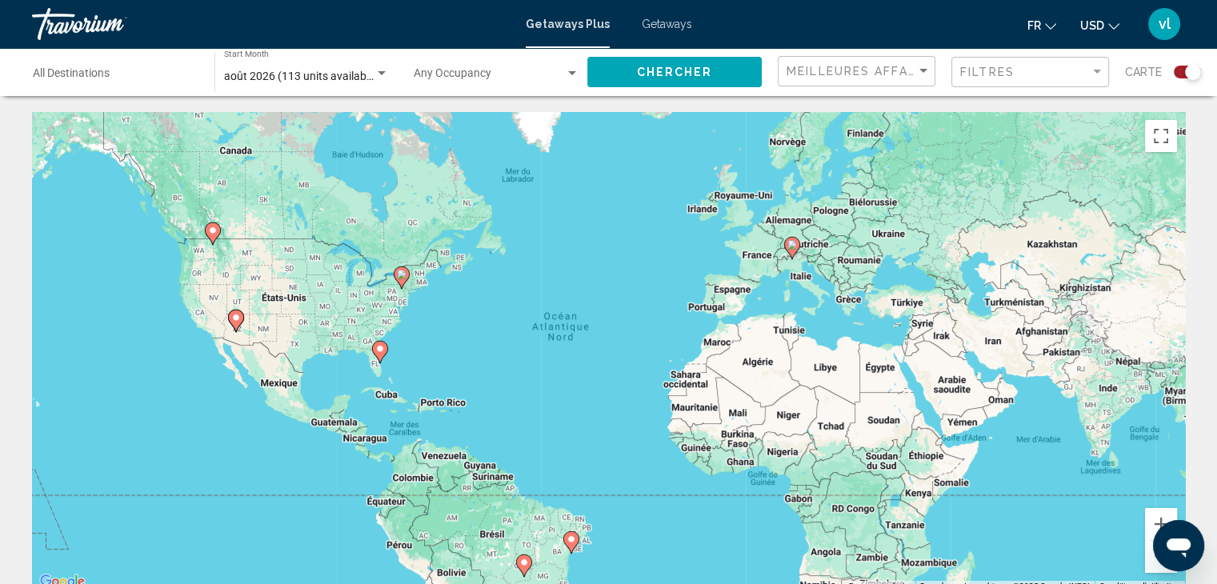
click at [1185, 73] on div "Search widget" at bounding box center [1193, 72] width 16 height 16
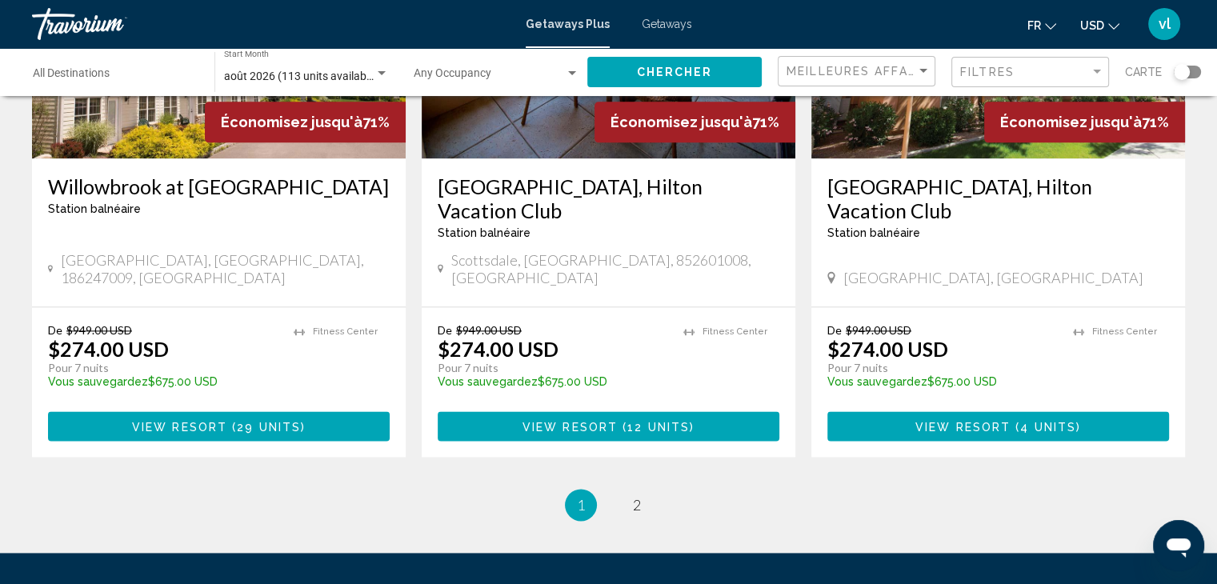
scroll to position [1924, 0]
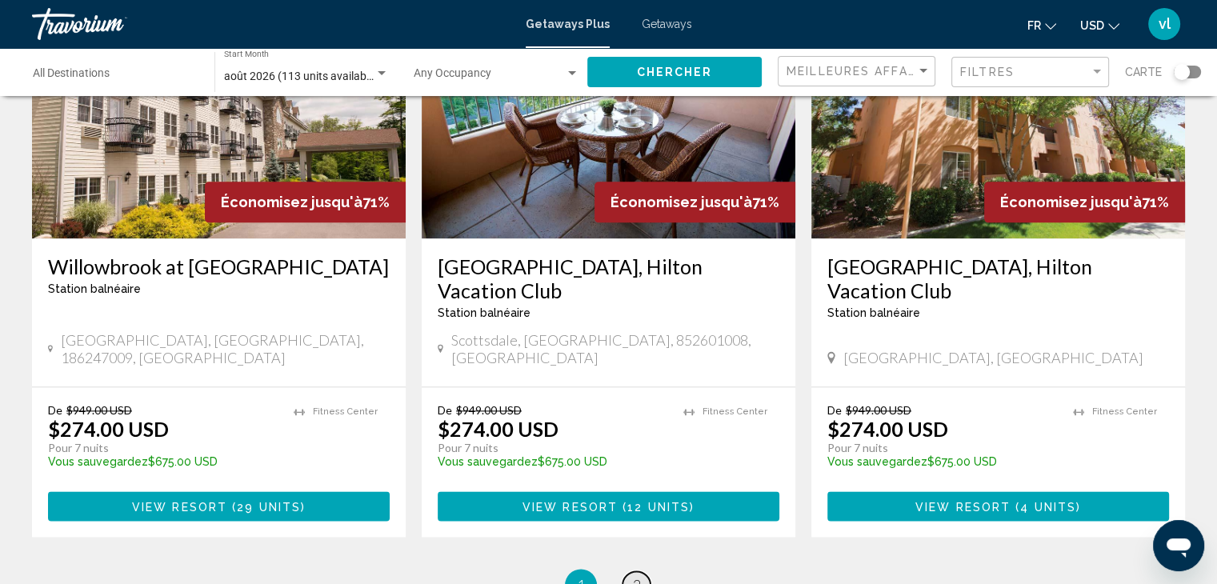
click at [640, 571] on link "page 2" at bounding box center [637, 585] width 28 height 28
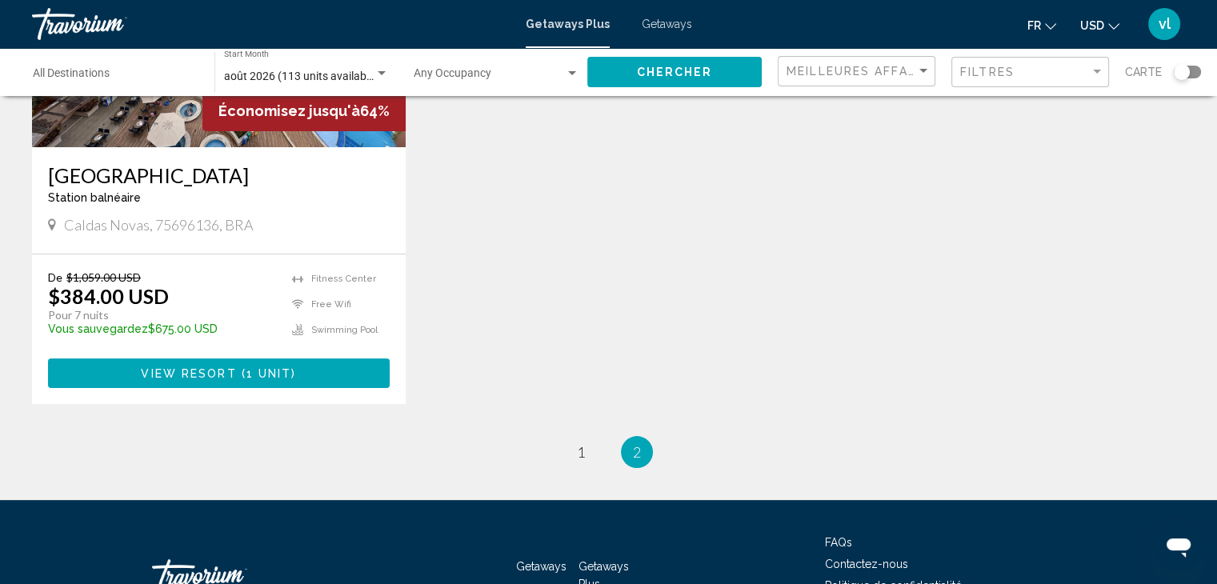
scroll to position [280, 0]
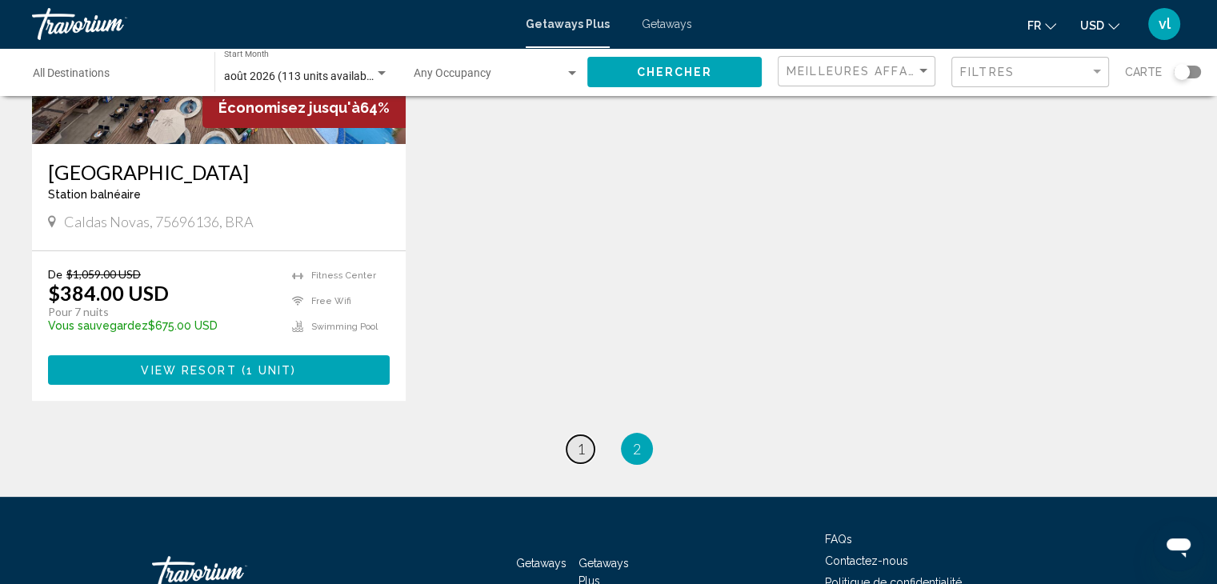
click at [587, 446] on link "page 1" at bounding box center [580, 449] width 28 height 28
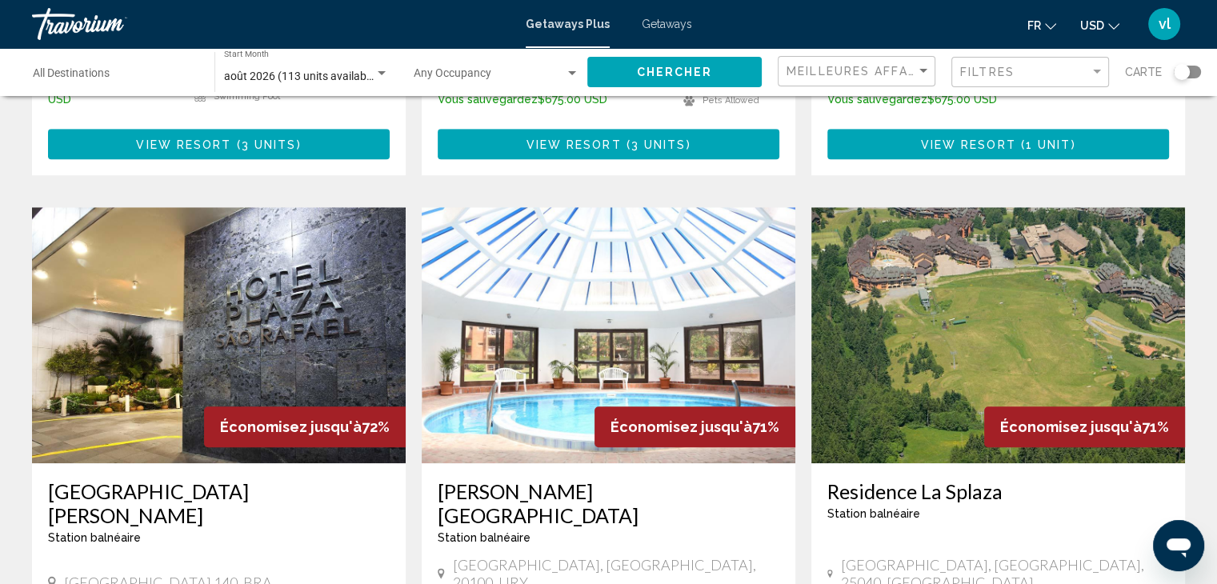
scroll to position [1122, 0]
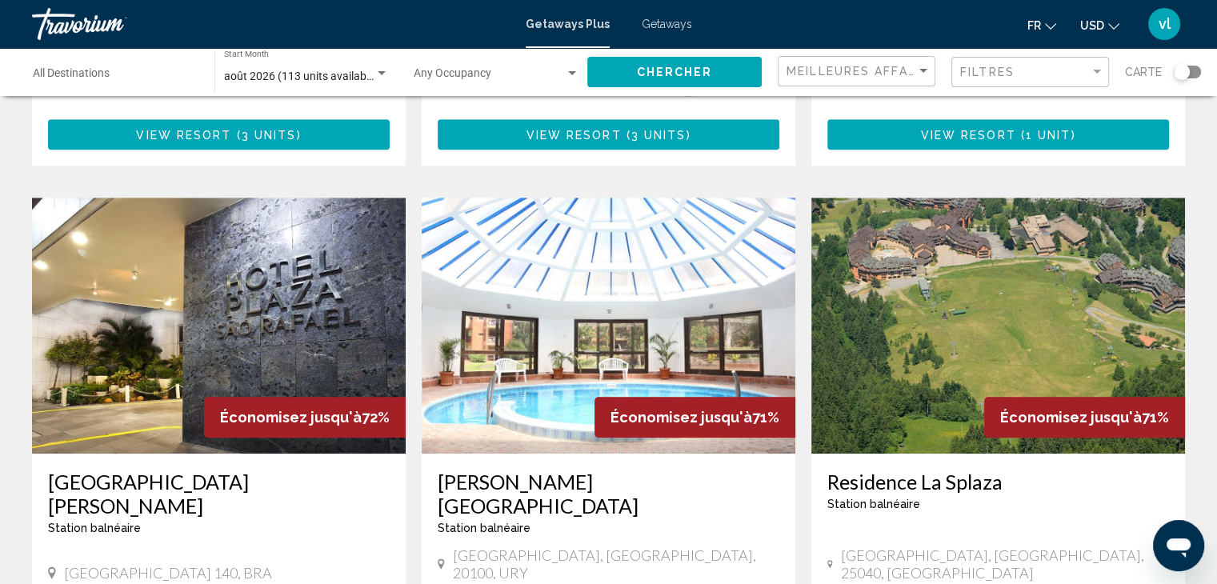
click at [893, 546] on span "[GEOGRAPHIC_DATA], [GEOGRAPHIC_DATA], 25040, [GEOGRAPHIC_DATA]" at bounding box center [1005, 563] width 328 height 35
drag, startPoint x: 842, startPoint y: 482, endPoint x: 1038, endPoint y: 491, distance: 196.3
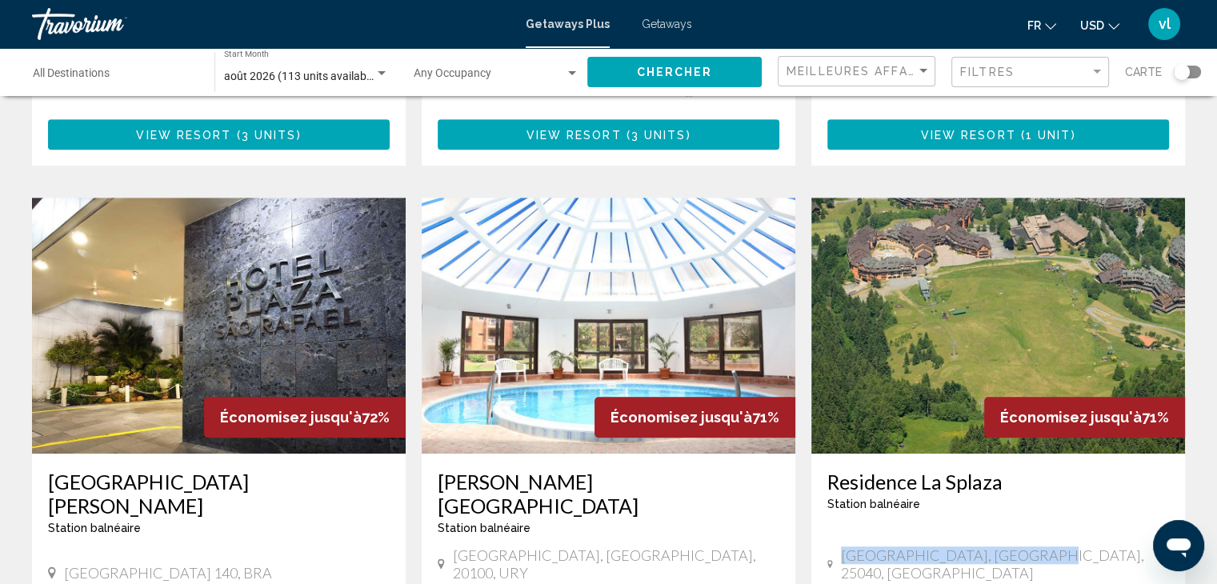
click at [1038, 546] on div "[GEOGRAPHIC_DATA], [GEOGRAPHIC_DATA], 25040, [GEOGRAPHIC_DATA]" at bounding box center [998, 565] width 342 height 39
copy span "[GEOGRAPHIC_DATA], [GEOGRAPHIC_DATA], 25040, [GEOGRAPHIC_DATA]"
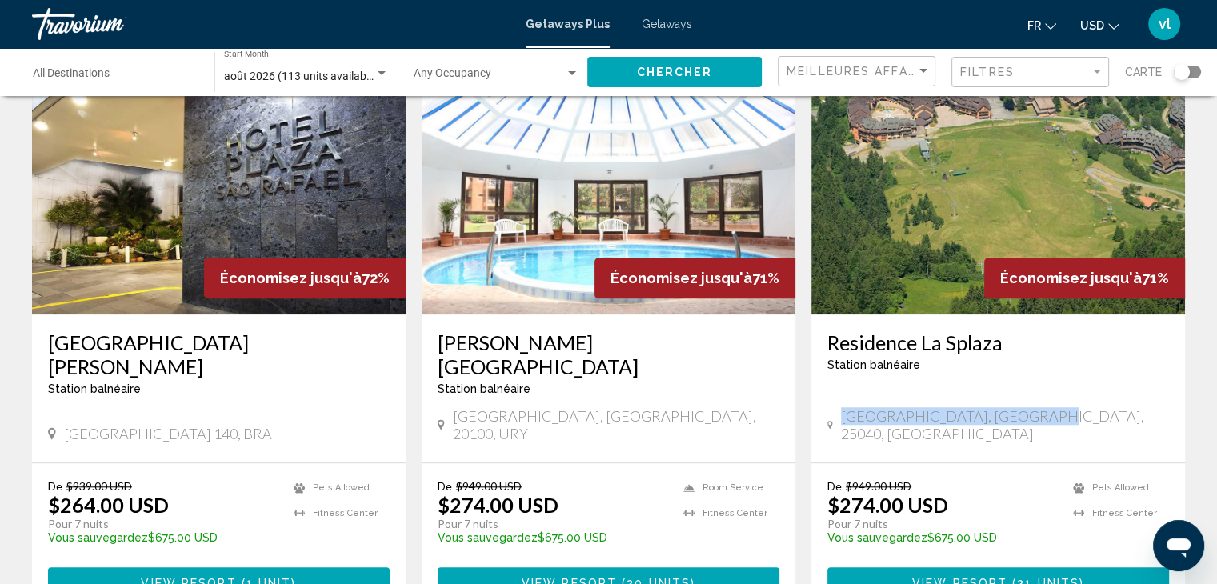
scroll to position [1264, 0]
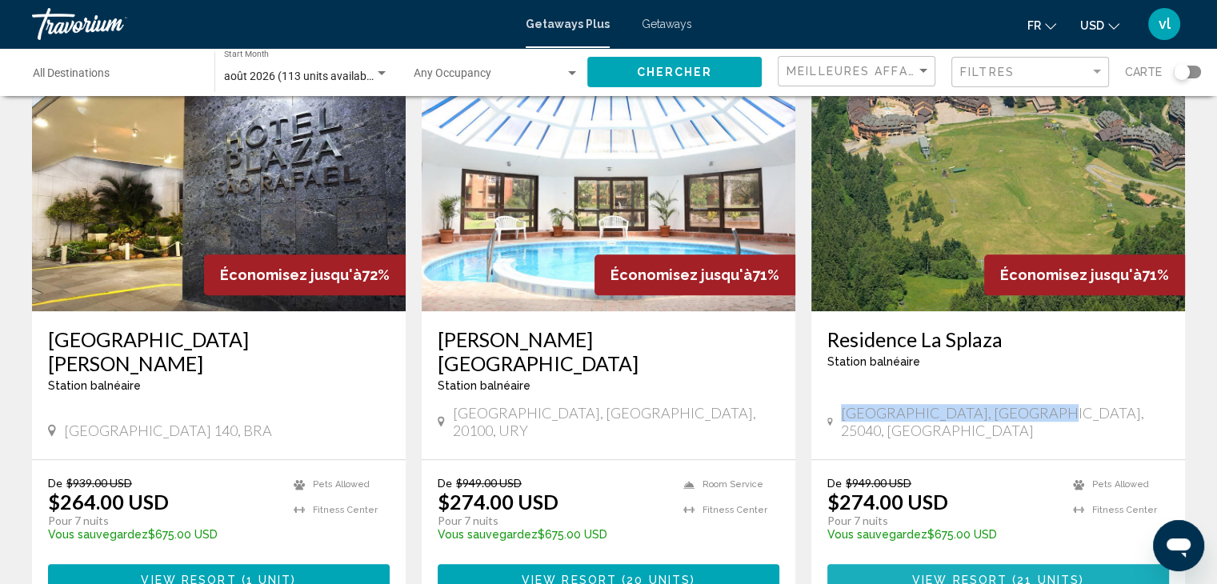
click at [1023, 573] on span "21 units" at bounding box center [1048, 579] width 62 height 13
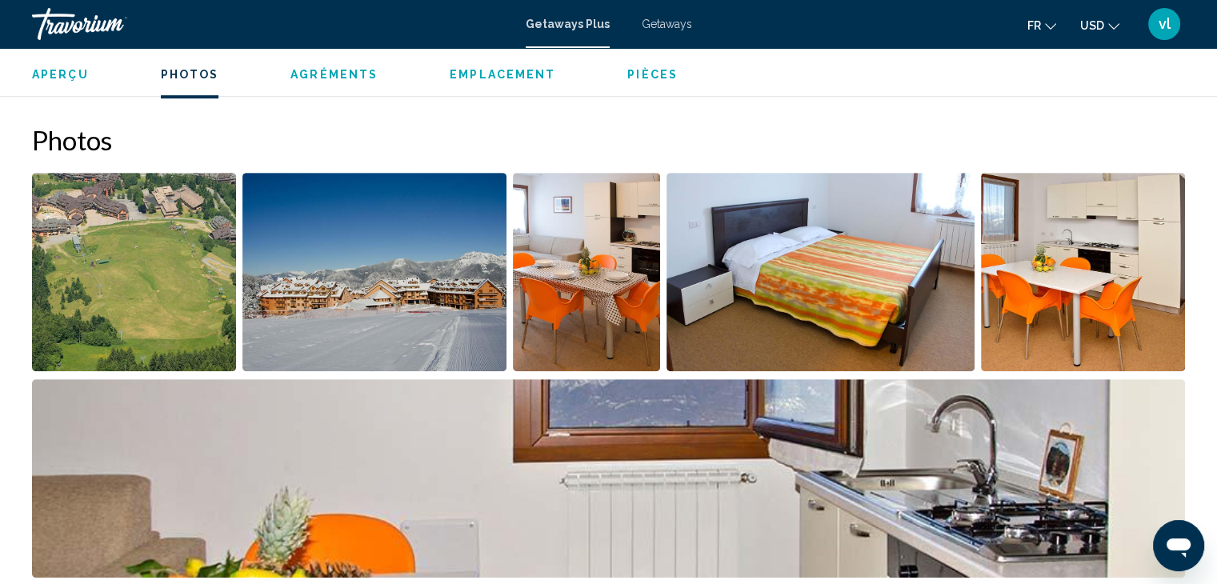
scroll to position [867, 0]
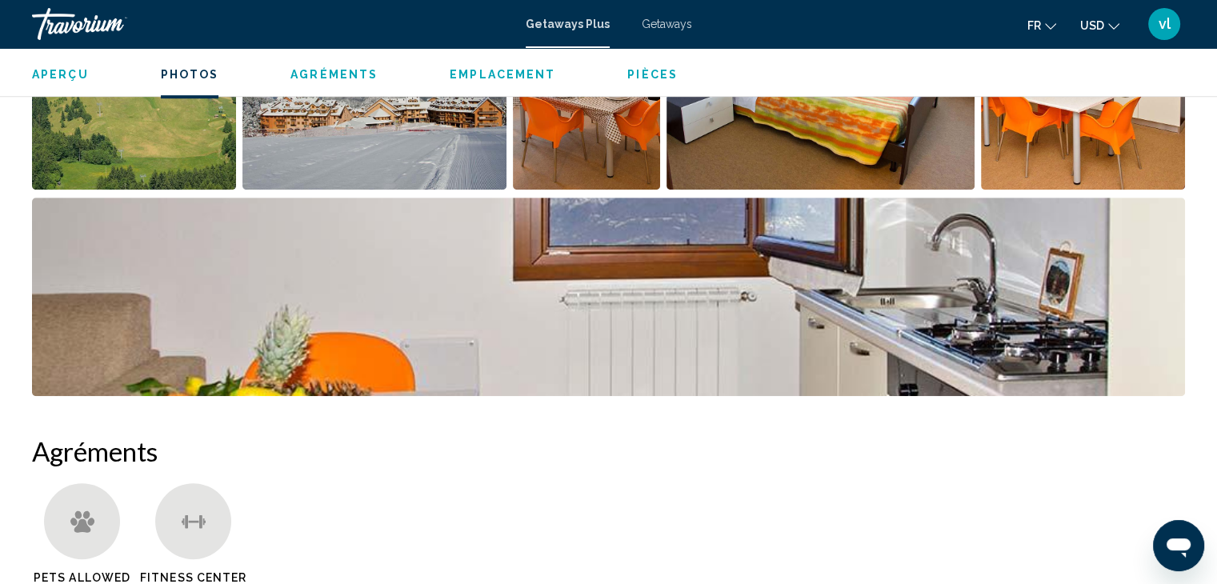
drag, startPoint x: 1191, startPoint y: 122, endPoint x: 1179, endPoint y: 164, distance: 43.1
click at [1179, 164] on li "Main content" at bounding box center [1086, 93] width 210 height 206
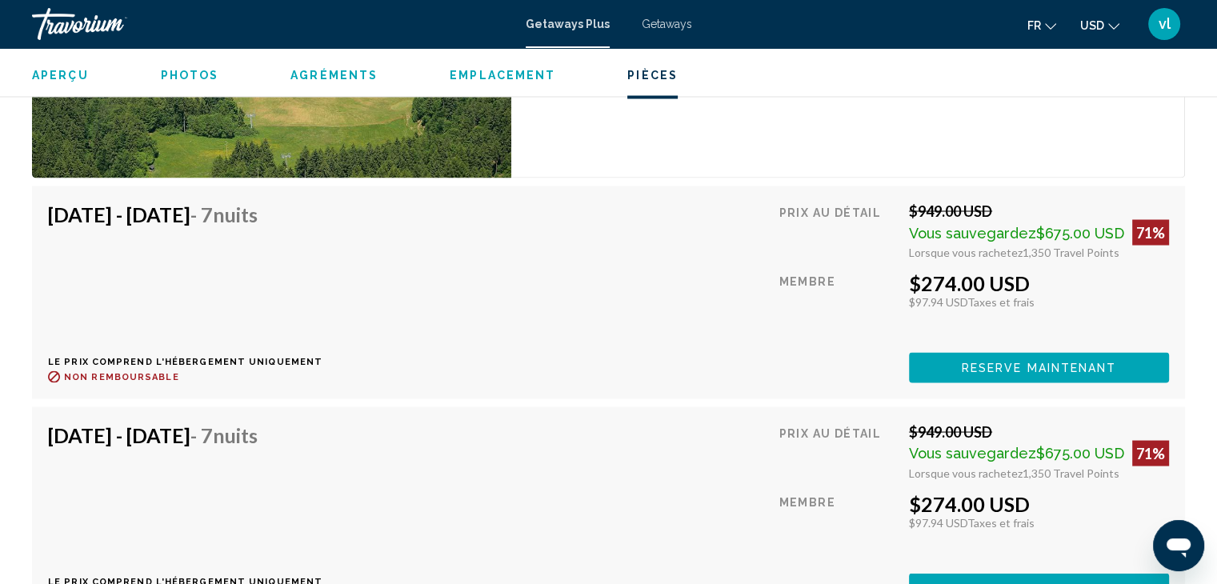
scroll to position [1911, 0]
